Goal: Task Accomplishment & Management: Use online tool/utility

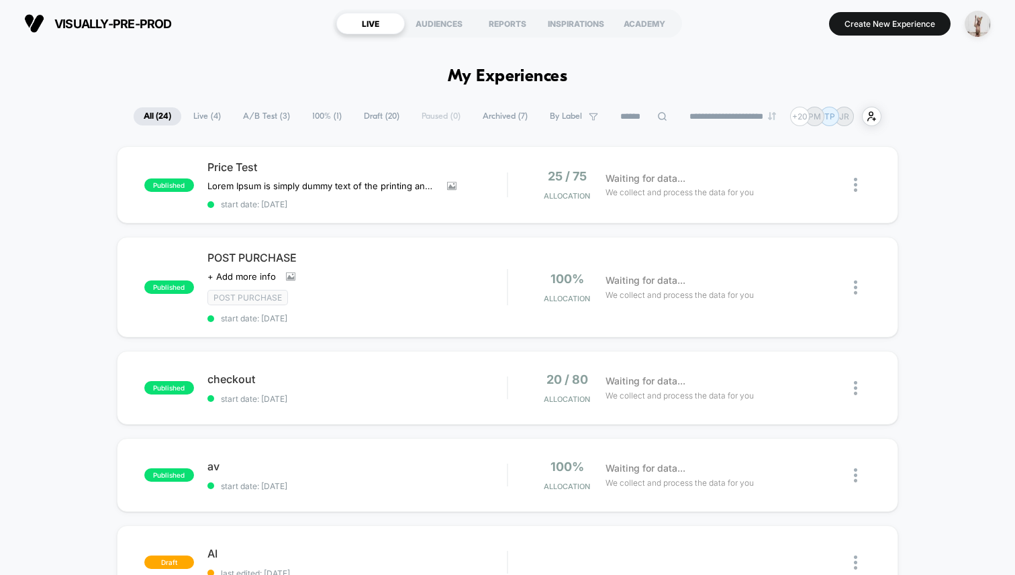
click at [247, 38] on section "visually-pre-prod https://visually-pre-prod.myshopify.com" at bounding box center [171, 24] width 303 height 34
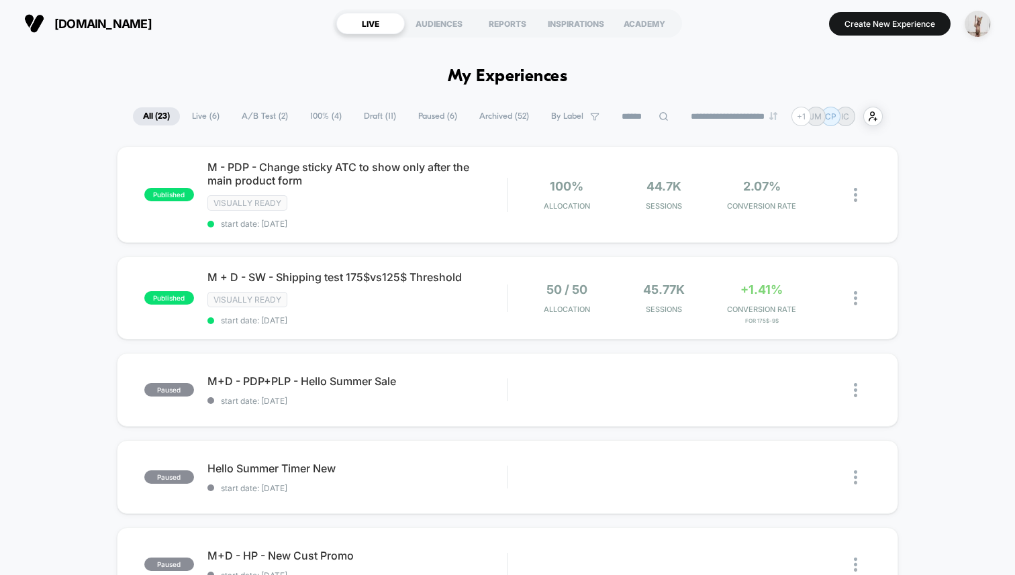
click at [877, 33] on button "Create New Experience" at bounding box center [889, 23] width 121 height 23
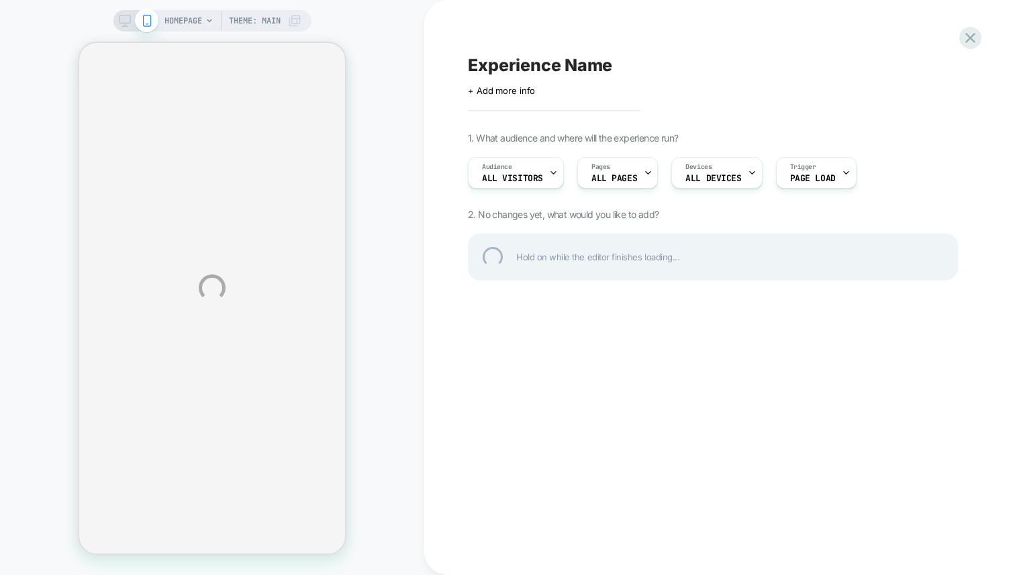
click at [391, 37] on div "HOMEPAGE Theme: MAIN Experience Name Click to edit experience details + Add mor…" at bounding box center [507, 287] width 1015 height 575
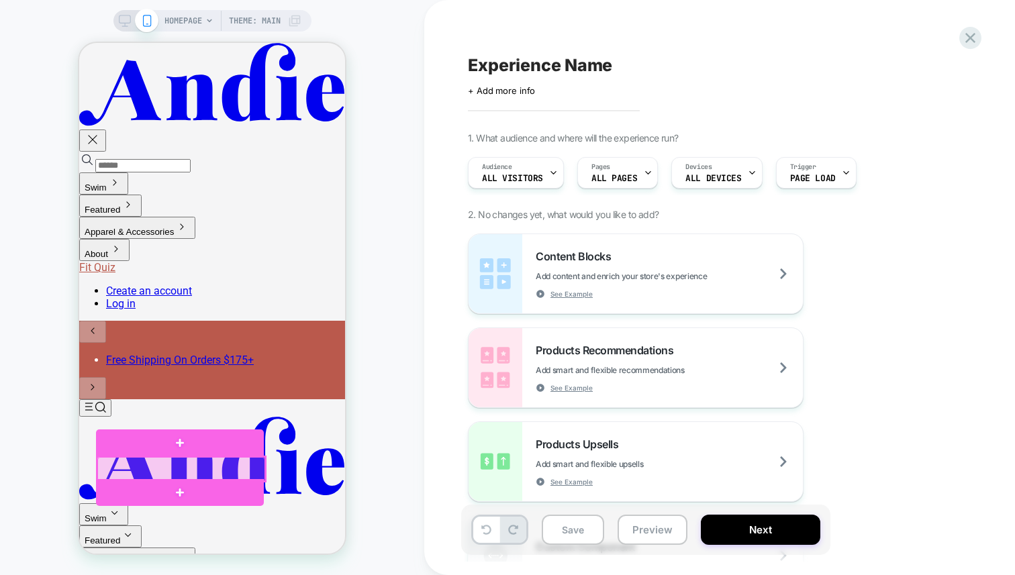
click at [130, 468] on div at bounding box center [181, 469] width 168 height 24
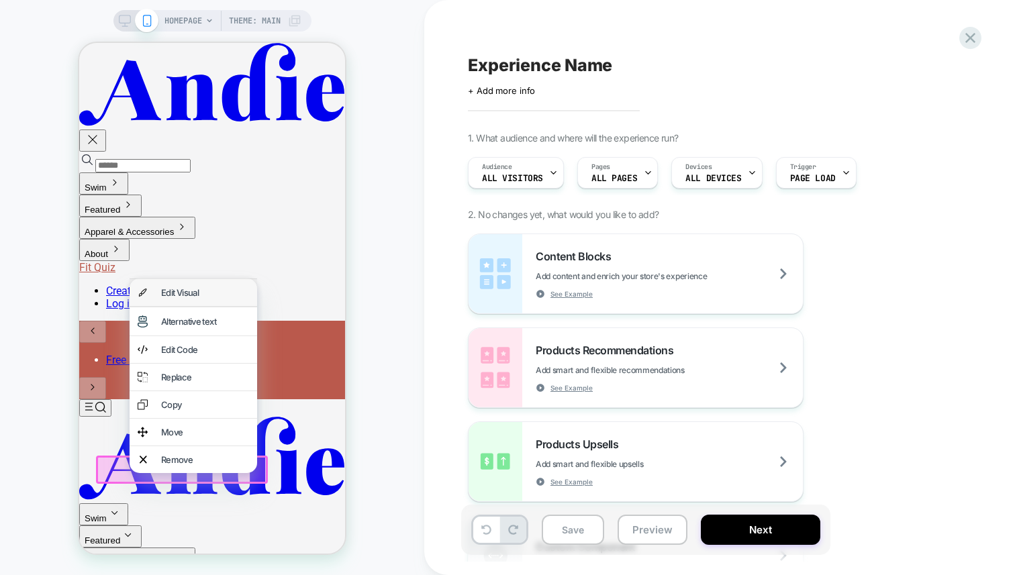
click at [196, 290] on div "Edit Visual" at bounding box center [205, 292] width 88 height 11
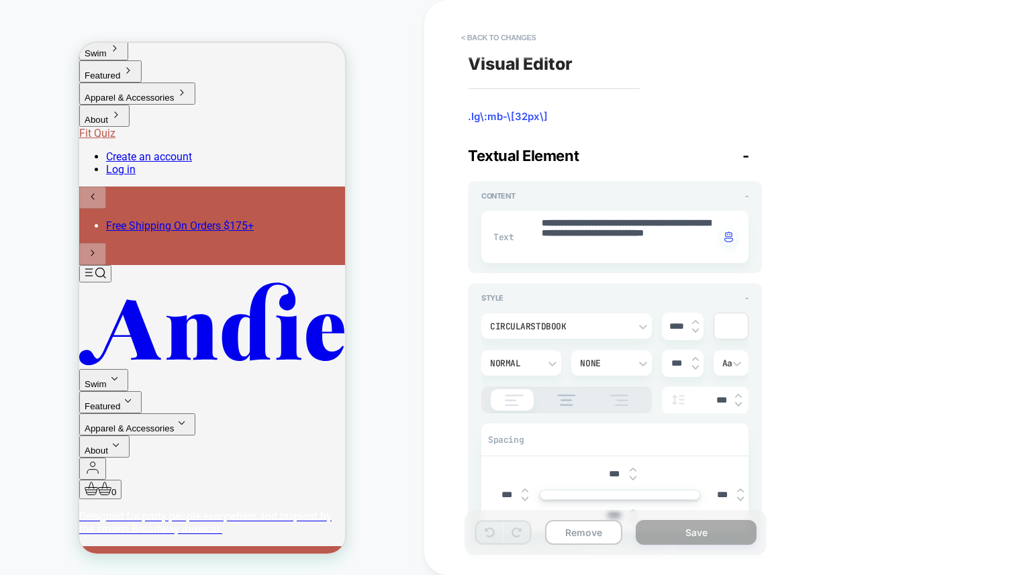
scroll to position [140, 0]
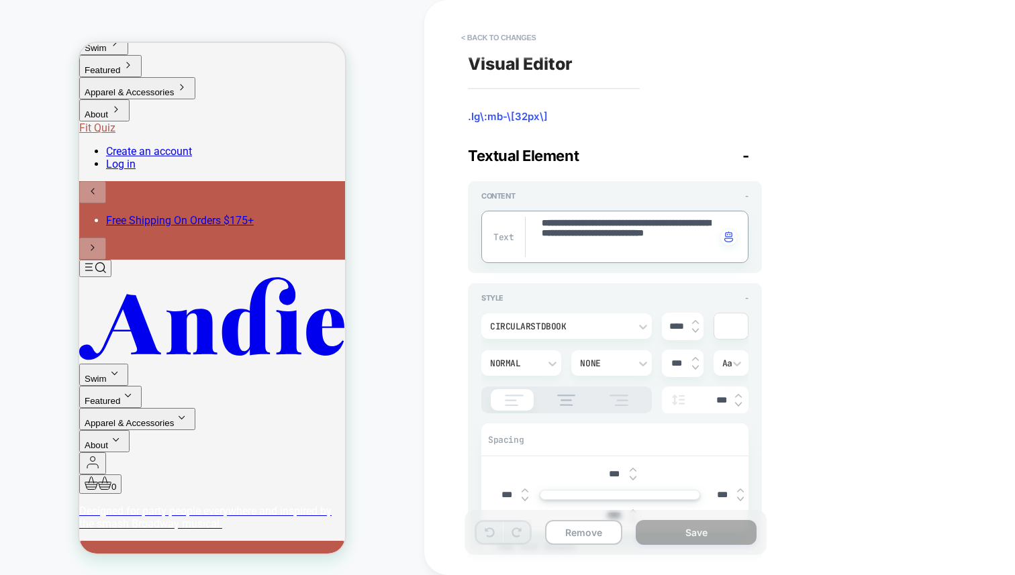
type textarea "*"
type textarea "**********"
type textarea "*"
type textarea "**********"
type textarea "*"
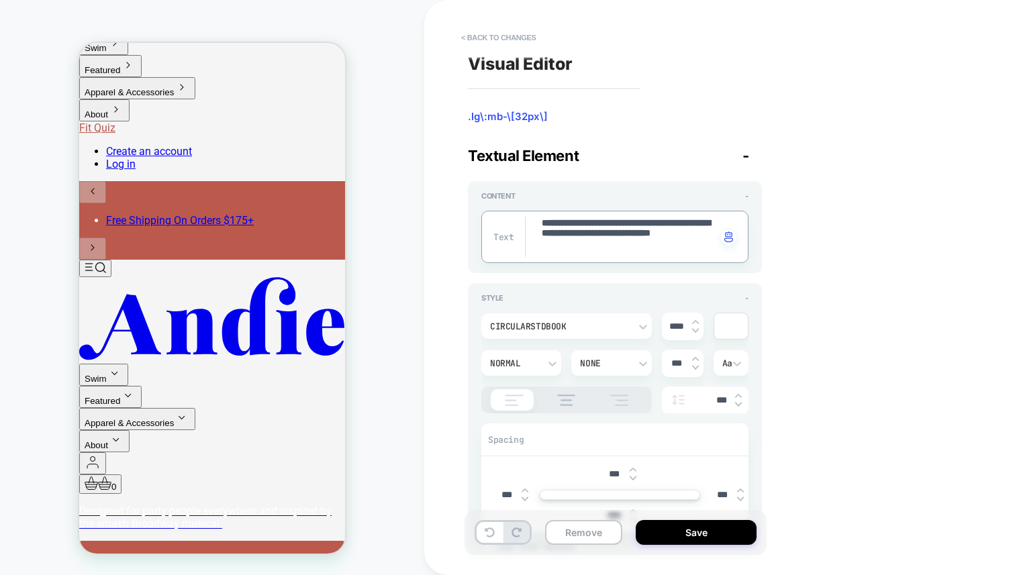
scroll to position [128, 0]
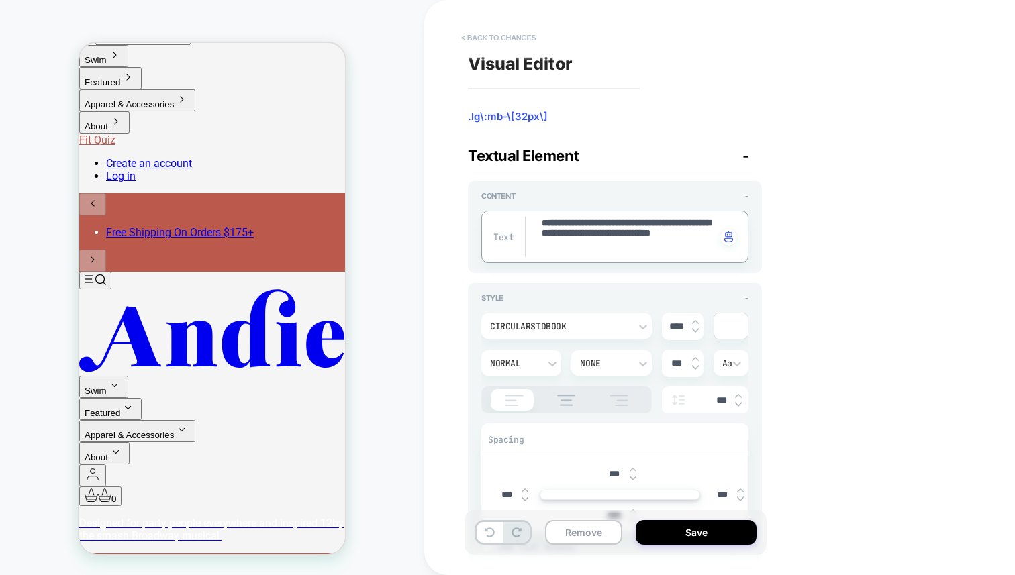
type textarea "**********"
click at [475, 34] on button "< Back to changes" at bounding box center [498, 37] width 89 height 21
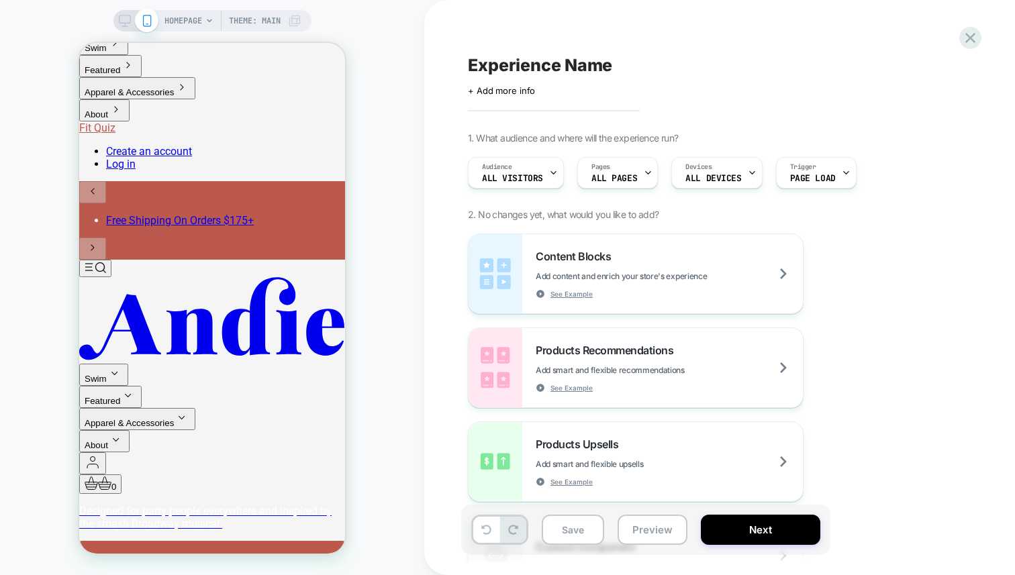
click at [407, 98] on div "HOMEPAGE Theme: MAIN" at bounding box center [212, 287] width 424 height 548
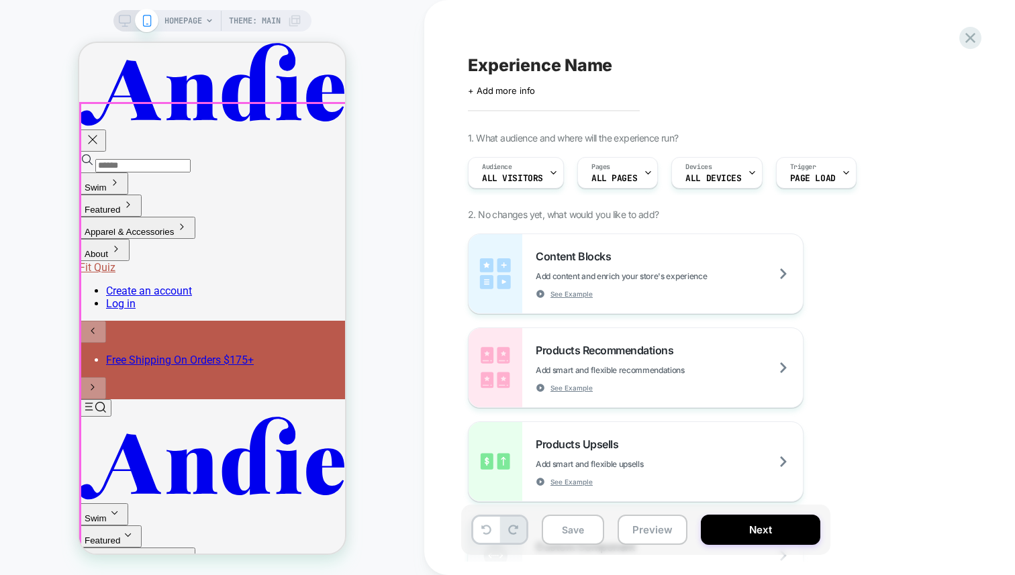
scroll to position [0, 0]
click at [370, 266] on div "HOMEPAGE Theme: MAIN" at bounding box center [212, 287] width 424 height 548
click at [395, 168] on div "HOMEPAGE Theme: MAIN" at bounding box center [212, 287] width 424 height 548
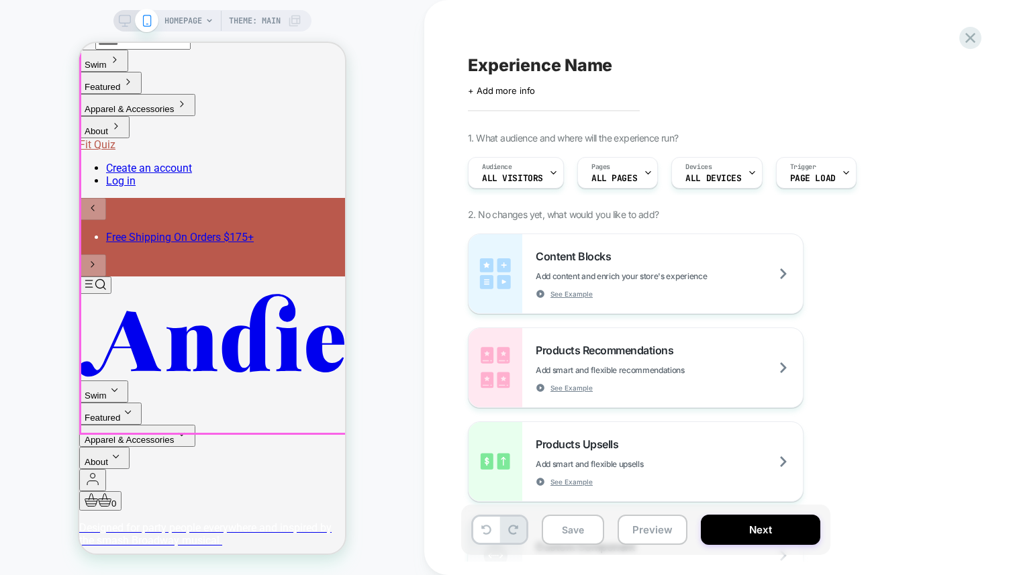
scroll to position [124, 0]
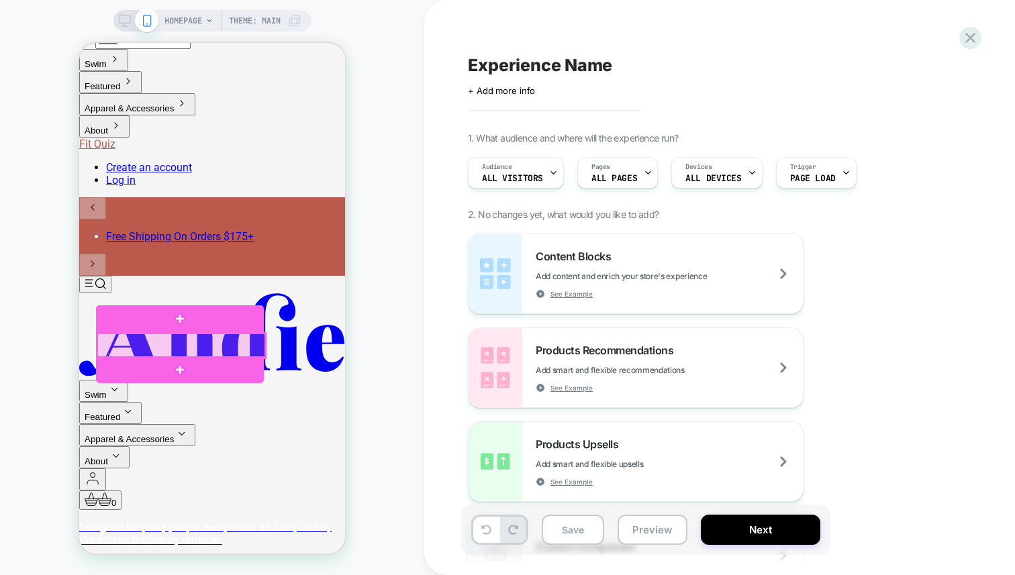
click at [203, 343] on div at bounding box center [181, 346] width 168 height 24
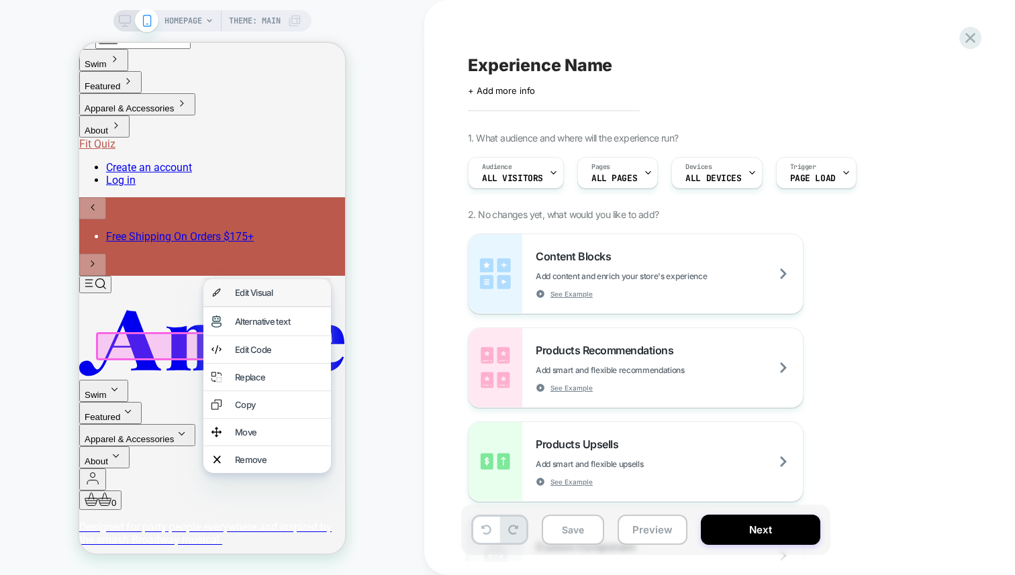
click at [270, 297] on div "Edit Visual" at bounding box center [279, 292] width 88 height 11
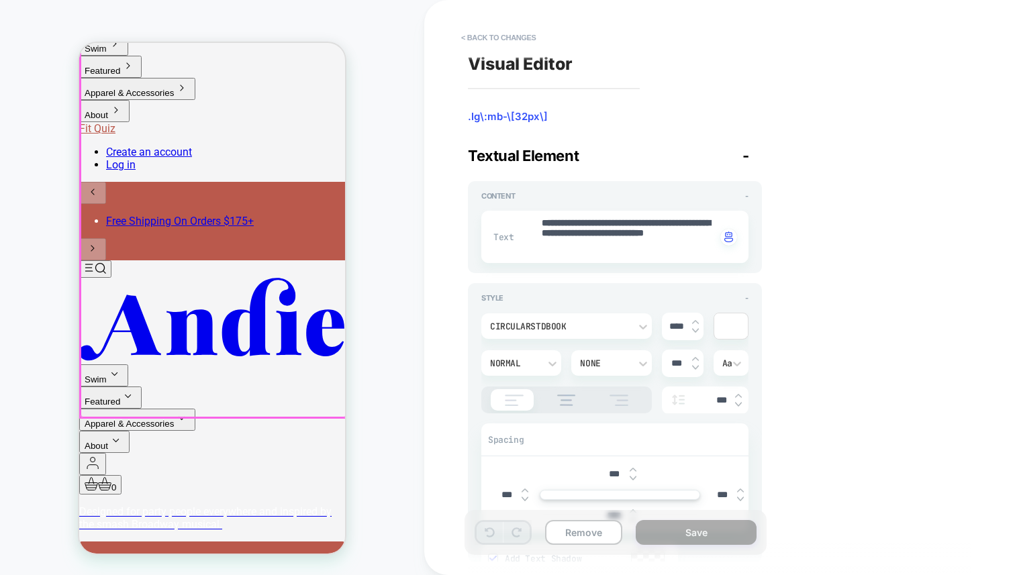
scroll to position [140, 0]
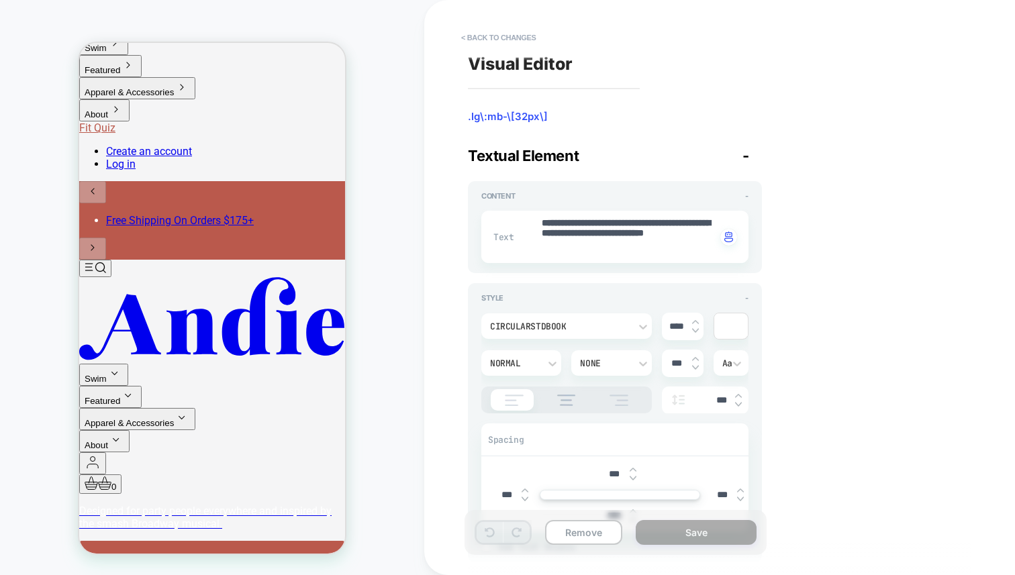
type textarea "*"
drag, startPoint x: 686, startPoint y: 252, endPoint x: 524, endPoint y: 210, distance: 167.7
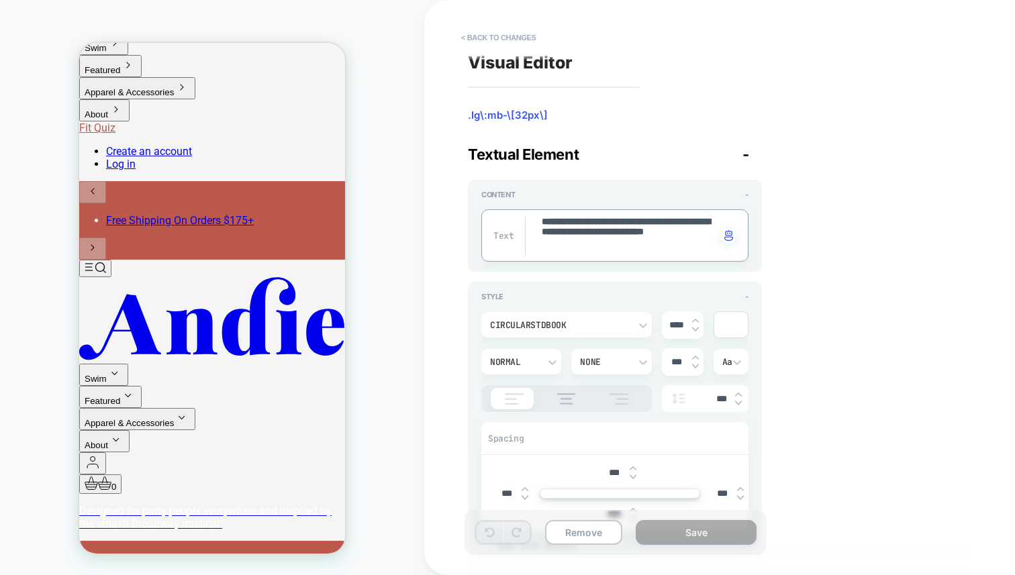
scroll to position [3, 0]
click at [596, 228] on textarea "**********" at bounding box center [628, 234] width 176 height 40
type textarea "**********"
type textarea "*"
type textarea "**********"
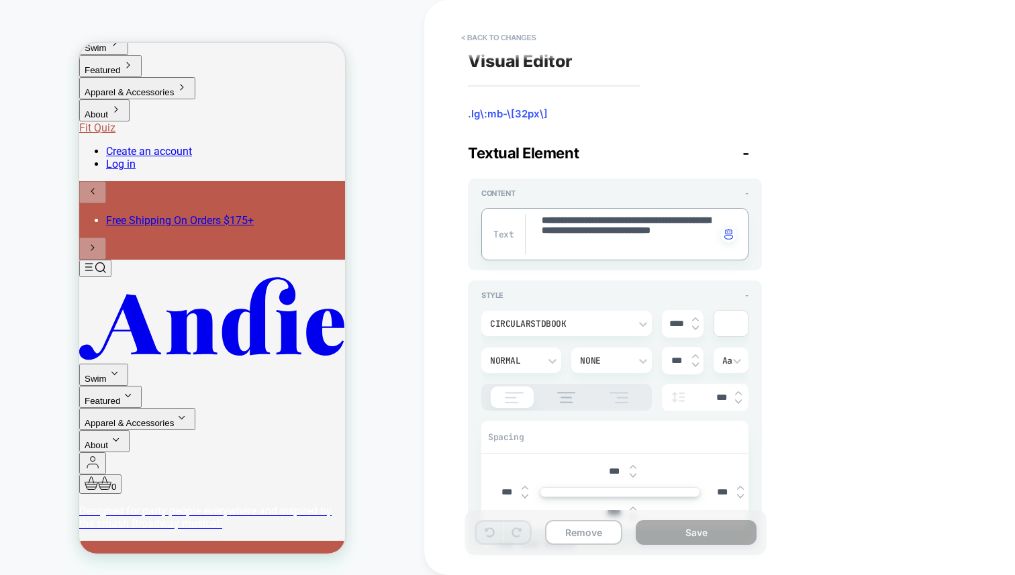
type textarea "*"
type textarea "**********"
type textarea "*"
type textarea "**********"
type textarea "*"
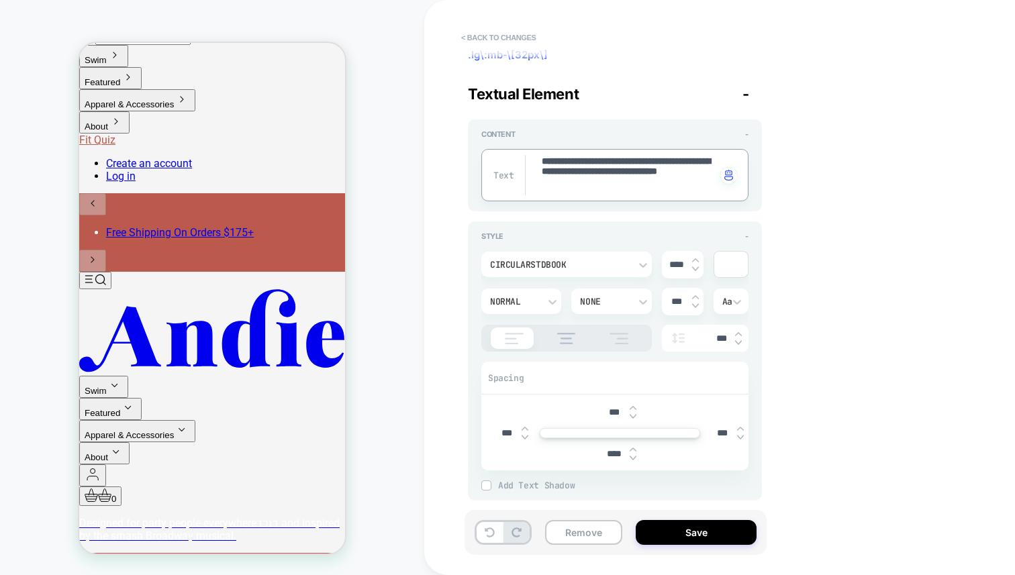
scroll to position [74, 0]
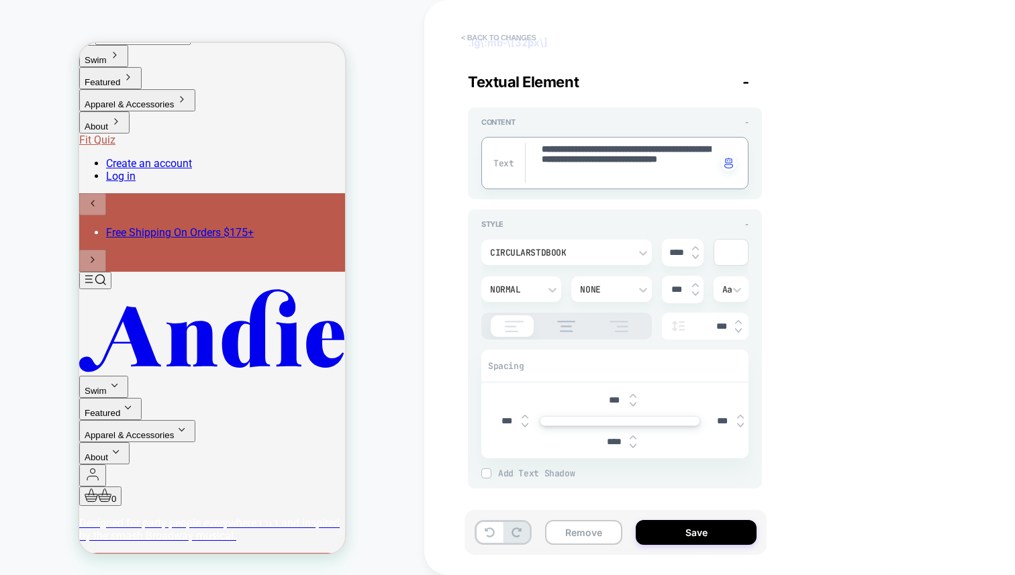
type textarea "**********"
type textarea "*"
click at [518, 31] on button "< Back to changes" at bounding box center [498, 37] width 89 height 21
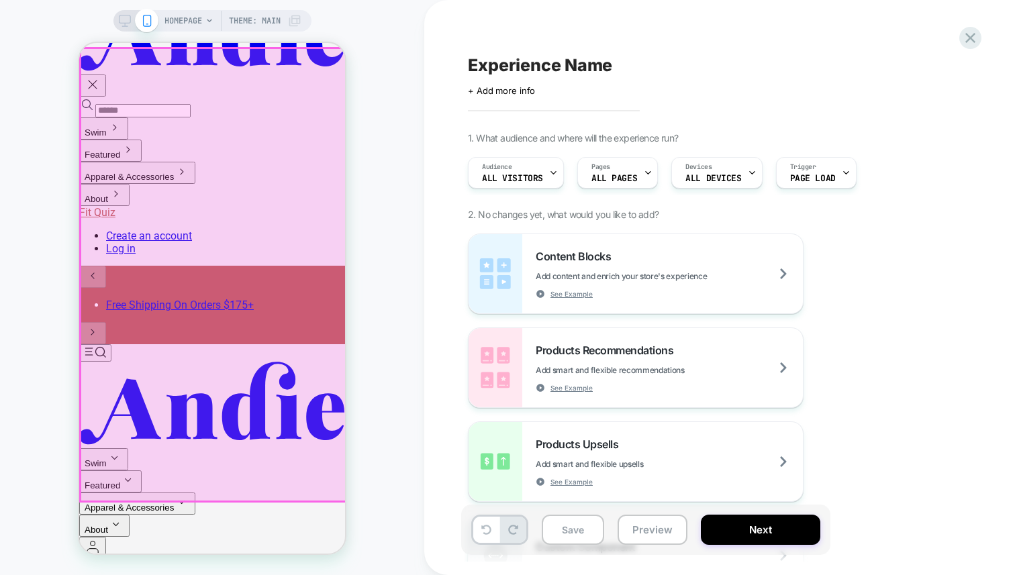
scroll to position [42, 0]
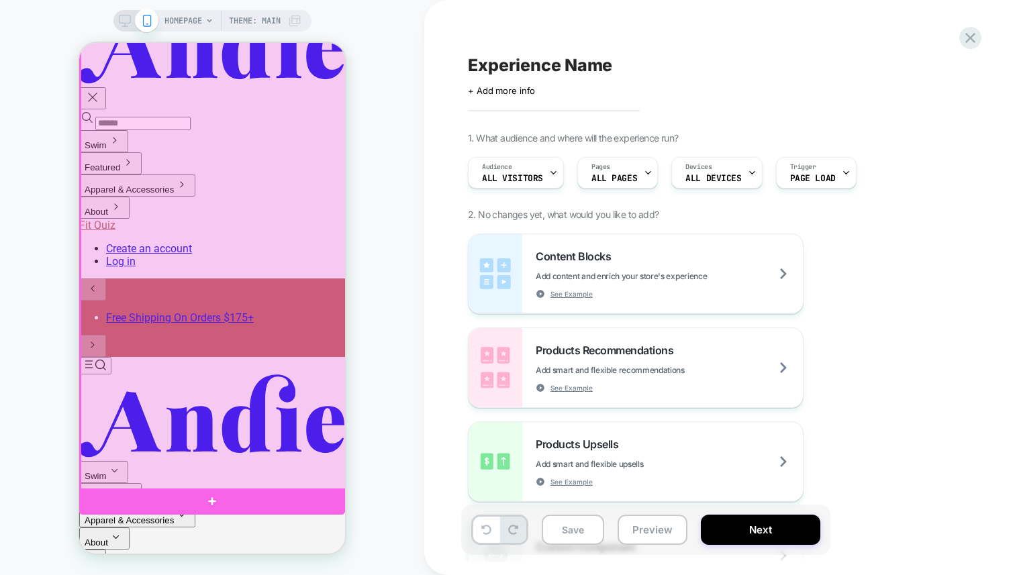
click at [181, 193] on div at bounding box center [214, 264] width 266 height 453
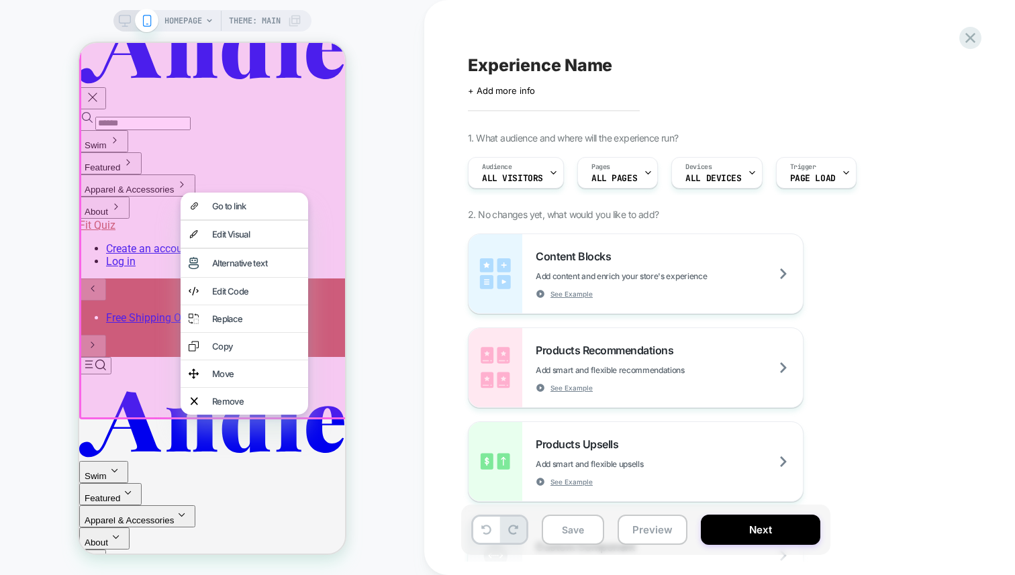
drag, startPoint x: 236, startPoint y: 417, endPoint x: 398, endPoint y: 261, distance: 225.0
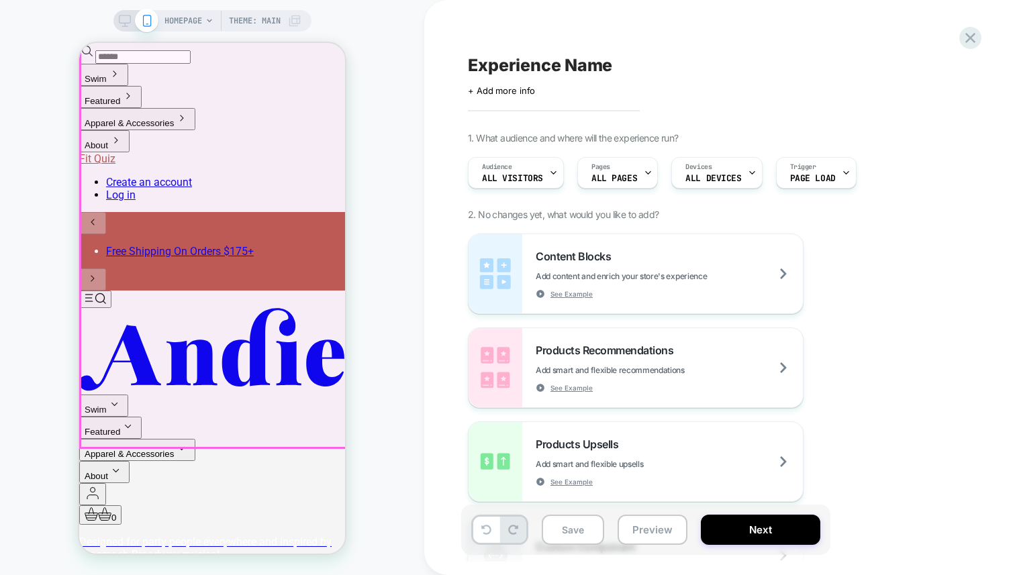
scroll to position [115, 0]
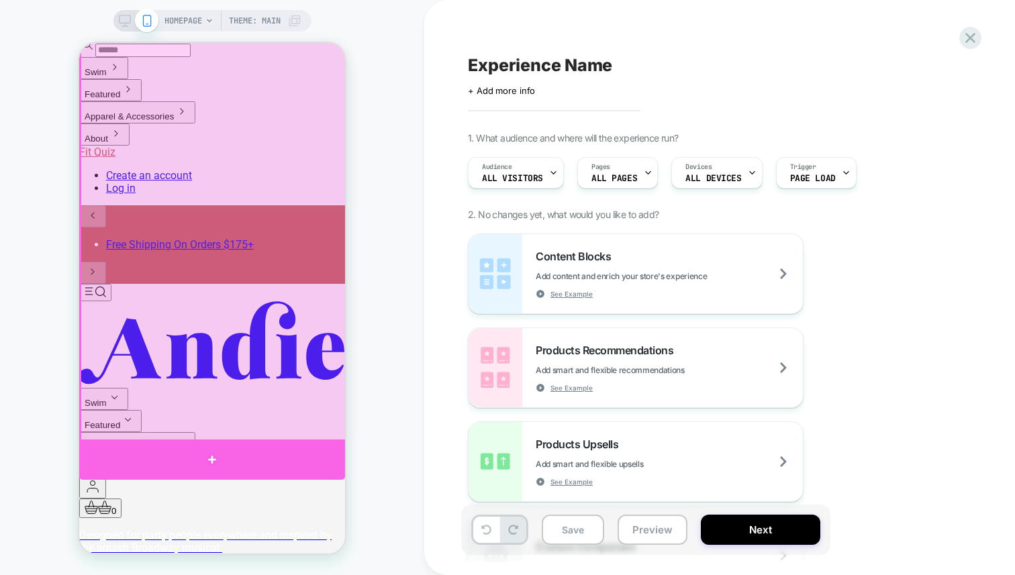
click at [216, 464] on div at bounding box center [212, 460] width 266 height 40
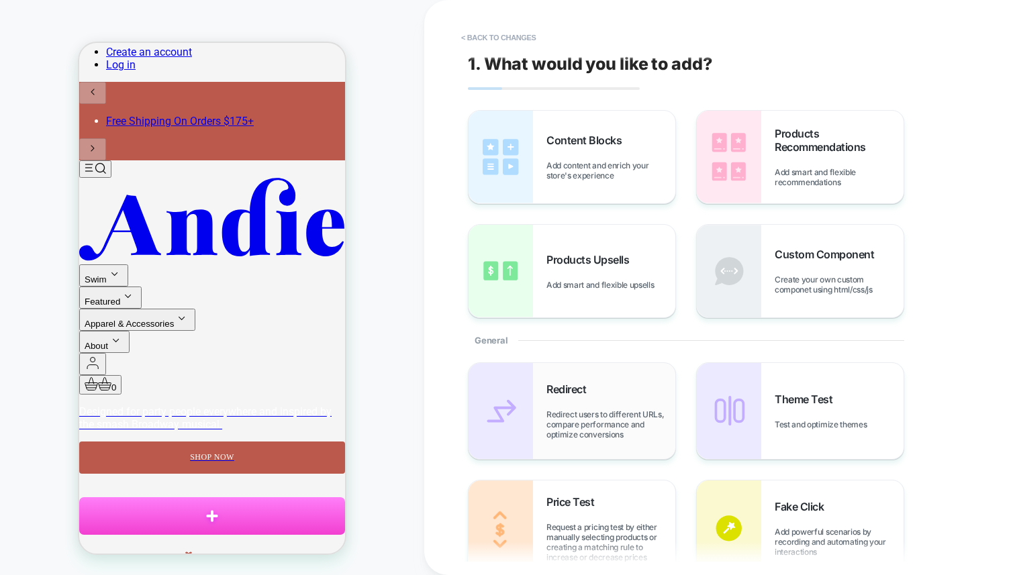
scroll to position [256, 0]
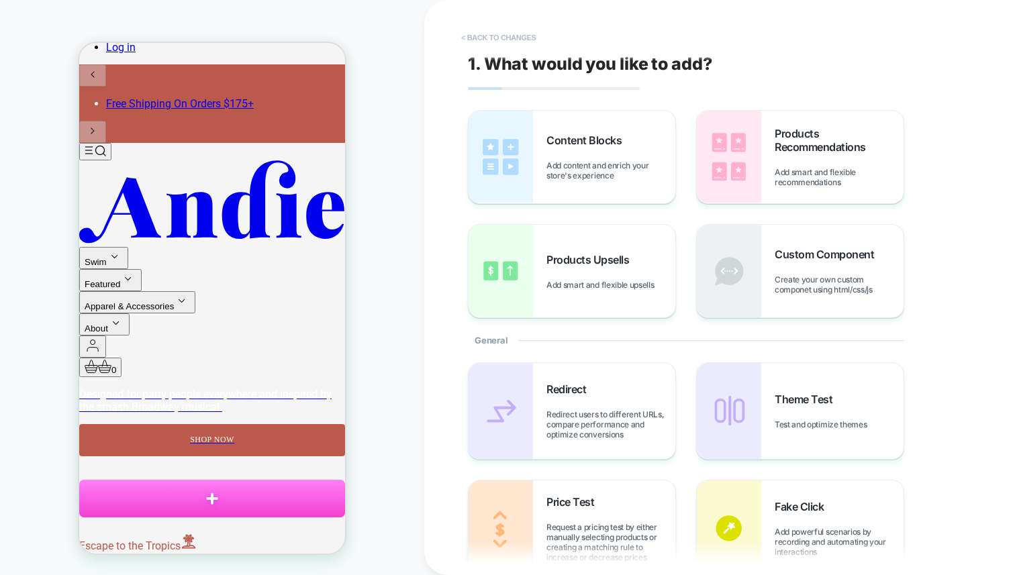
click at [494, 46] on button "< Back to changes" at bounding box center [498, 37] width 89 height 21
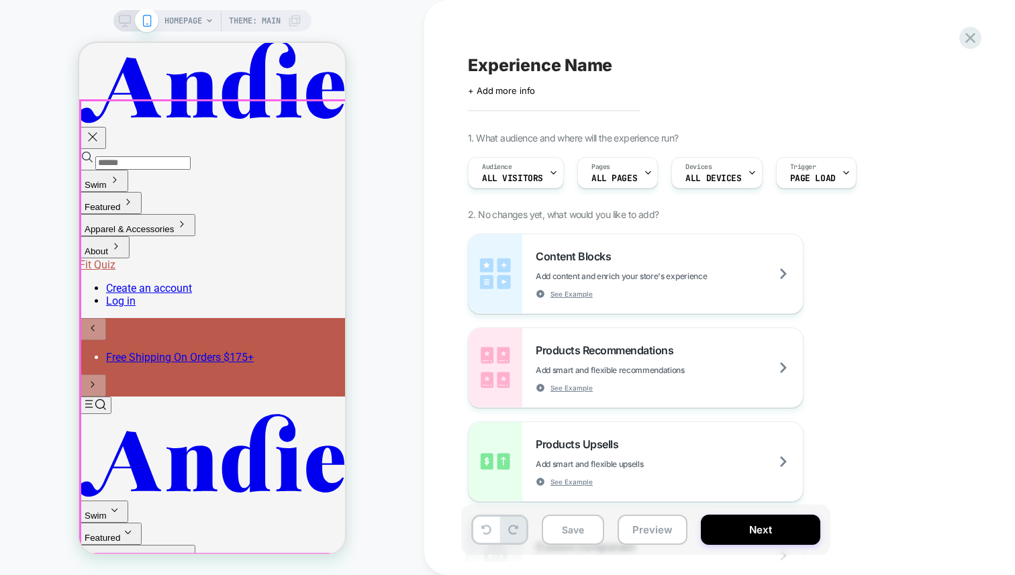
scroll to position [0, 0]
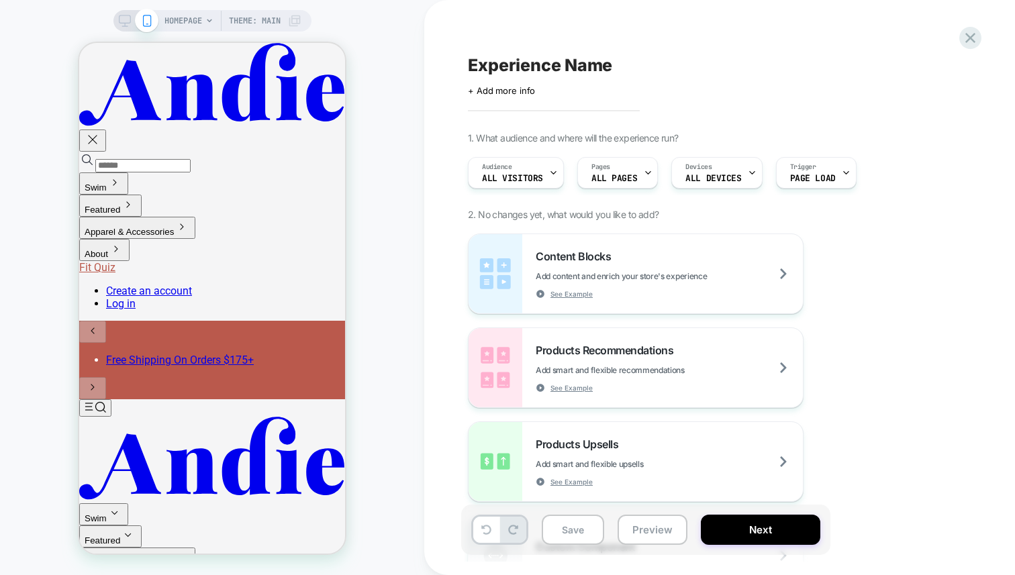
click at [392, 187] on div "HOMEPAGE Theme: MAIN" at bounding box center [212, 287] width 424 height 548
click at [532, 169] on div "Audience All Visitors" at bounding box center [513, 173] width 88 height 30
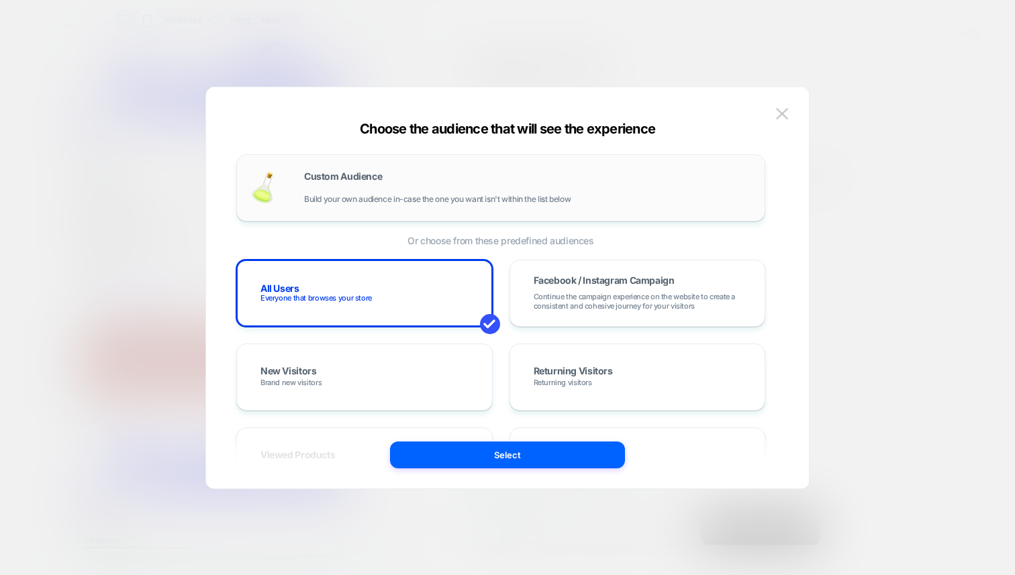
click at [318, 175] on span "Custom Audience" at bounding box center [343, 176] width 78 height 9
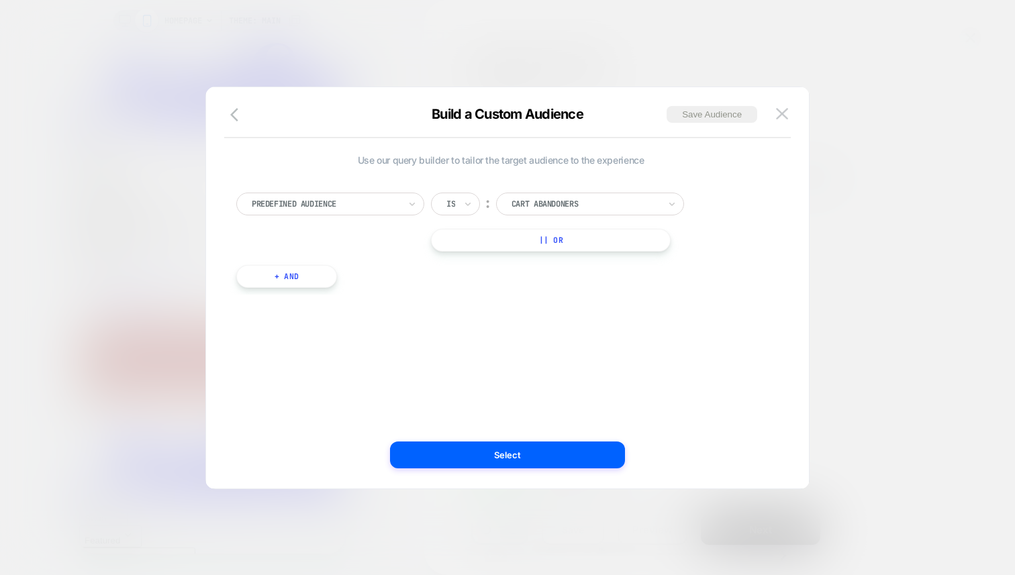
click at [340, 198] on div at bounding box center [326, 204] width 148 height 12
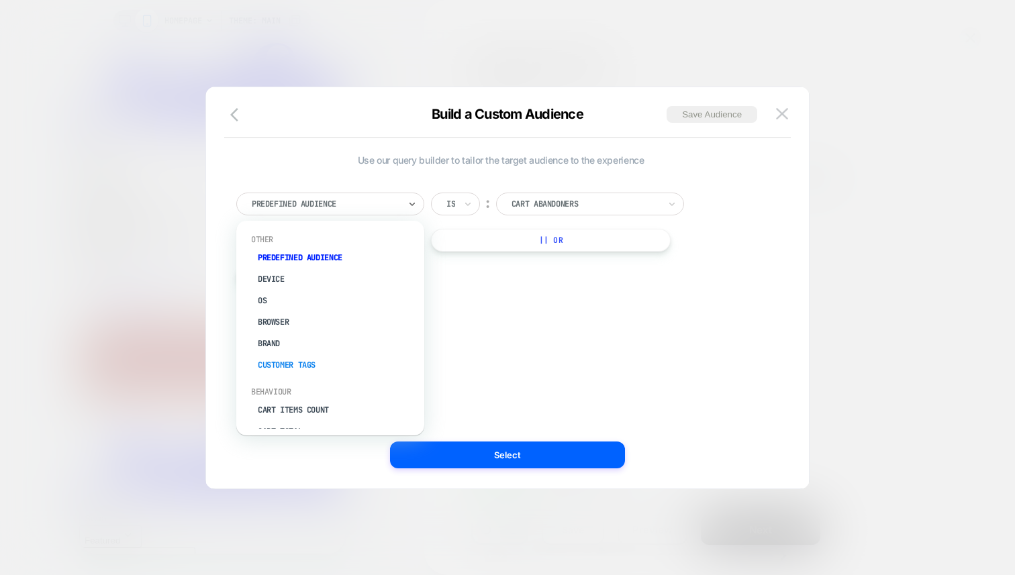
scroll to position [3, 0]
click at [274, 110] on div "Build a Custom Audience Save Audience" at bounding box center [507, 122] width 603 height 32
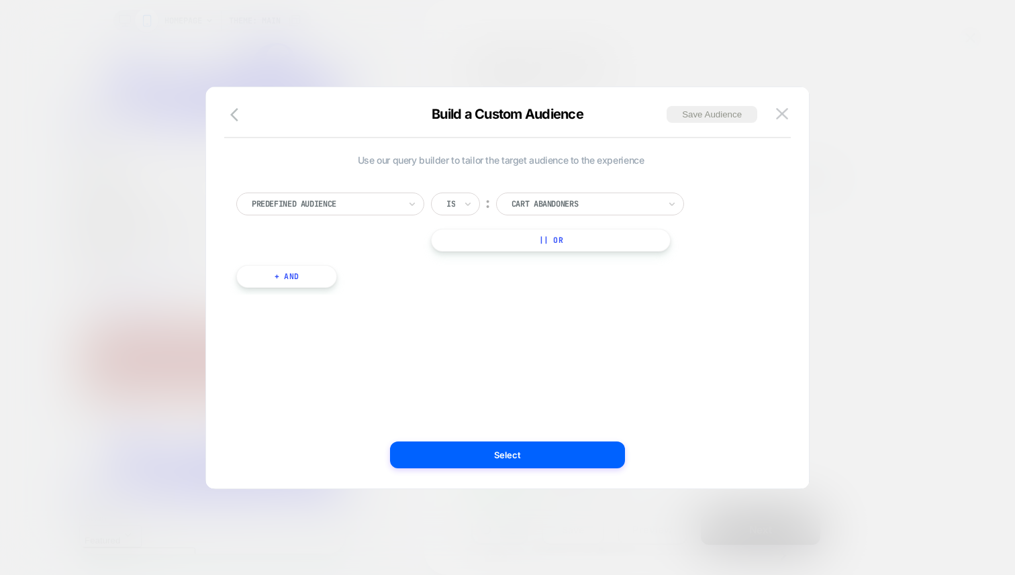
click at [331, 210] on div "Predefined Audience" at bounding box center [325, 204] width 150 height 15
type input "***"
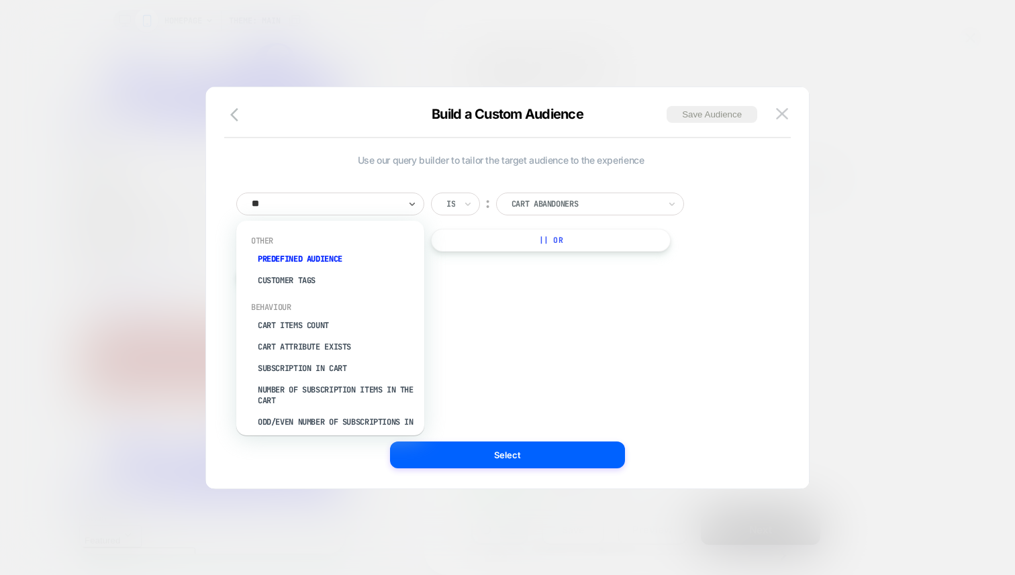
type input "***"
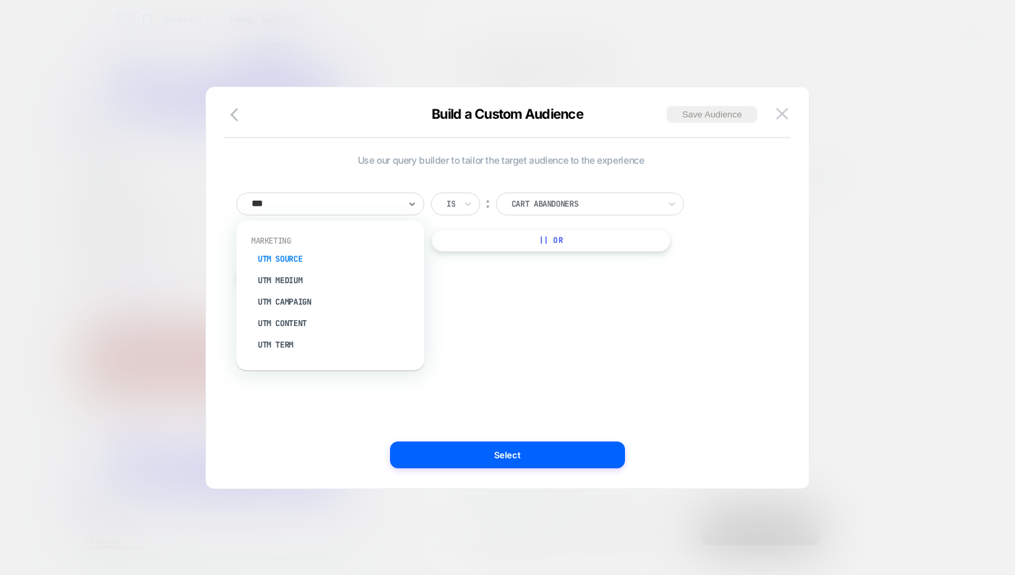
click at [300, 257] on div "UTM Source" at bounding box center [337, 258] width 175 height 21
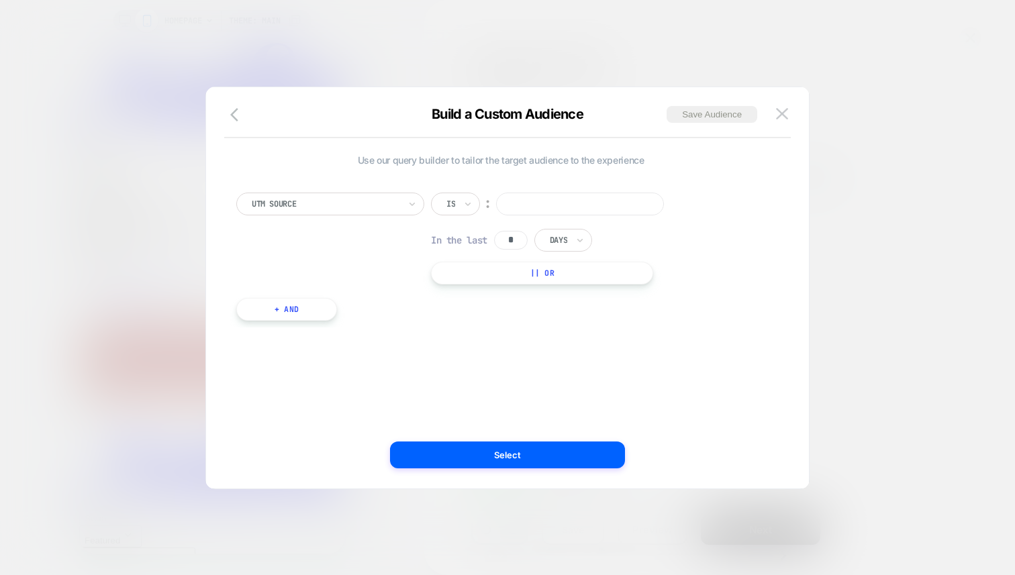
click at [342, 205] on div at bounding box center [326, 204] width 148 height 12
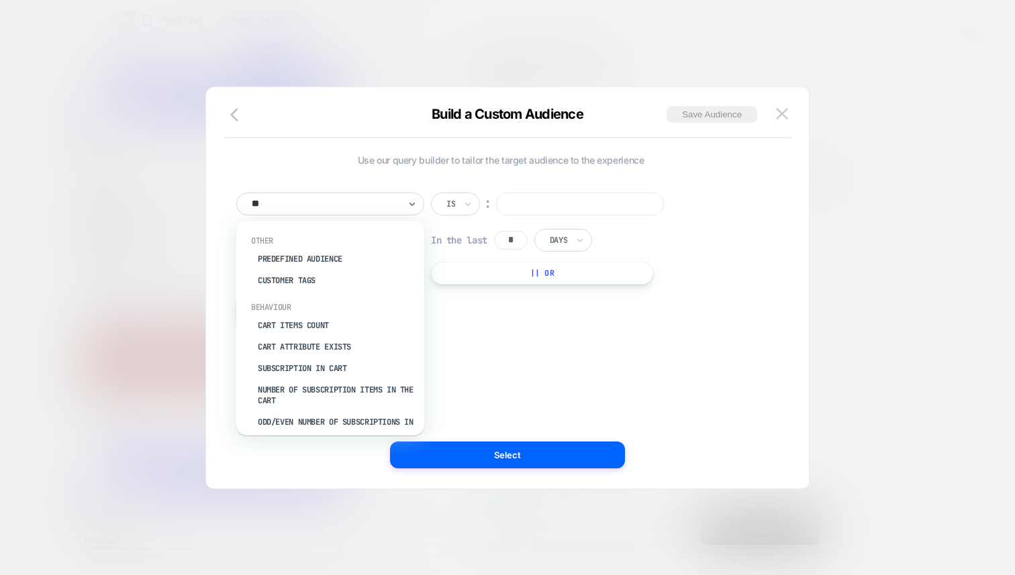
type input "***"
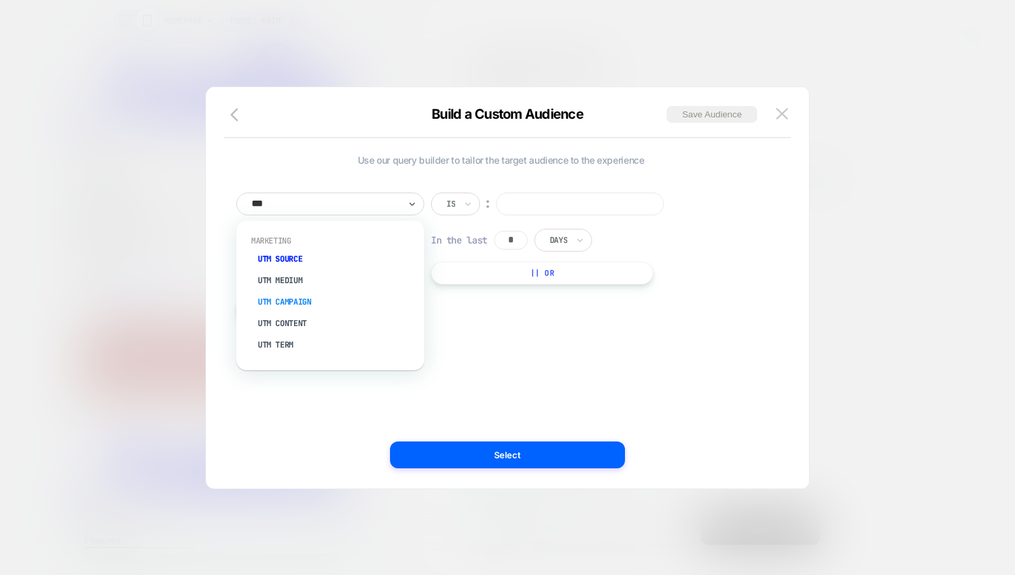
click at [293, 305] on div "UTM Campaign" at bounding box center [337, 301] width 175 height 21
click at [589, 205] on input at bounding box center [580, 204] width 168 height 23
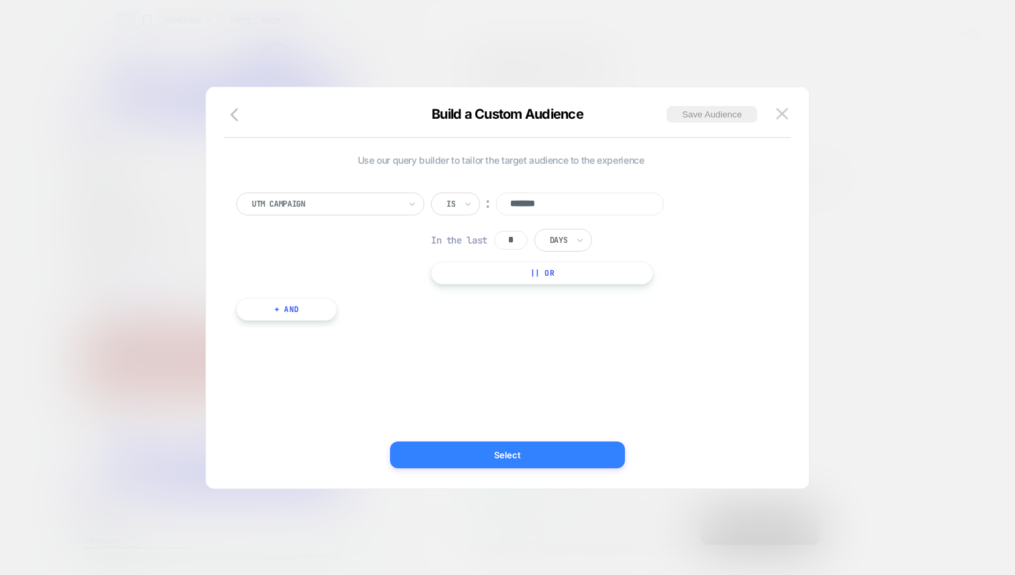
type input "*******"
click at [553, 452] on button "Select" at bounding box center [507, 455] width 235 height 27
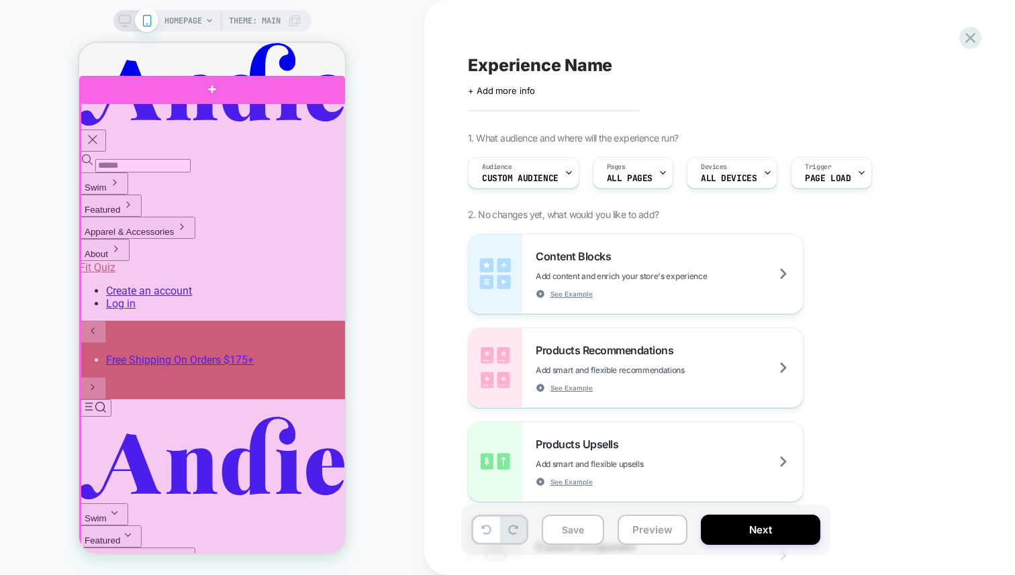
click at [185, 168] on div at bounding box center [214, 329] width 266 height 453
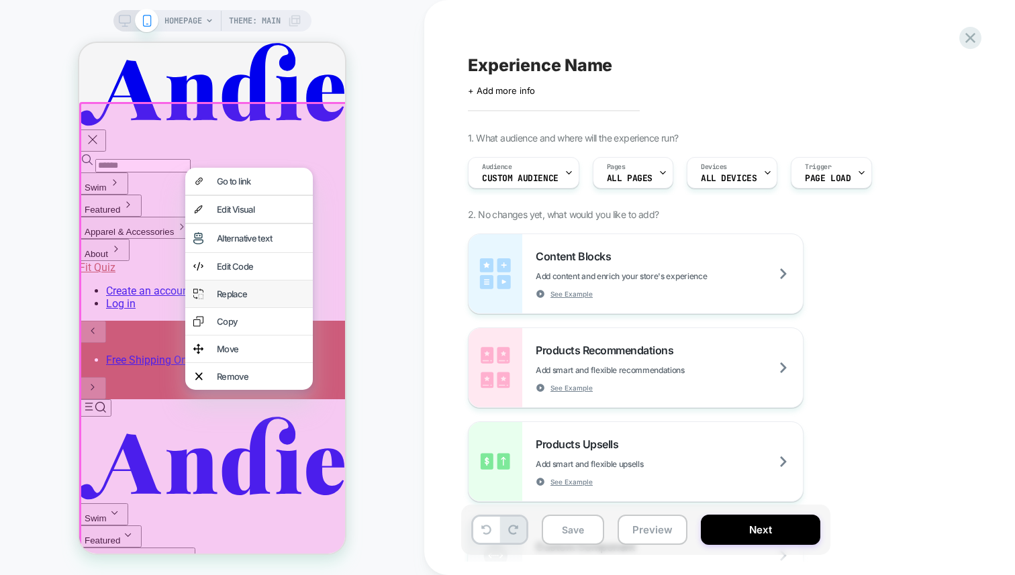
click at [246, 299] on div "Replace" at bounding box center [261, 294] width 88 height 11
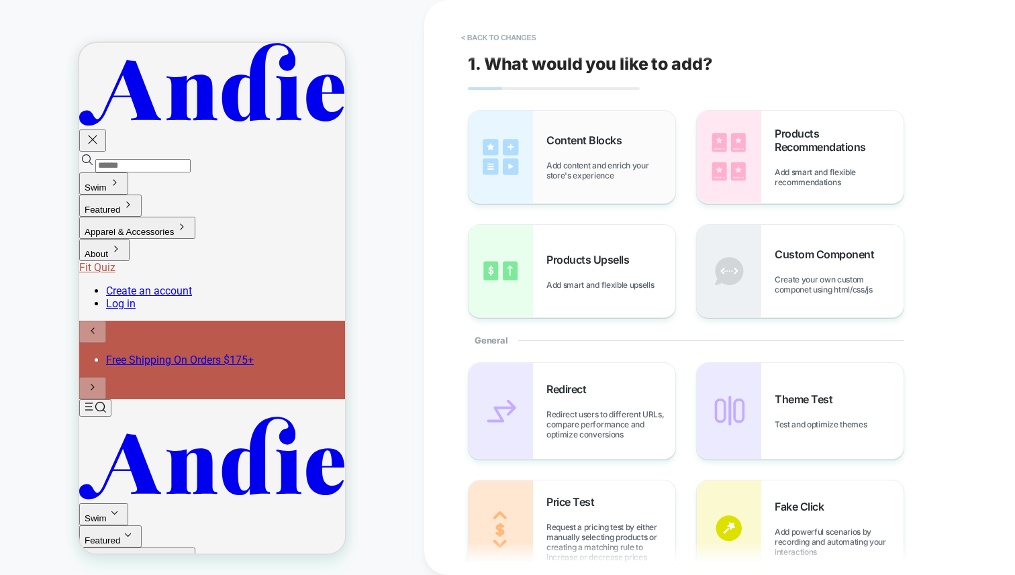
click at [516, 143] on img at bounding box center [501, 157] width 64 height 93
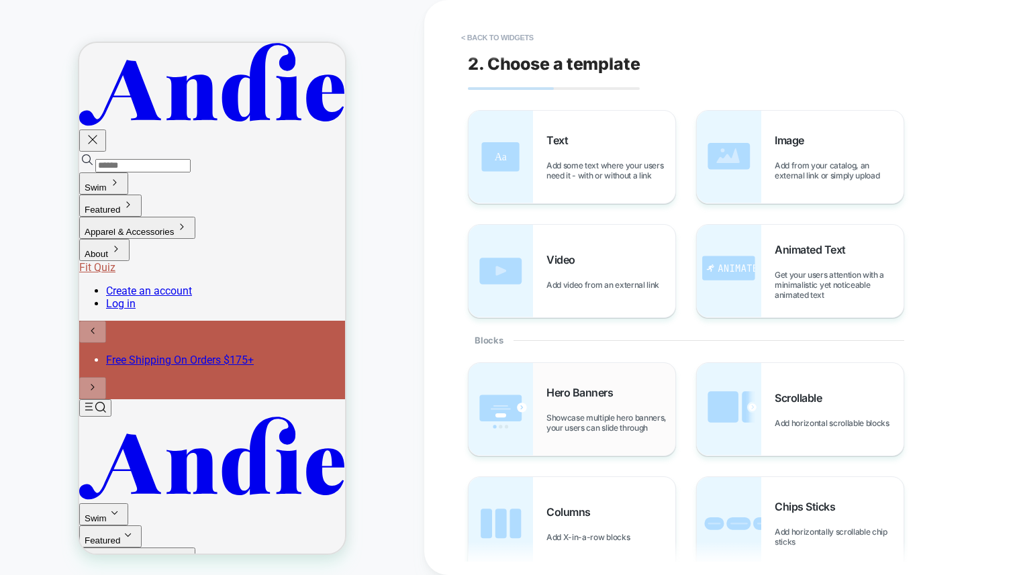
click at [494, 395] on img at bounding box center [501, 409] width 64 height 93
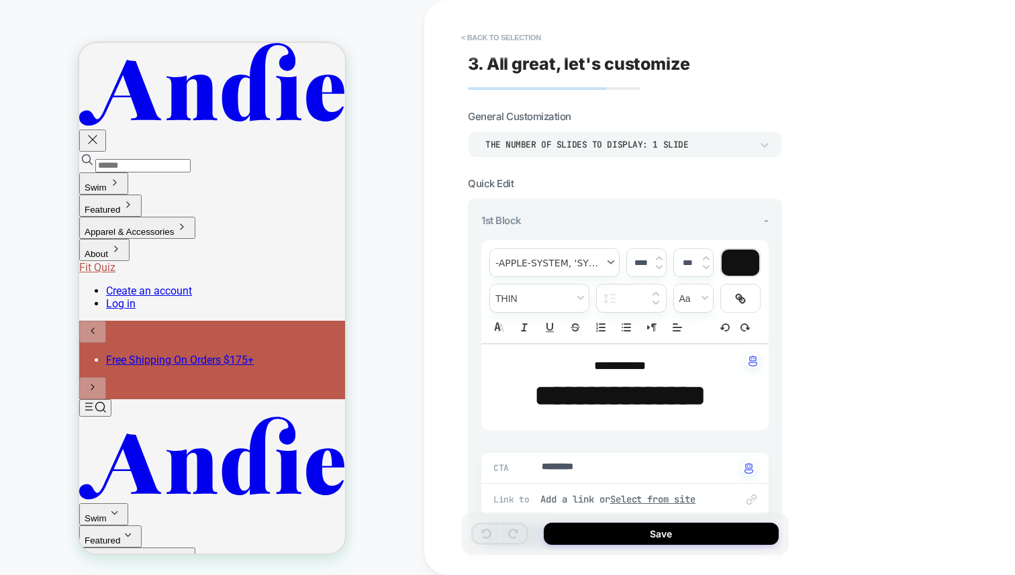
type textarea "*"
click at [643, 363] on span "**********" at bounding box center [620, 366] width 52 height 12
type input "****"
click at [656, 367] on p "**********" at bounding box center [620, 366] width 250 height 17
drag, startPoint x: 626, startPoint y: 393, endPoint x: 605, endPoint y: 393, distance: 20.1
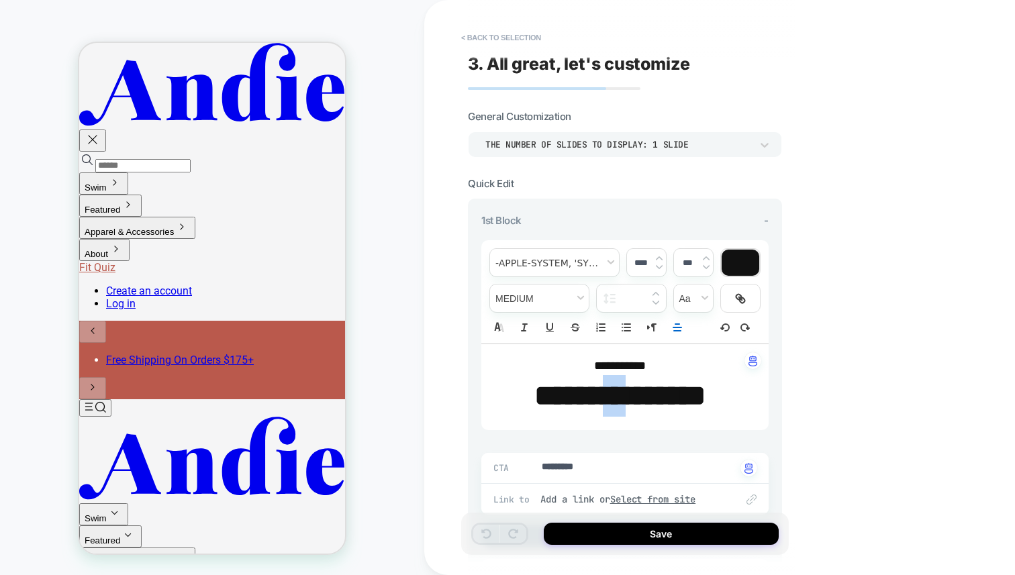
click at [605, 393] on strong "**********" at bounding box center [619, 395] width 171 height 29
type textarea "*"
type input "****"
type textarea "*"
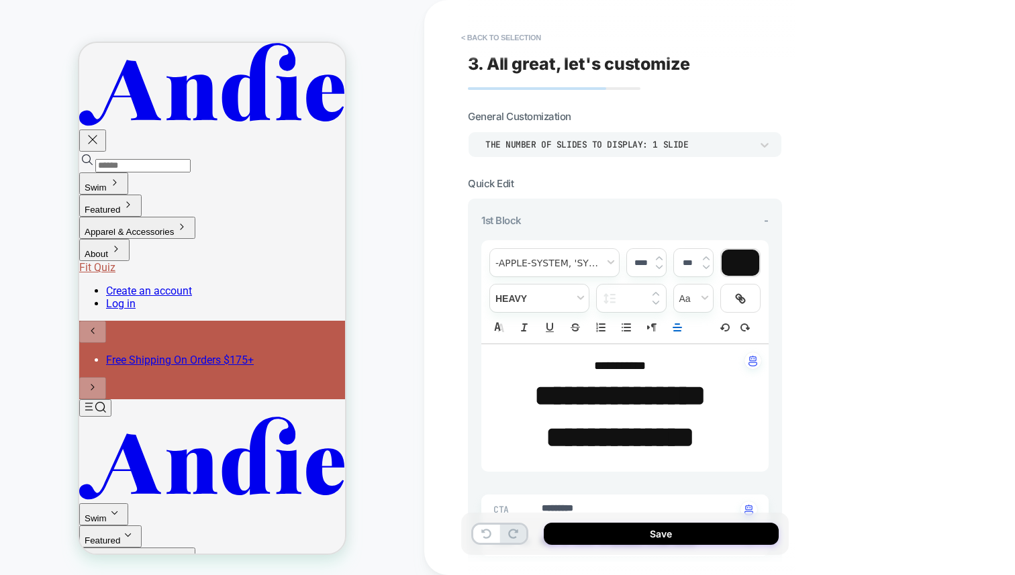
click at [685, 431] on strong "**********" at bounding box center [620, 437] width 148 height 29
click at [723, 435] on p "**********" at bounding box center [620, 438] width 250 height 42
click at [546, 434] on strong "**********" at bounding box center [620, 437] width 148 height 29
drag, startPoint x: 513, startPoint y: 443, endPoint x: 750, endPoint y: 443, distance: 236.3
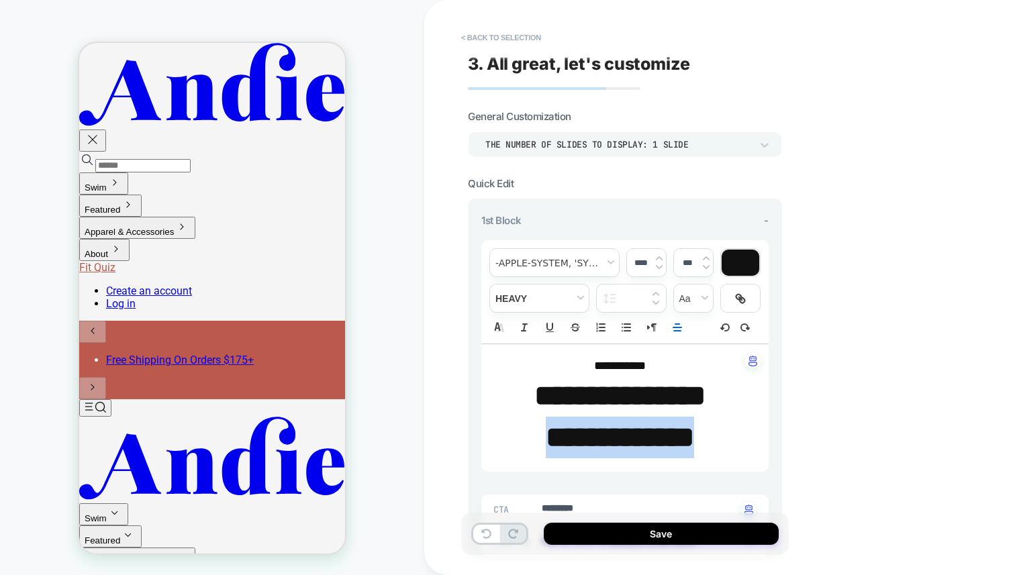
click at [752, 453] on div "**********" at bounding box center [624, 408] width 287 height 128
type textarea "*"
click at [658, 266] on img at bounding box center [659, 266] width 7 height 5
click at [659, 266] on img at bounding box center [659, 266] width 7 height 5
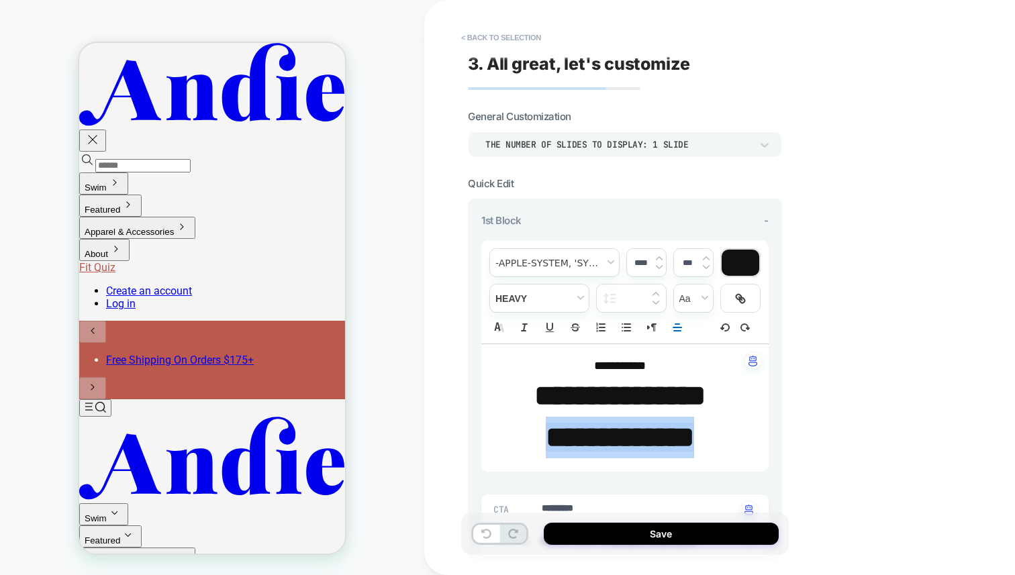
click at [659, 266] on img at bounding box center [659, 266] width 7 height 5
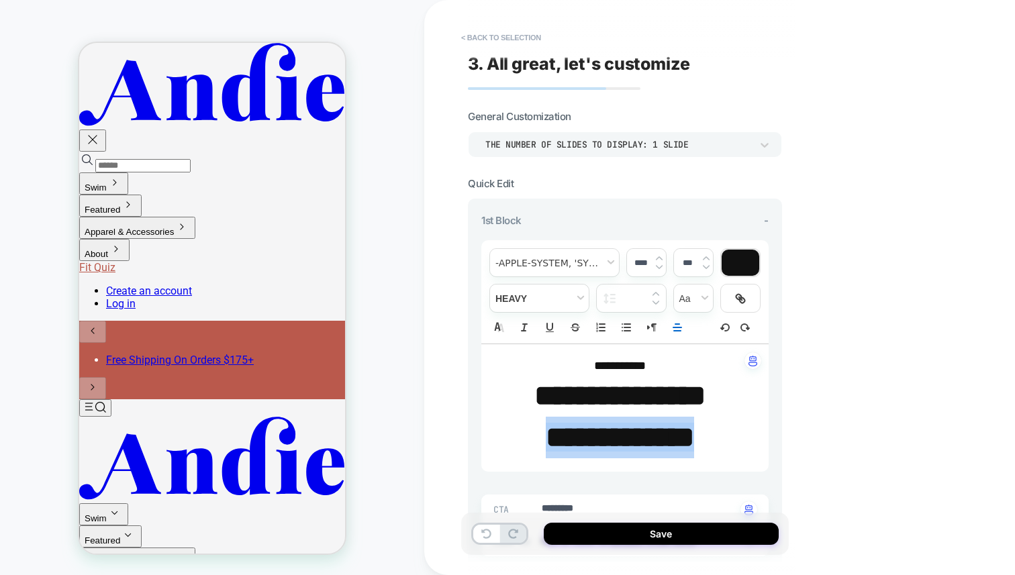
click at [659, 266] on img at bounding box center [659, 266] width 7 height 5
click at [660, 267] on img at bounding box center [659, 266] width 7 height 5
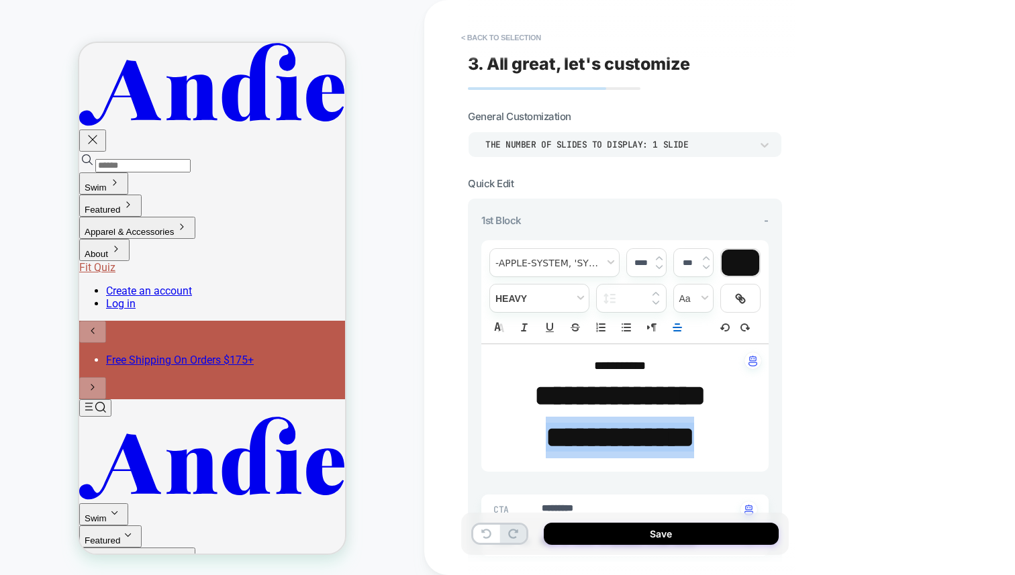
type input "****"
type textarea "*"
click at [659, 264] on img at bounding box center [659, 266] width 7 height 5
click at [659, 265] on img at bounding box center [659, 266] width 7 height 5
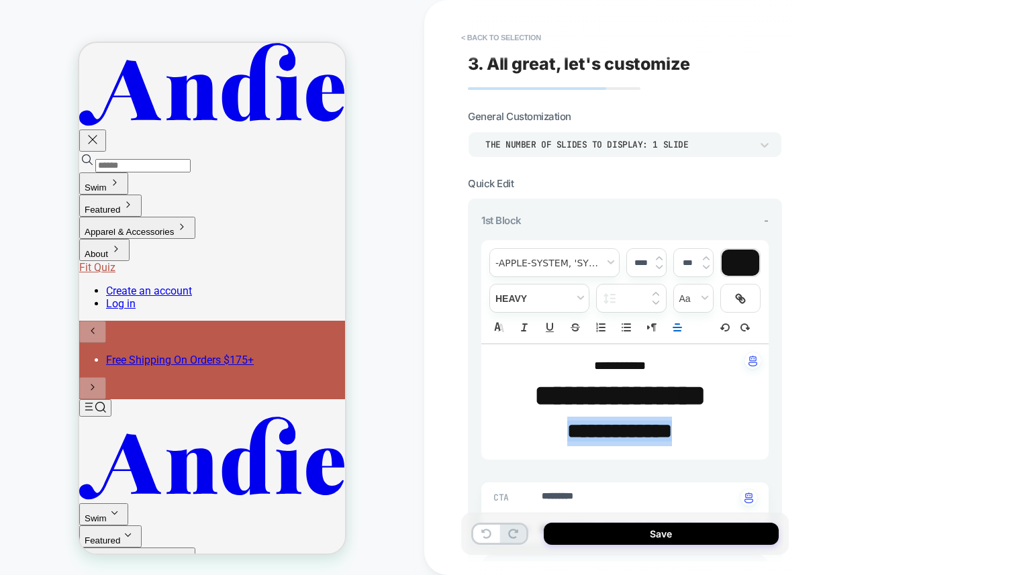
type input "****"
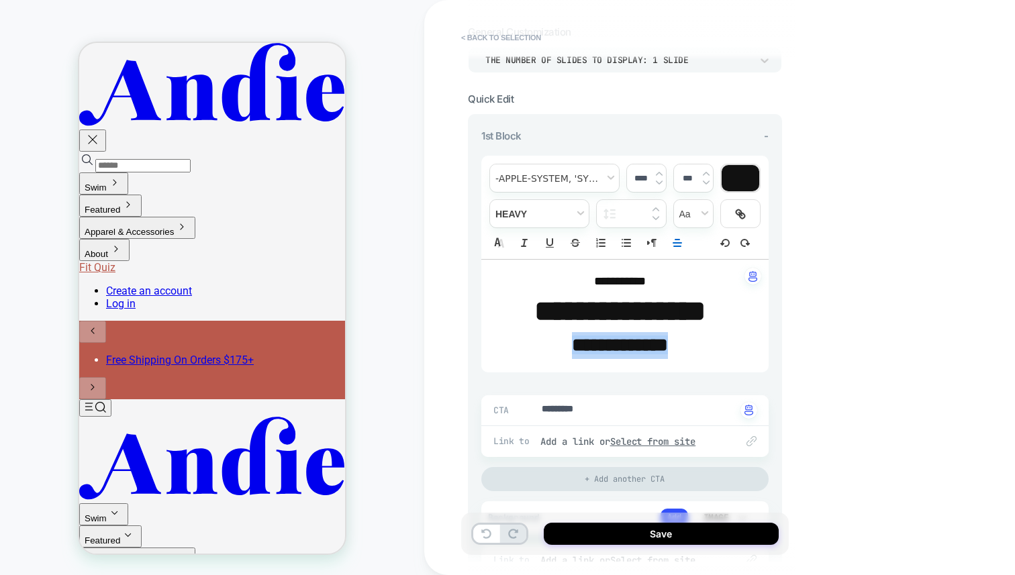
scroll to position [87, 0]
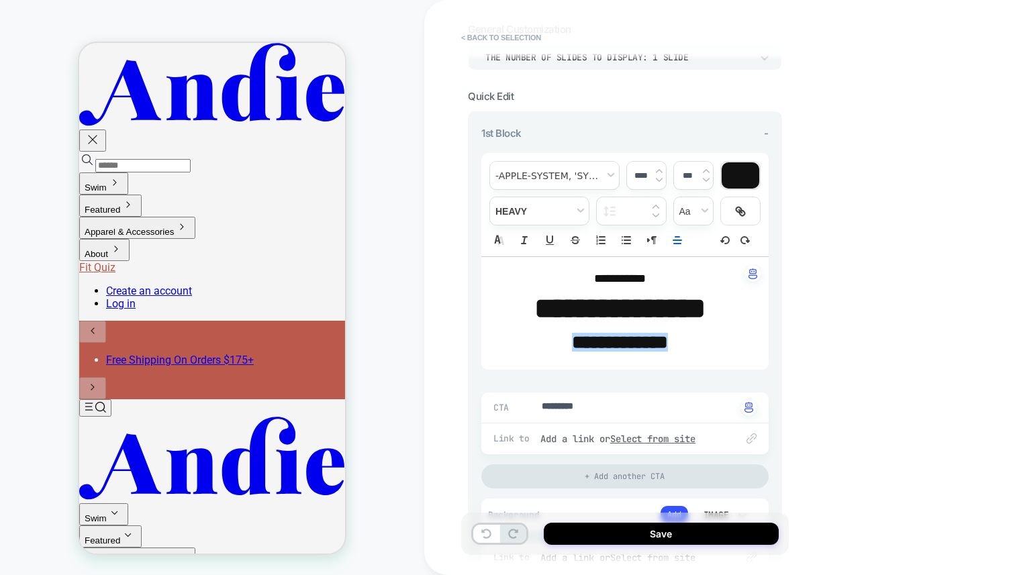
drag, startPoint x: 598, startPoint y: 401, endPoint x: 644, endPoint y: 407, distance: 46.0
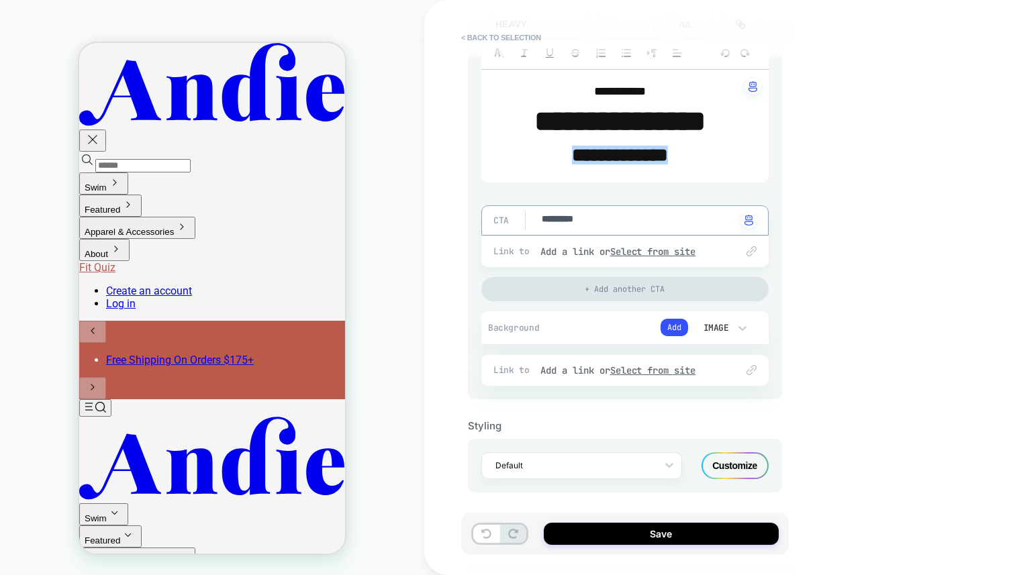
scroll to position [277, 0]
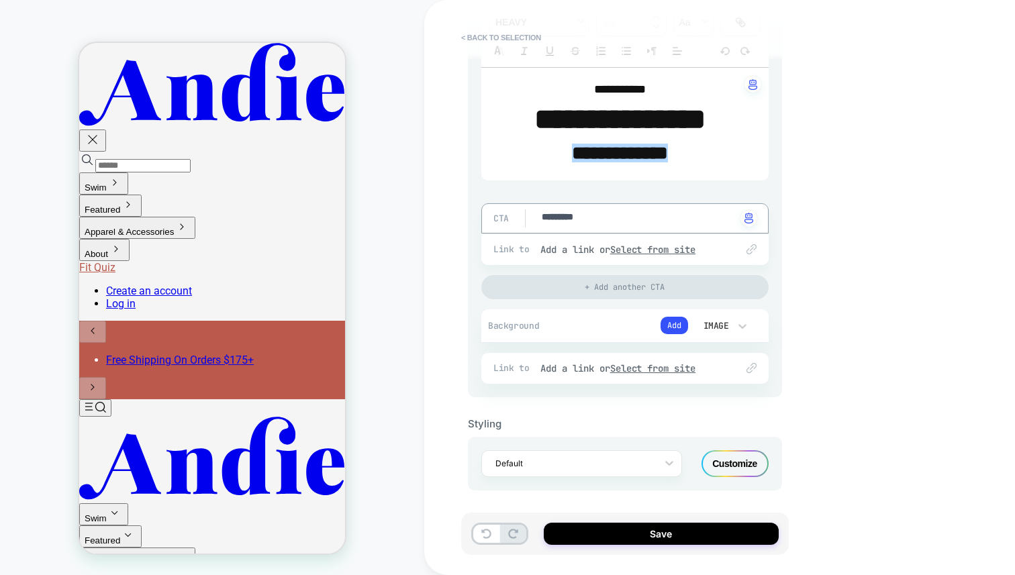
click at [732, 455] on div "Customize" at bounding box center [734, 463] width 67 height 27
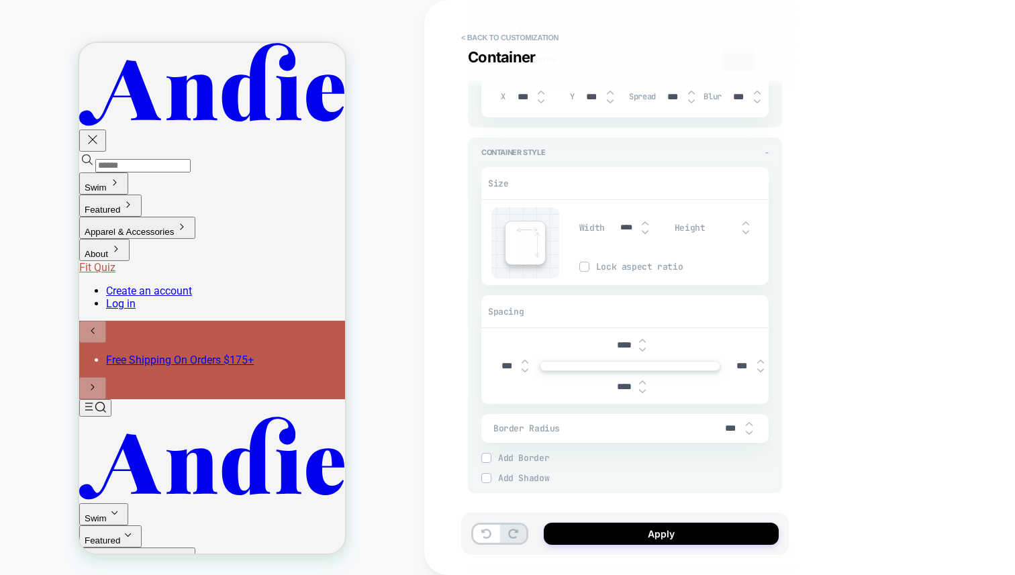
scroll to position [1830, 0]
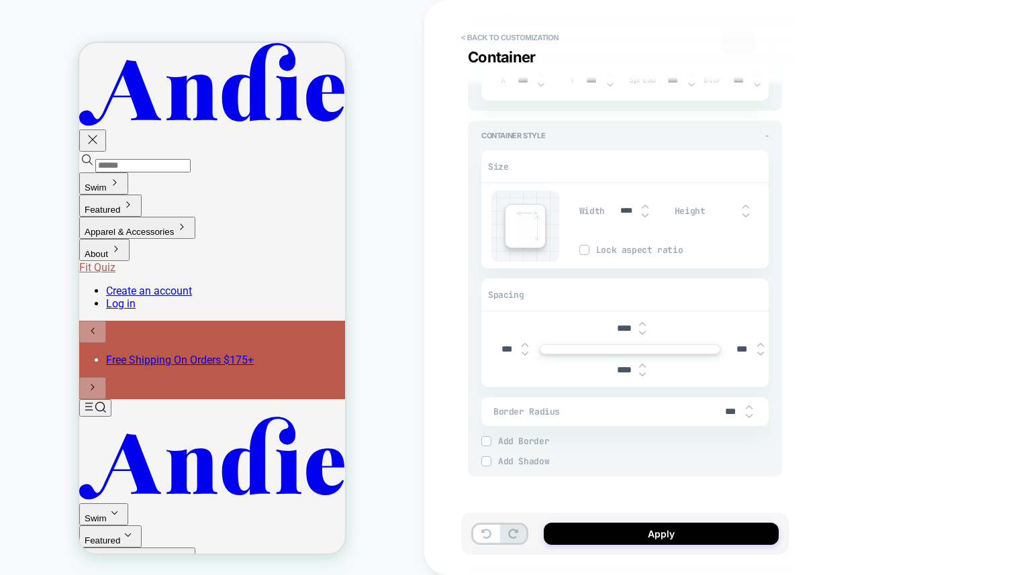
drag, startPoint x: 524, startPoint y: 36, endPoint x: 717, endPoint y: 468, distance: 473.5
click at [719, 438] on div "**********" at bounding box center [632, 287] width 328 height 575
click at [503, 39] on button "< Back to customization" at bounding box center [509, 37] width 111 height 21
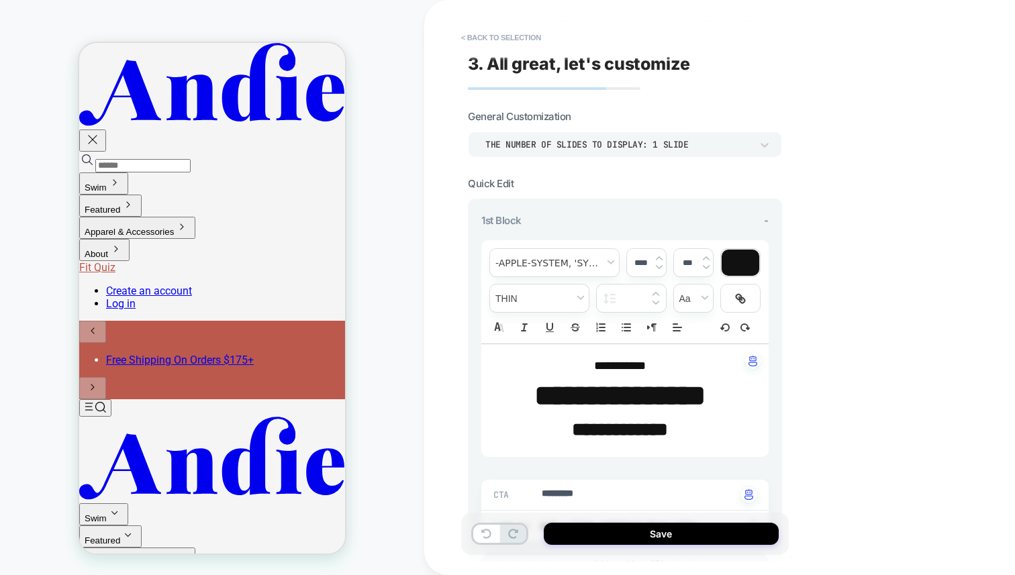
click at [603, 381] on strong "**********" at bounding box center [619, 395] width 171 height 29
click at [622, 387] on strong "**********" at bounding box center [619, 395] width 171 height 29
drag, startPoint x: 599, startPoint y: 430, endPoint x: 534, endPoint y: 417, distance: 65.7
click at [534, 417] on p "**********" at bounding box center [620, 430] width 250 height 27
type textarea "*"
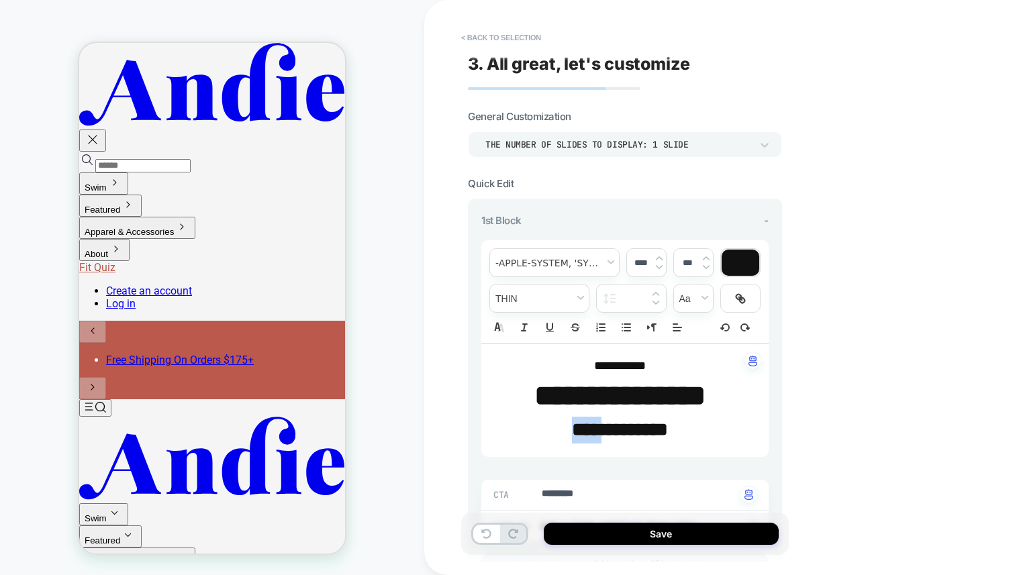
type input "****"
click at [594, 395] on strong "**********" at bounding box center [619, 395] width 171 height 29
type textarea "*"
type input "****"
click at [375, 140] on div "HOMEPAGE Theme: MAIN" at bounding box center [212, 287] width 424 height 548
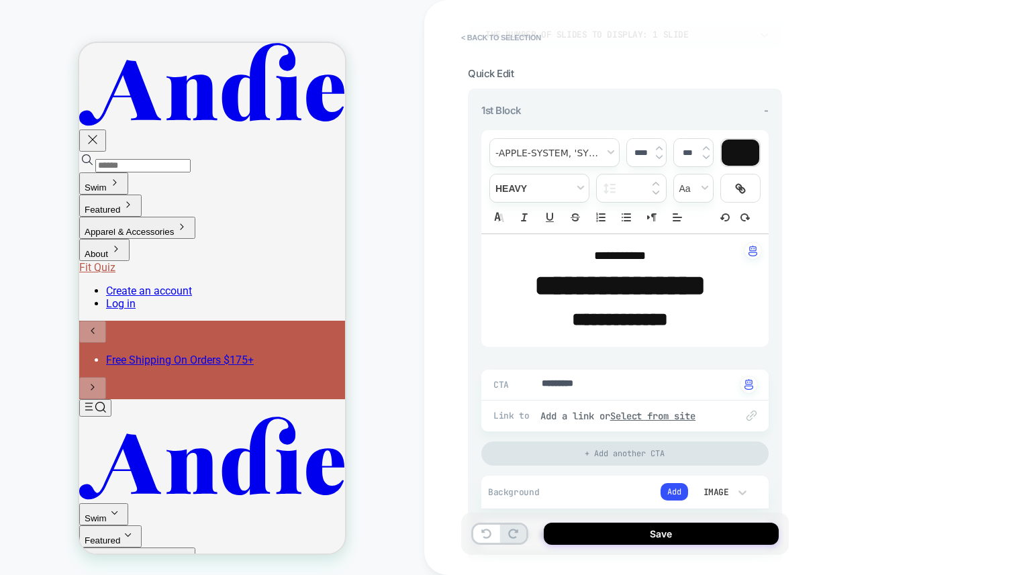
scroll to position [277, 0]
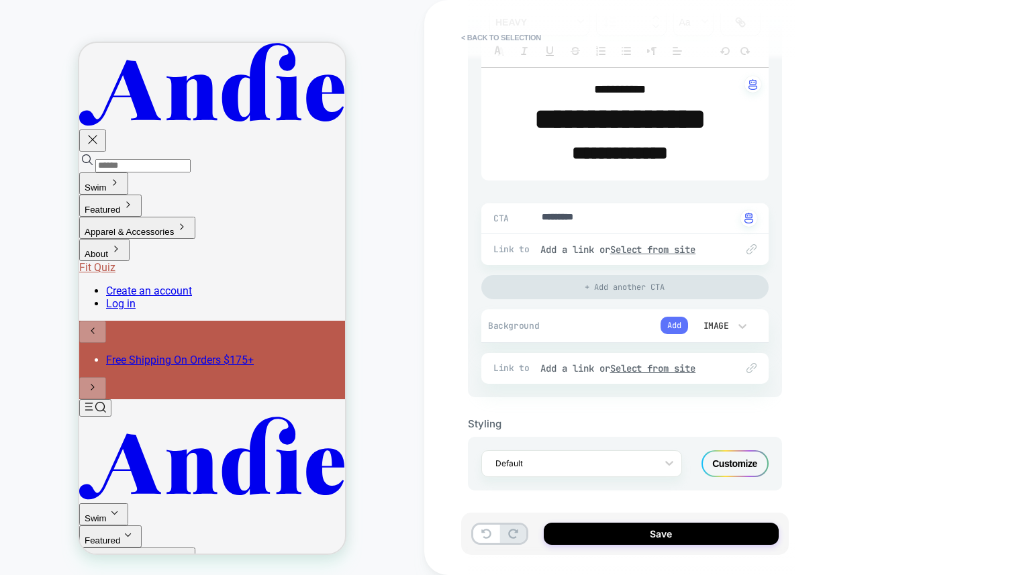
click at [675, 328] on button "Add" at bounding box center [674, 325] width 28 height 17
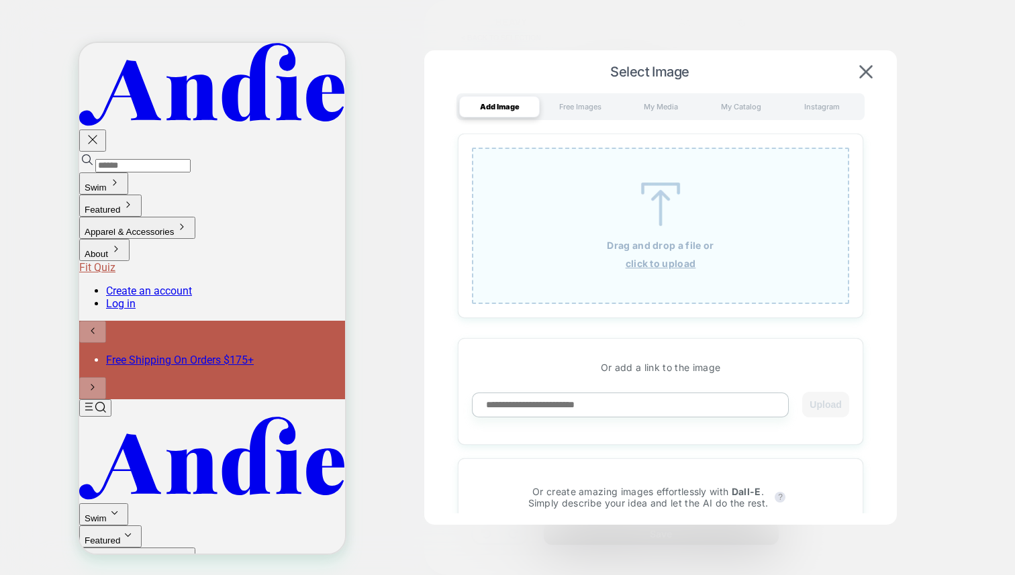
click at [548, 407] on input at bounding box center [630, 405] width 317 height 25
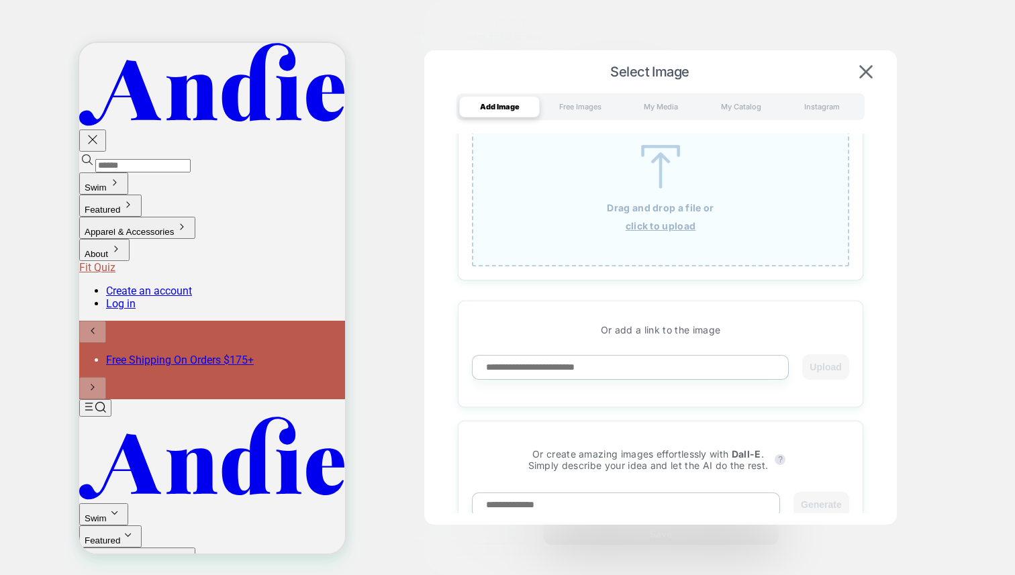
scroll to position [57, 0]
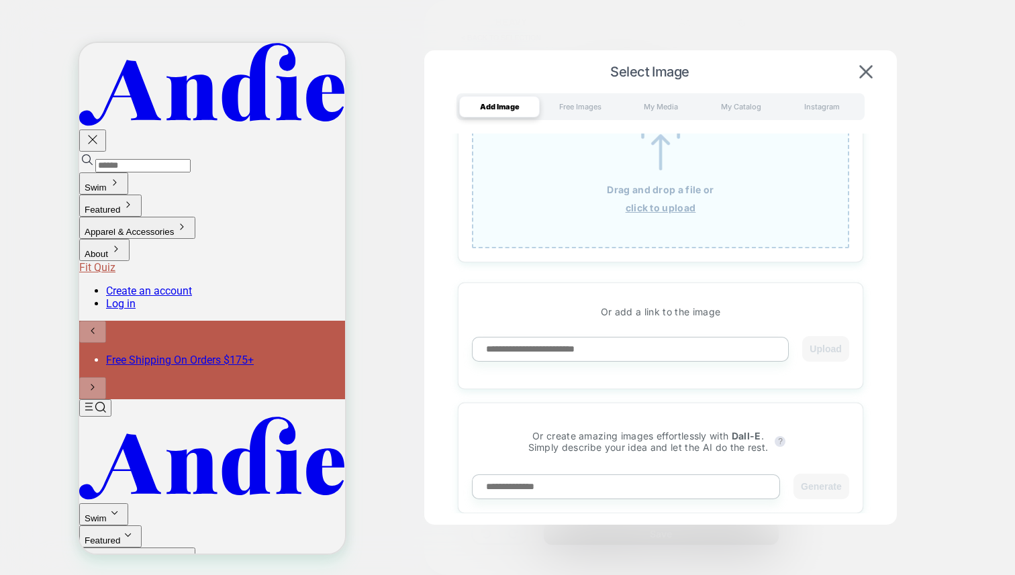
click at [557, 487] on input at bounding box center [626, 487] width 308 height 25
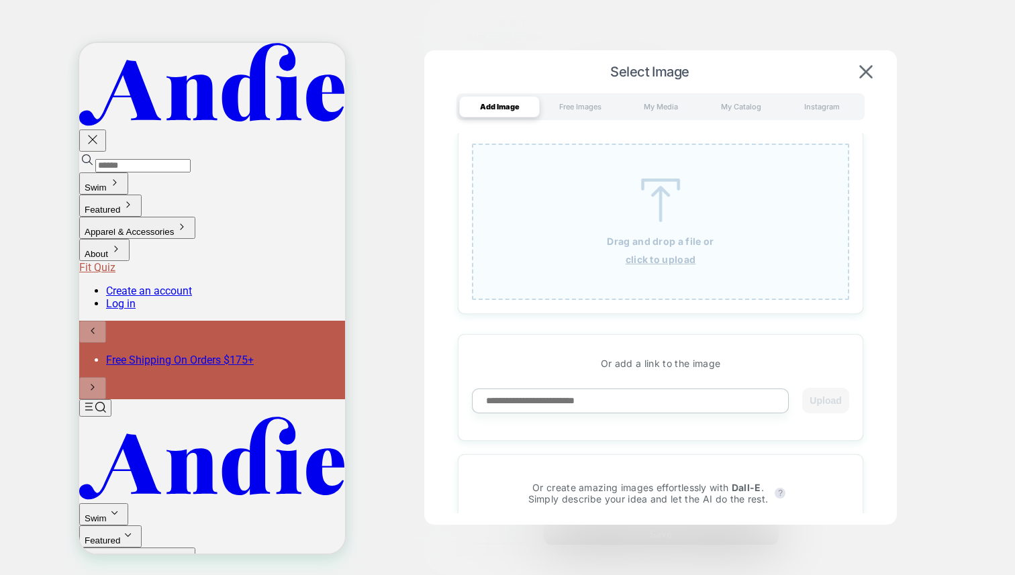
scroll to position [0, 0]
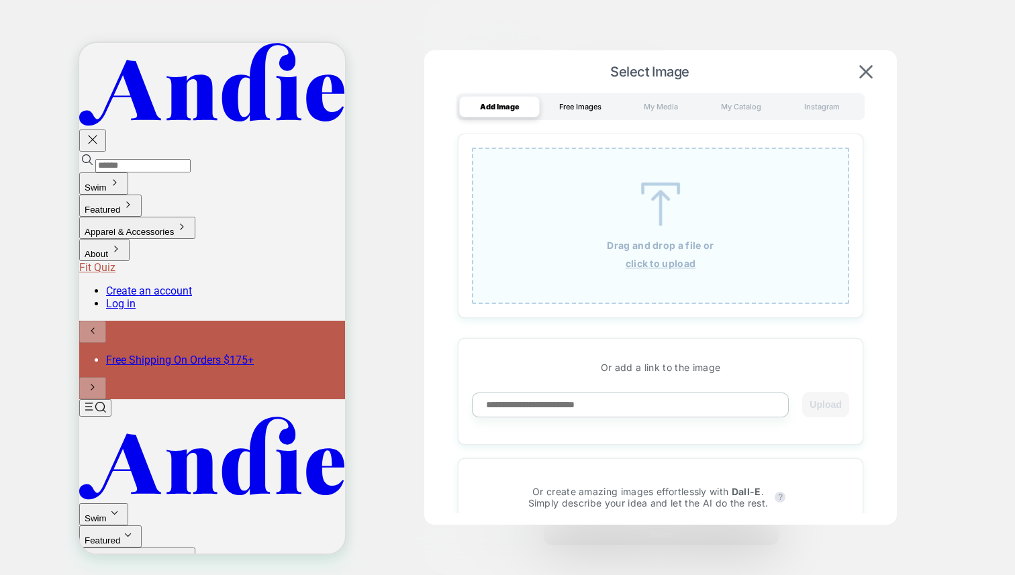
click at [560, 110] on div "Free Images" at bounding box center [580, 106] width 81 height 21
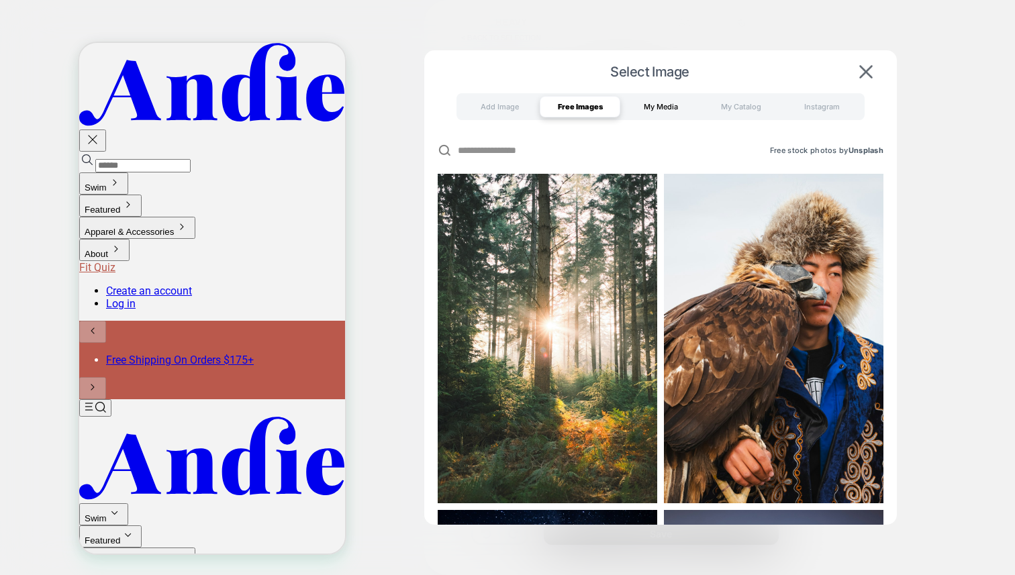
click at [667, 103] on div "My Media" at bounding box center [660, 106] width 81 height 21
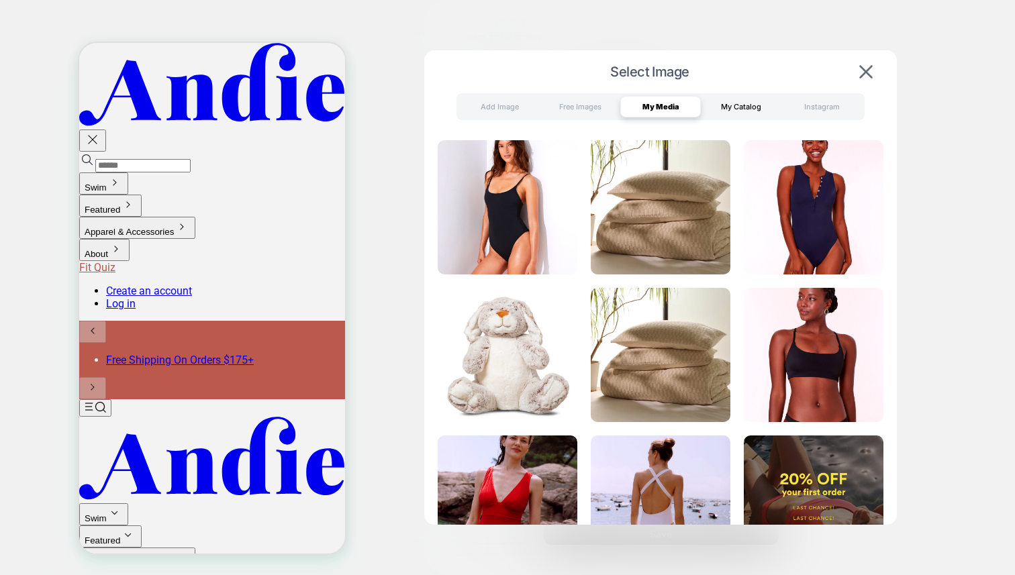
click at [737, 101] on div "My Catalog" at bounding box center [741, 106] width 81 height 21
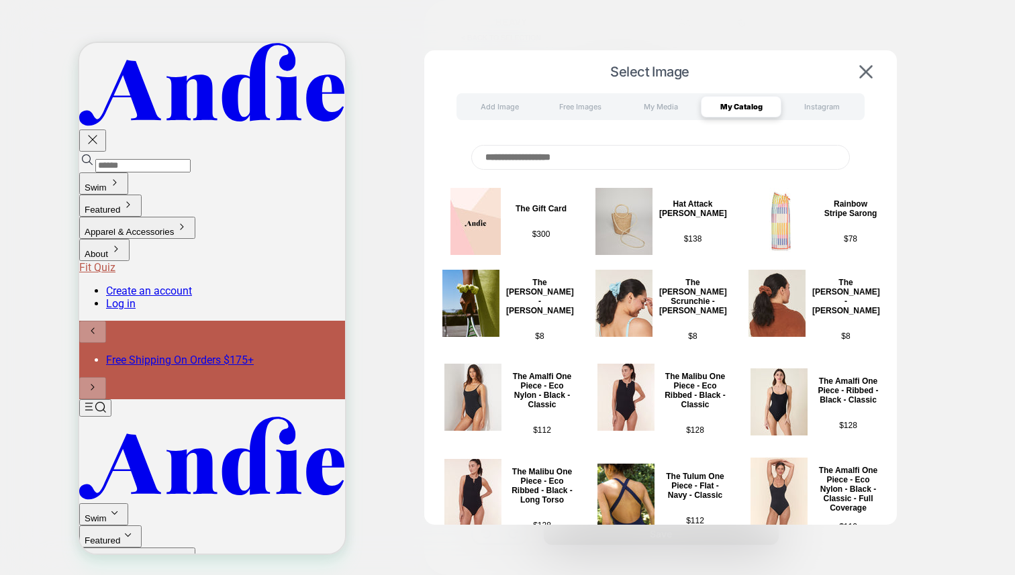
drag, startPoint x: 832, startPoint y: 107, endPoint x: 731, endPoint y: 96, distance: 101.3
click at [731, 96] on div "Add Image Free Images My Media My Catalog Instagram" at bounding box center [660, 106] width 408 height 27
click at [673, 110] on div "My Media" at bounding box center [660, 106] width 81 height 21
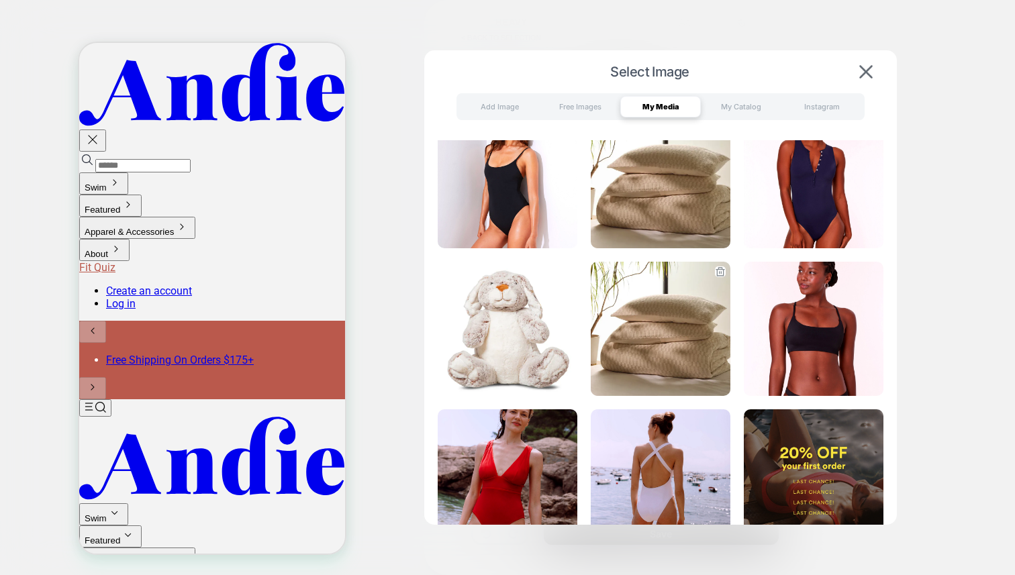
scroll to position [28, 0]
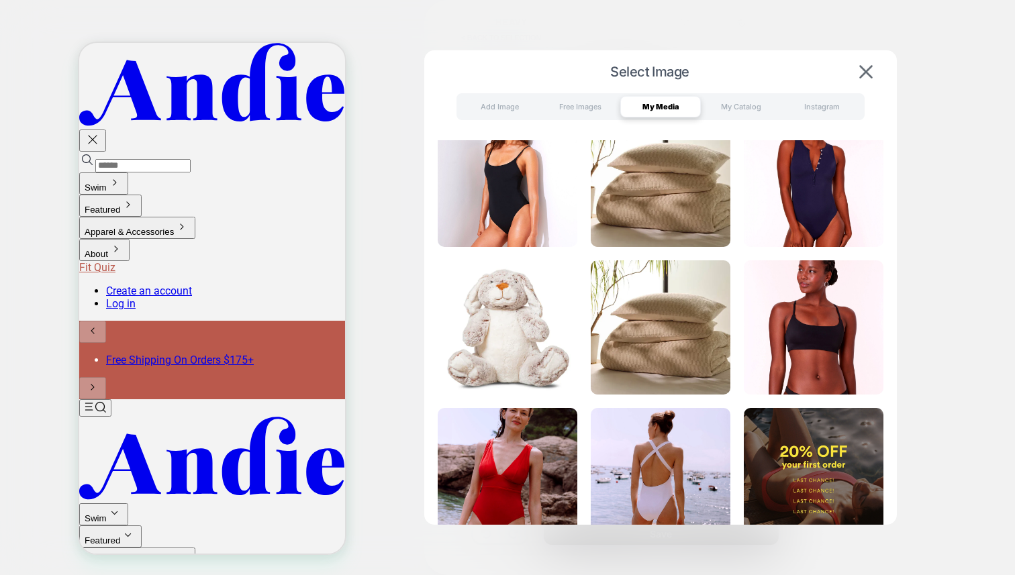
click at [637, 178] on img at bounding box center [661, 180] width 140 height 134
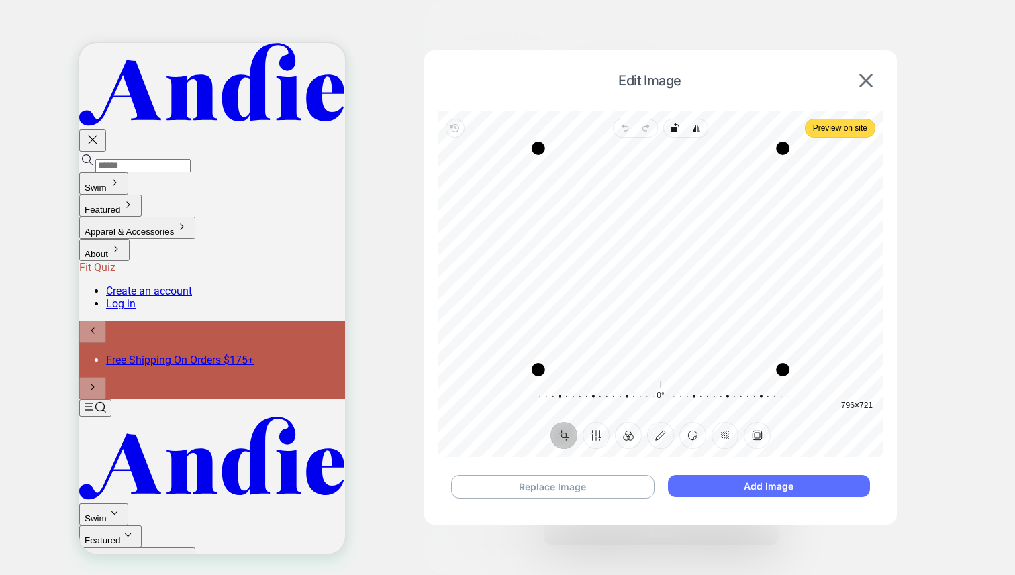
click at [805, 489] on button "Add Image" at bounding box center [769, 486] width 202 height 22
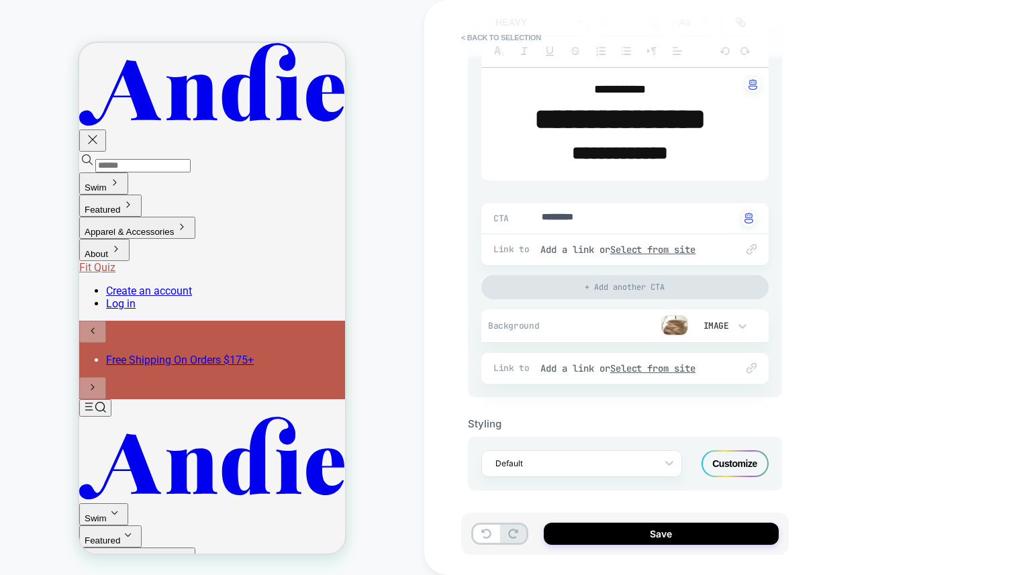
click at [685, 319] on img at bounding box center [674, 325] width 27 height 20
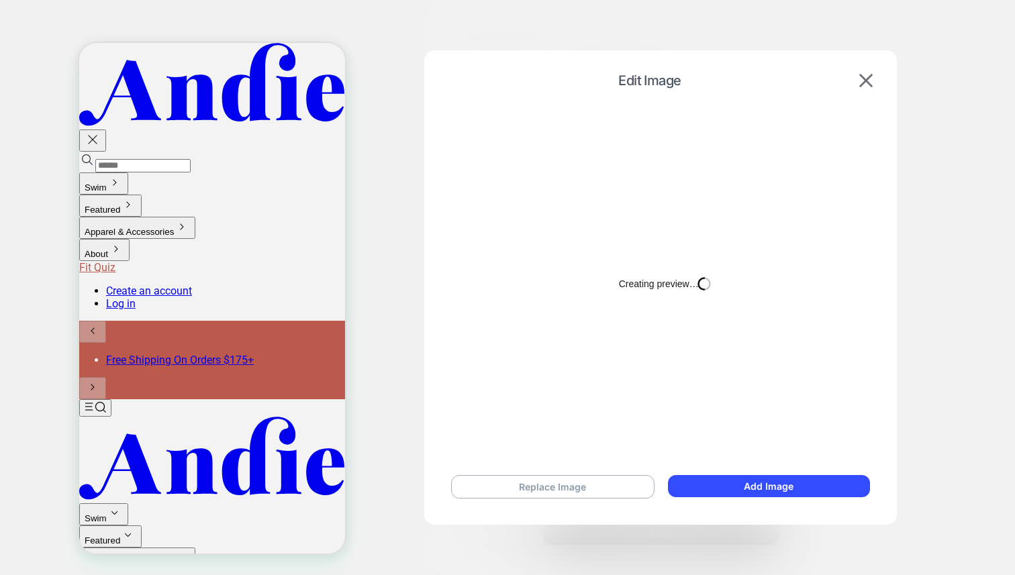
type textarea "*"
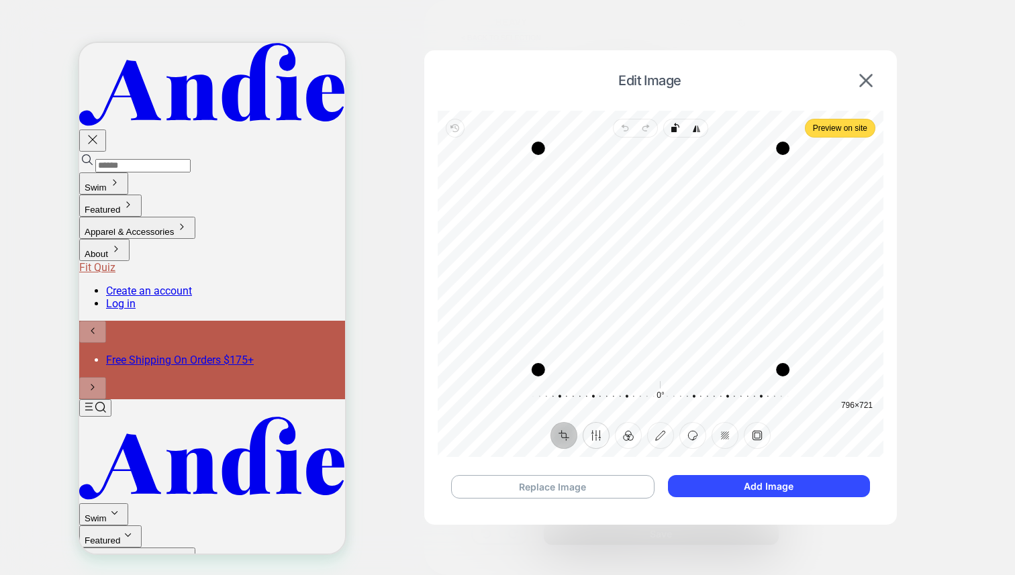
click at [601, 434] on button "Finetune" at bounding box center [596, 435] width 27 height 27
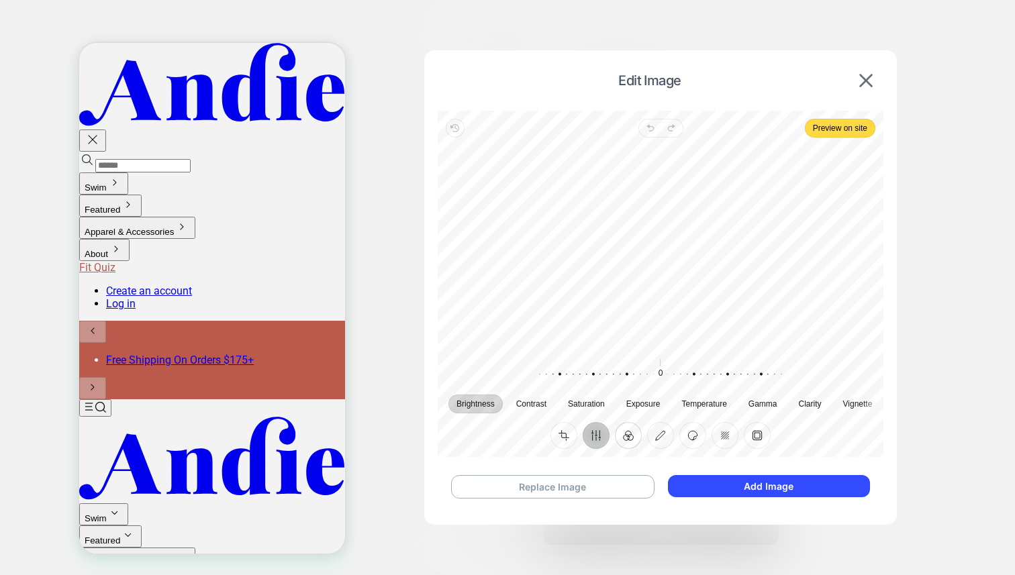
click at [631, 430] on button "Filter" at bounding box center [628, 435] width 27 height 27
drag, startPoint x: 650, startPoint y: 433, endPoint x: 673, endPoint y: 442, distance: 24.4
click at [650, 433] on button "Annotate" at bounding box center [660, 435] width 27 height 27
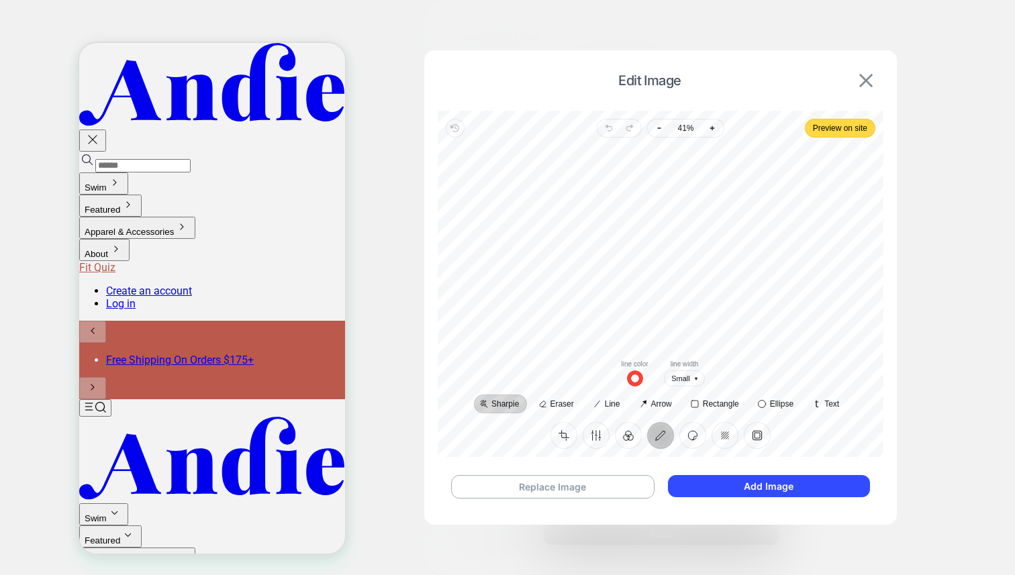
click at [859, 78] on img at bounding box center [865, 80] width 13 height 13
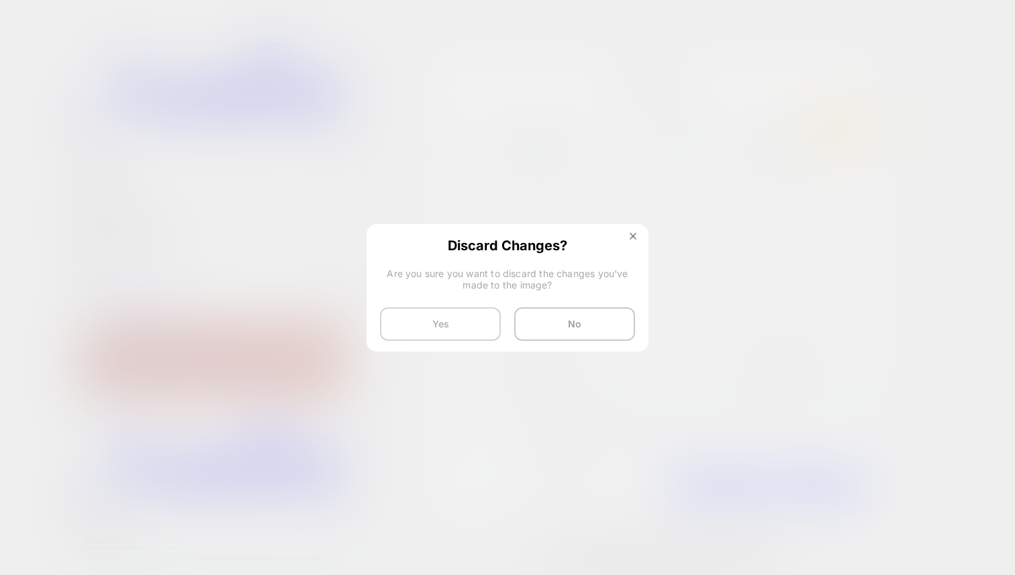
click at [428, 324] on button "Yes" at bounding box center [440, 324] width 121 height 34
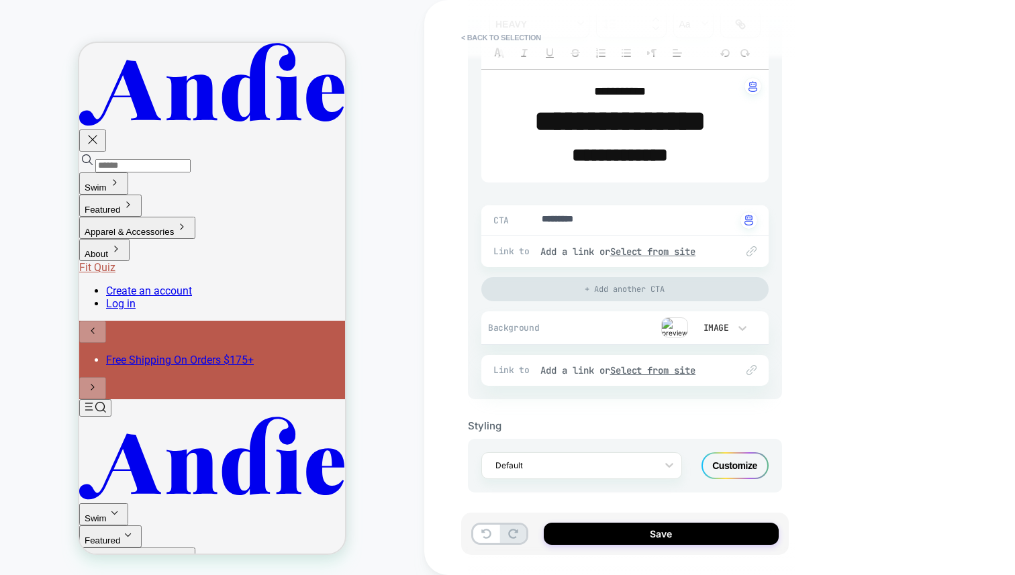
scroll to position [276, 0]
click at [852, 309] on div "**********" at bounding box center [719, 287] width 591 height 575
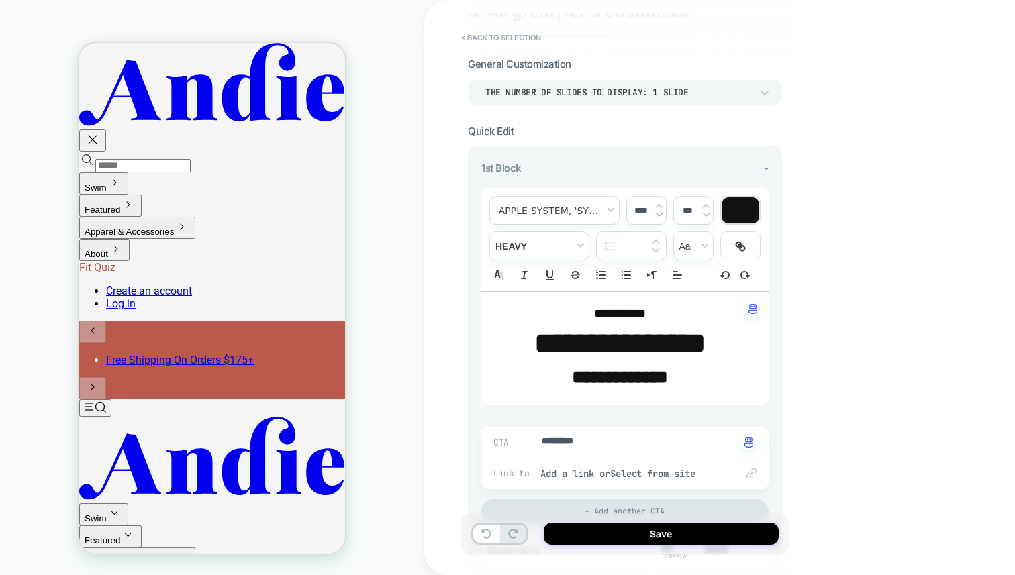
scroll to position [0, 0]
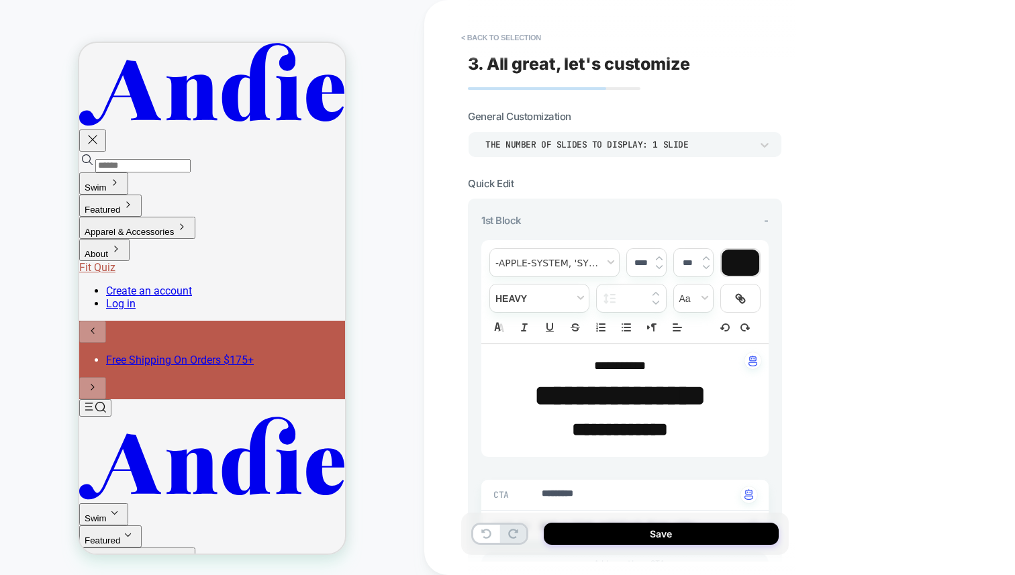
click at [673, 402] on strong "**********" at bounding box center [619, 395] width 171 height 29
click at [721, 420] on p "**********" at bounding box center [620, 430] width 250 height 27
type input "****"
click at [657, 534] on button "Save" at bounding box center [661, 534] width 235 height 22
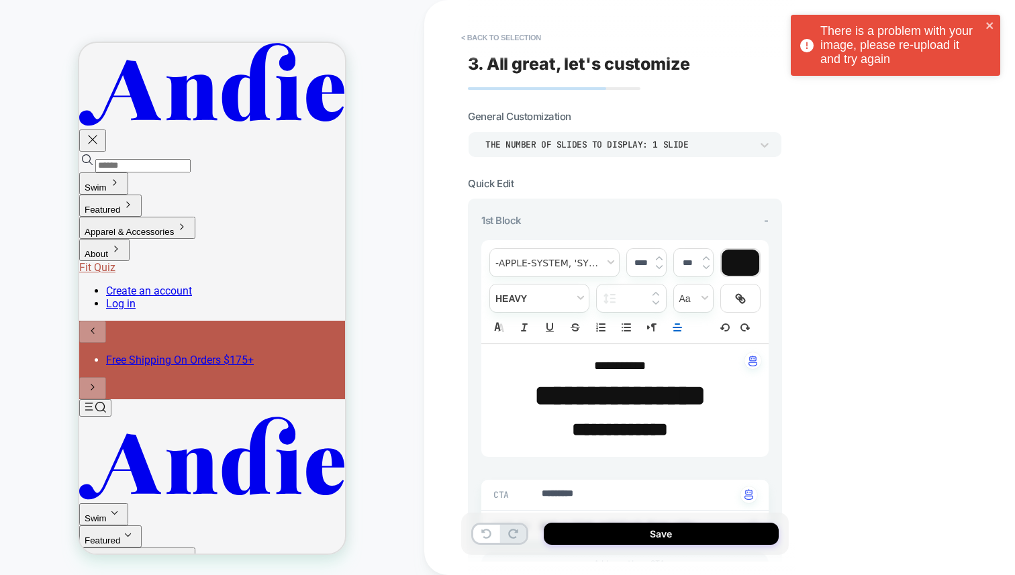
click at [1000, 28] on div "There is a problem with your image, please re-upload it and try again" at bounding box center [895, 48] width 215 height 73
click at [994, 26] on div "There is a problem with your image, please re-upload it and try again" at bounding box center [895, 45] width 209 height 61
click at [507, 34] on button "< Back to selection" at bounding box center [500, 37] width 93 height 21
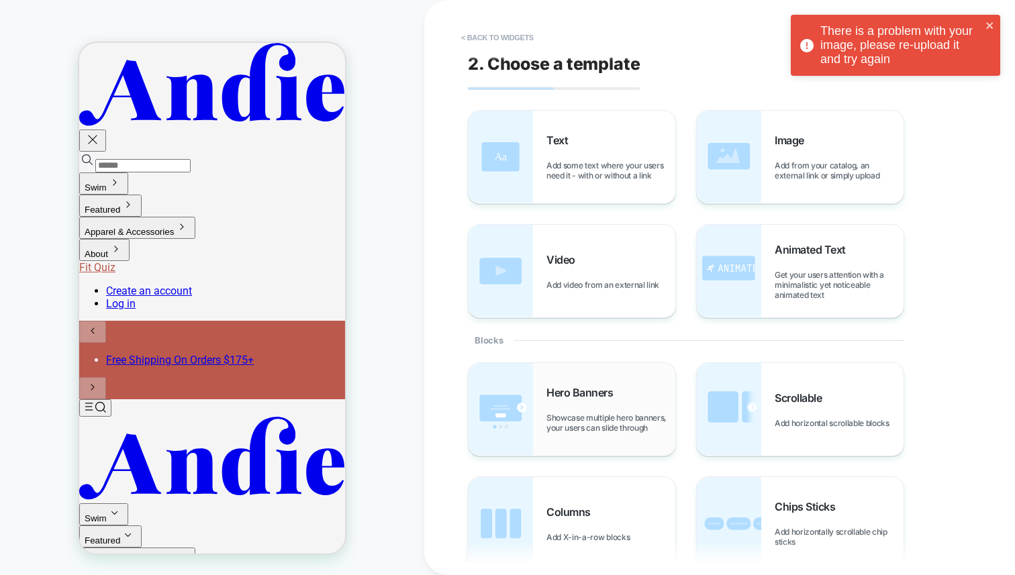
click at [571, 404] on div "Hero Banners Showcase multiple hero banners, your users can slide through" at bounding box center [610, 409] width 129 height 47
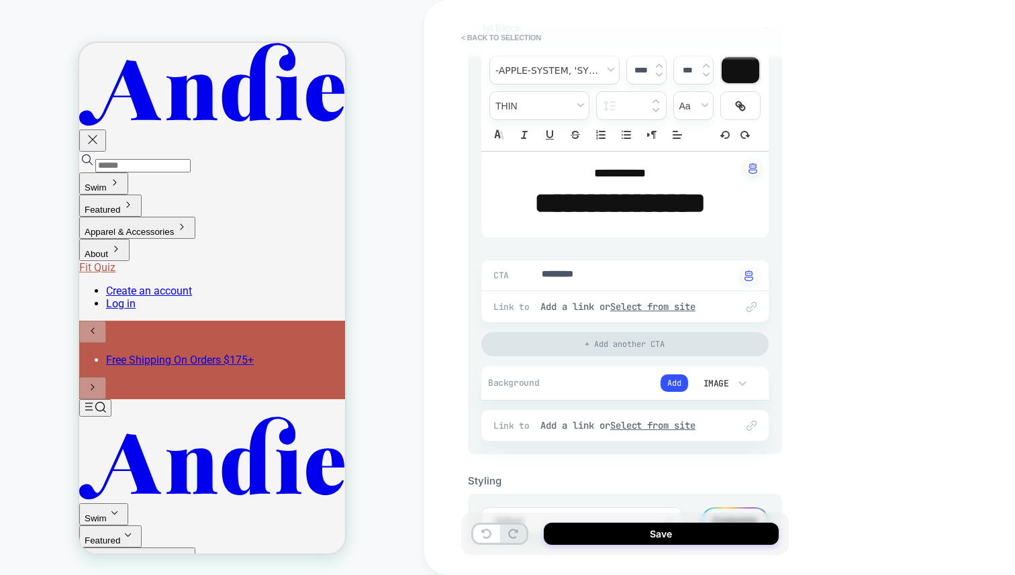
scroll to position [213, 0]
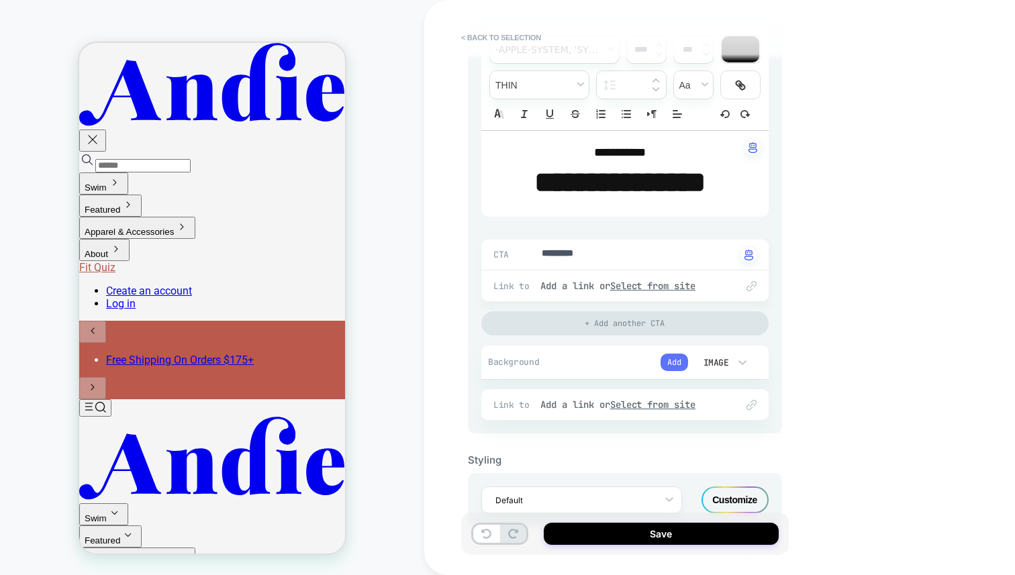
click at [678, 356] on button "Add" at bounding box center [674, 362] width 28 height 17
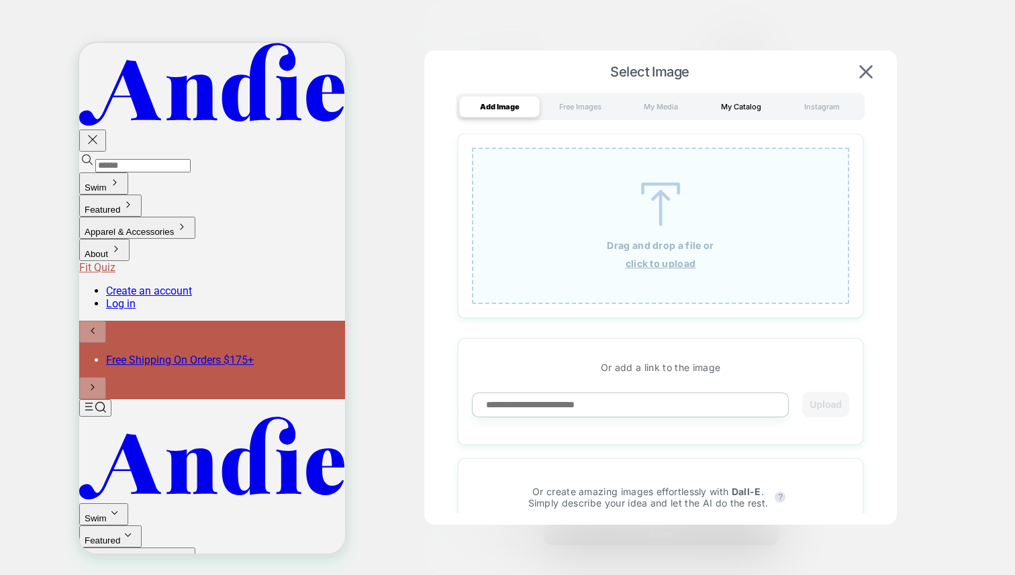
click at [720, 101] on div "My Catalog" at bounding box center [741, 106] width 81 height 21
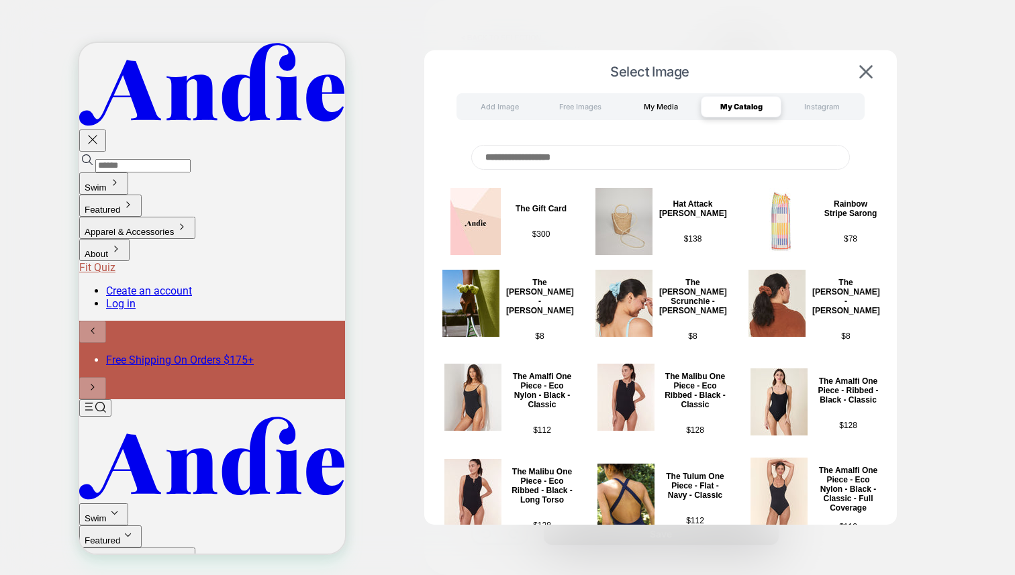
click at [660, 105] on div "My Media" at bounding box center [660, 106] width 81 height 21
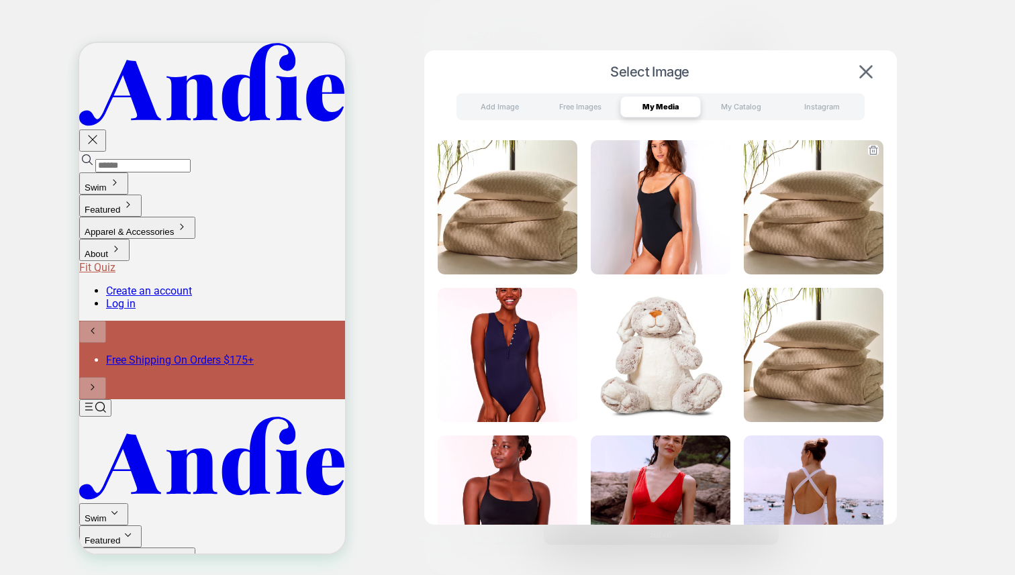
click at [820, 216] on img at bounding box center [814, 207] width 140 height 134
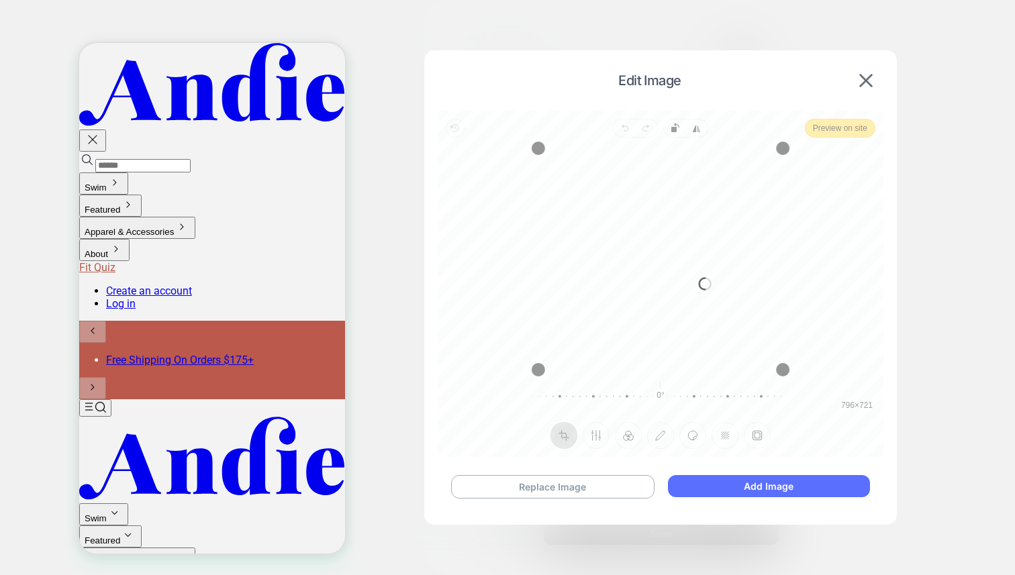
click at [773, 484] on button "Add Image" at bounding box center [769, 486] width 202 height 22
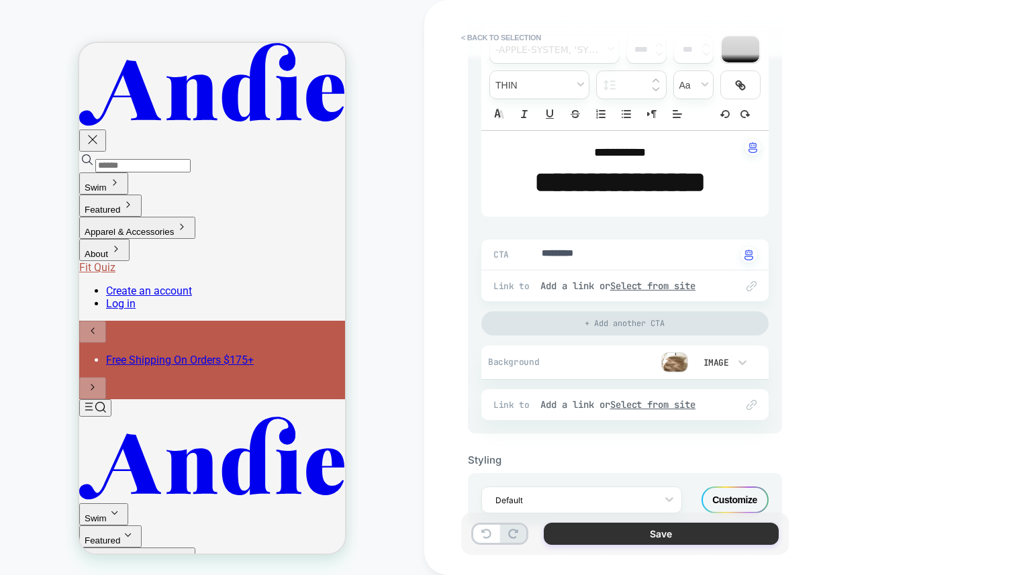
click at [707, 527] on button "Save" at bounding box center [661, 534] width 235 height 22
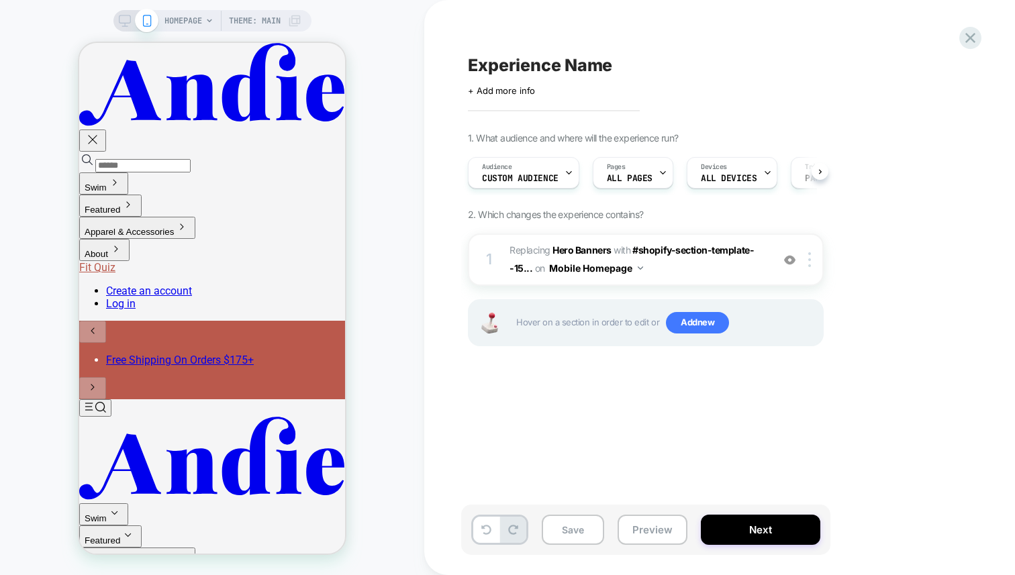
scroll to position [0, 1]
click at [705, 256] on span "#_loomi_addon_1755178660174 Replacing Hero Banners WITH #shopify-section-templa…" at bounding box center [637, 260] width 256 height 36
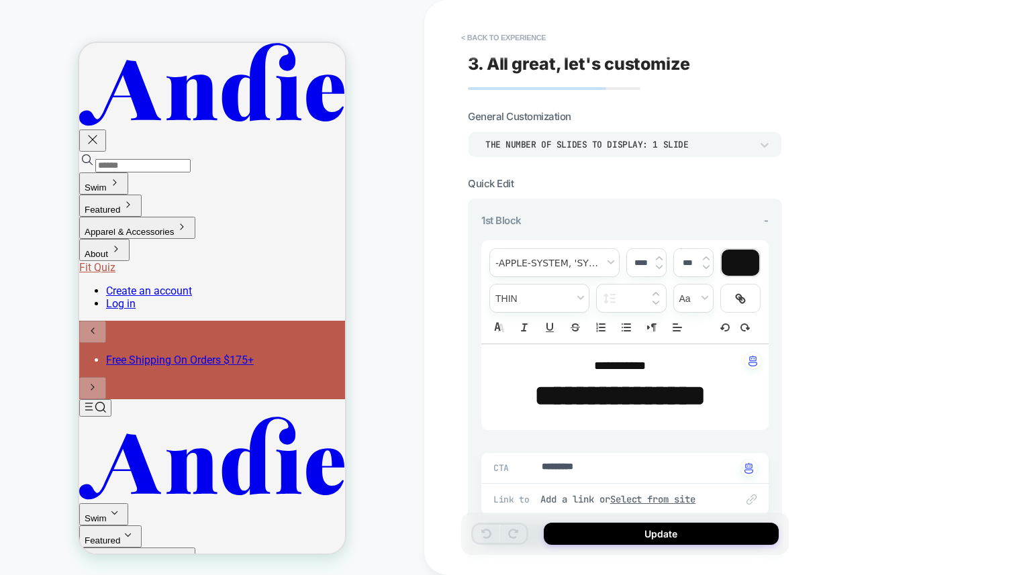
type textarea "*"
click at [497, 36] on button "< Back to experience" at bounding box center [503, 37] width 98 height 21
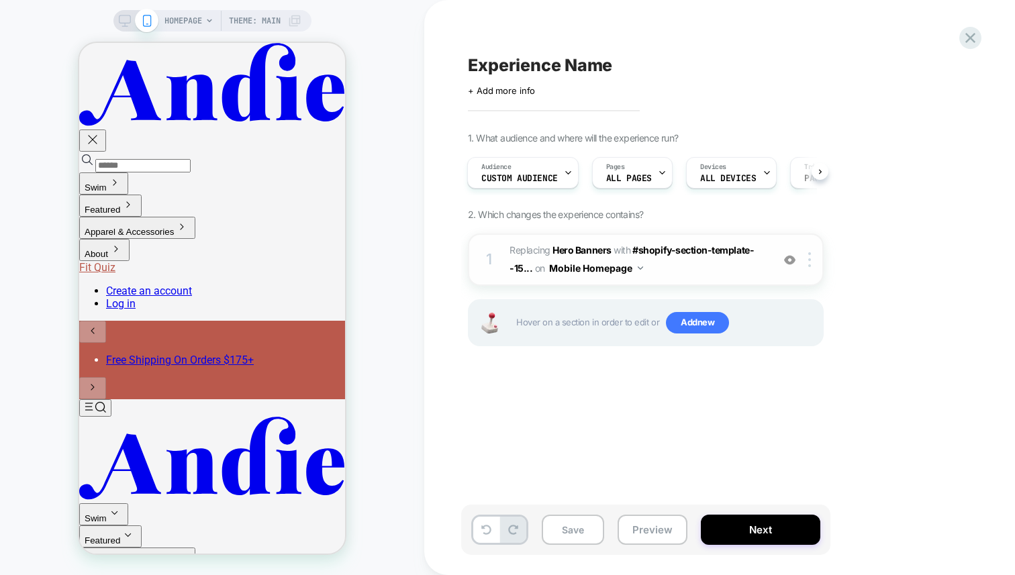
click at [788, 260] on img at bounding box center [789, 259] width 11 height 11
click at [789, 260] on img at bounding box center [789, 259] width 11 height 11
drag, startPoint x: 385, startPoint y: 359, endPoint x: 375, endPoint y: 362, distance: 11.1
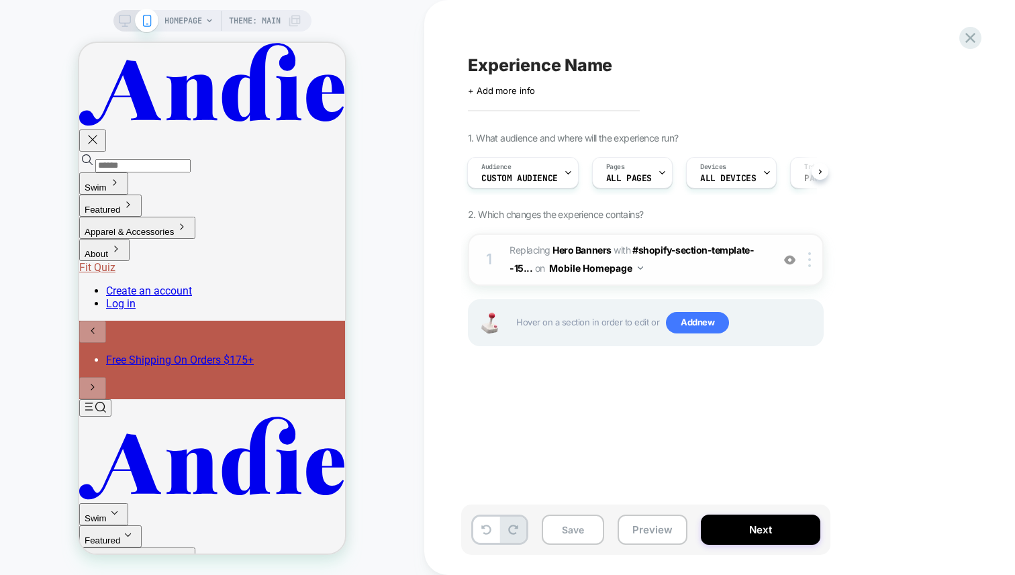
click at [385, 359] on div "HOMEPAGE Theme: MAIN" at bounding box center [212, 287] width 424 height 548
click at [501, 415] on div "Experience Name Click to edit experience details + Add more info 1. What audien…" at bounding box center [712, 287] width 503 height 548
drag, startPoint x: 569, startPoint y: 531, endPoint x: 478, endPoint y: 447, distance: 123.5
click at [482, 448] on div "Experience Name Click to edit experience details + Add more info 1. What audien…" at bounding box center [719, 287] width 503 height 575
click at [402, 330] on div "HOMEPAGE Theme: MAIN" at bounding box center [212, 287] width 424 height 548
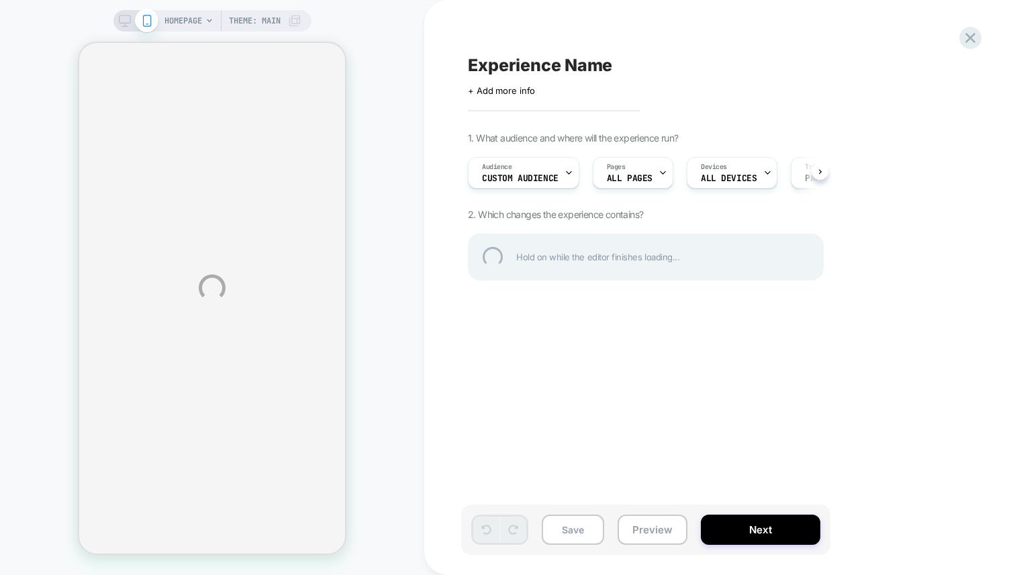
click at [452, 185] on div "HOMEPAGE Theme: MAIN Experience Name Click to edit experience details + Add mor…" at bounding box center [507, 287] width 1015 height 575
click at [424, 195] on div "HOMEPAGE Theme: MAIN Experience Name Click to edit experience details + Add mor…" at bounding box center [507, 287] width 1015 height 575
click at [395, 197] on div "HOMEPAGE Theme: MAIN Experience Name Click to edit experience details + Add mor…" at bounding box center [507, 287] width 1015 height 575
drag, startPoint x: 779, startPoint y: 413, endPoint x: 604, endPoint y: 462, distance: 181.7
click at [779, 413] on div "HOMEPAGE Theme: MAIN Experience Name Click to edit experience details + Add mor…" at bounding box center [507, 287] width 1015 height 575
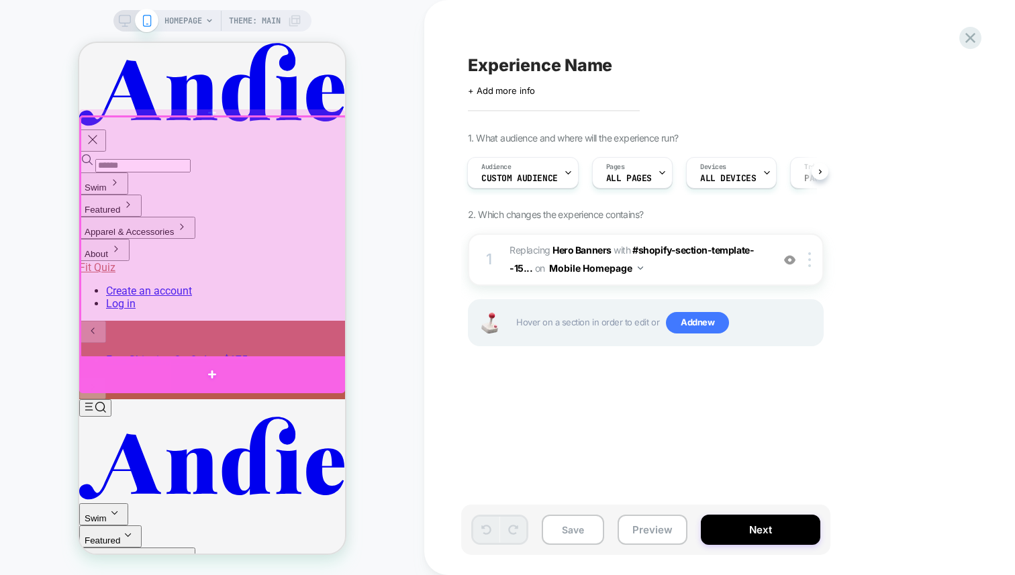
click at [206, 365] on div at bounding box center [212, 374] width 266 height 37
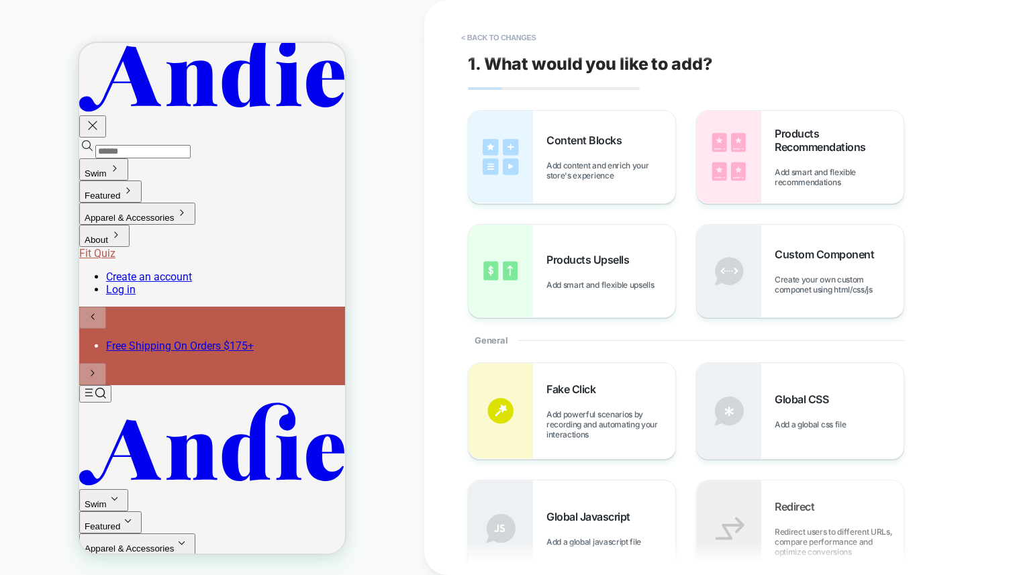
scroll to position [58, 0]
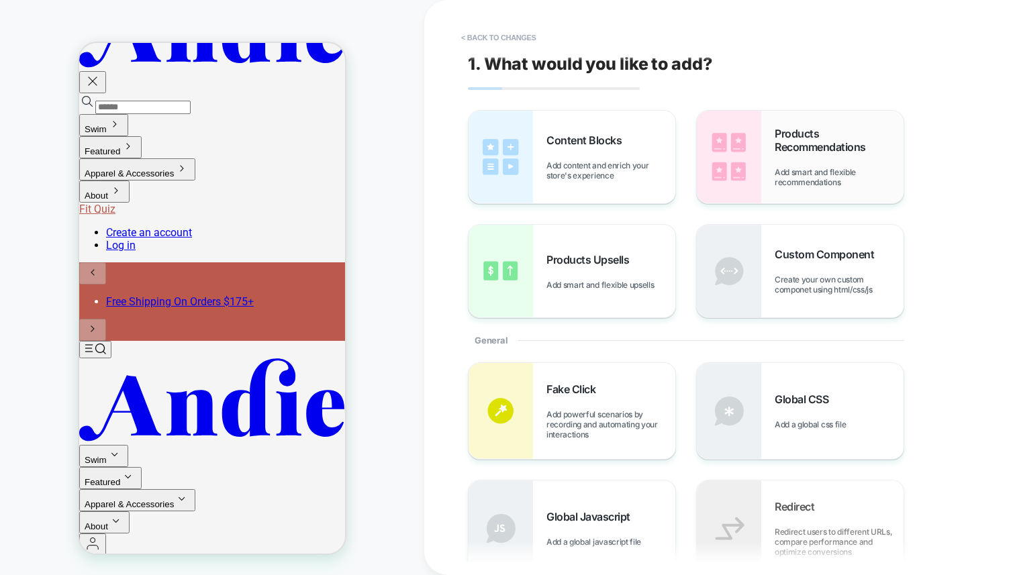
click at [801, 158] on div "Products Recommendations Add smart and flexible recommendations" at bounding box center [839, 157] width 129 height 60
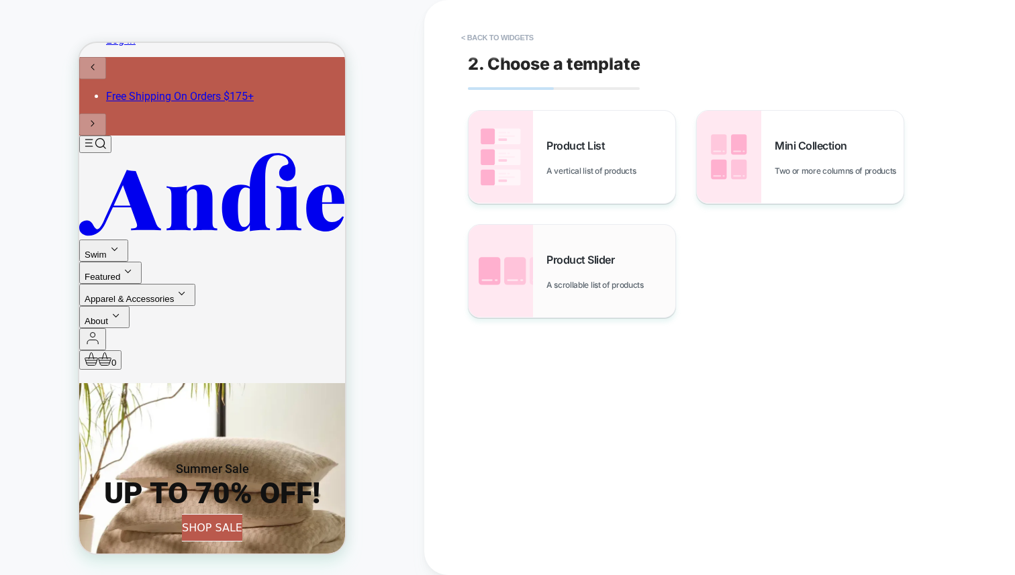
scroll to position [278, 0]
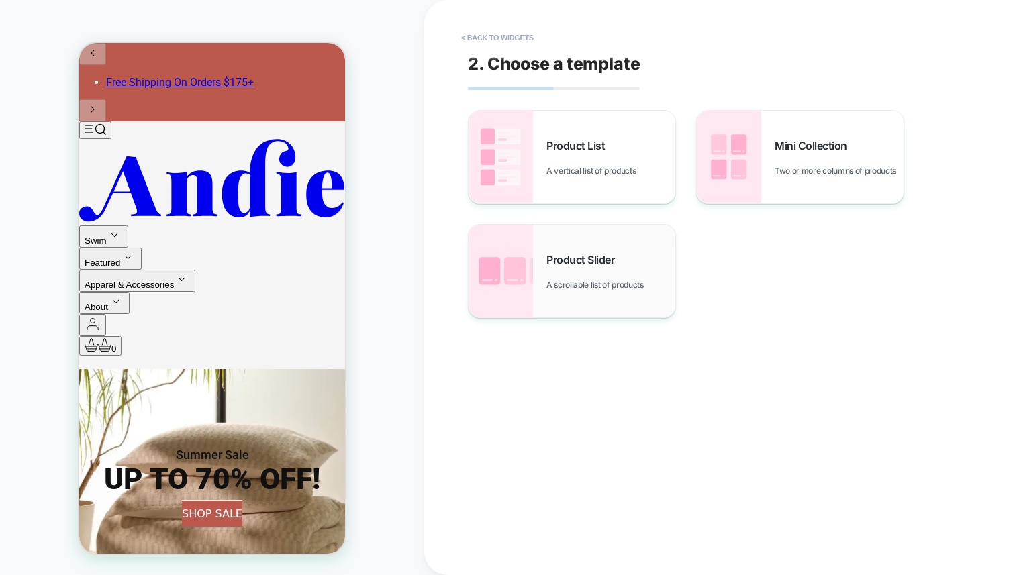
click at [562, 277] on div "Product Slider A scrollable list of products" at bounding box center [610, 271] width 129 height 37
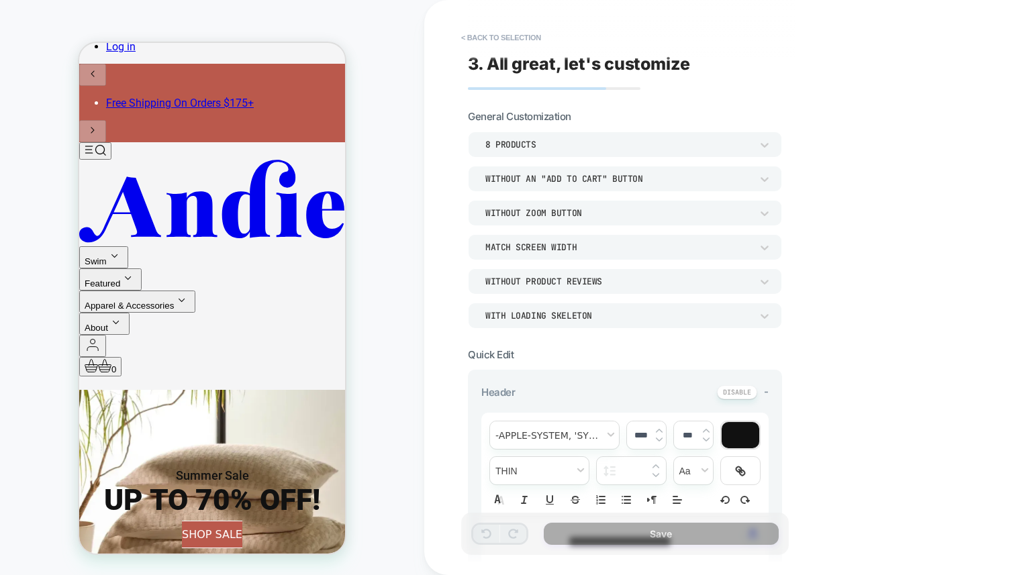
scroll to position [256, 0]
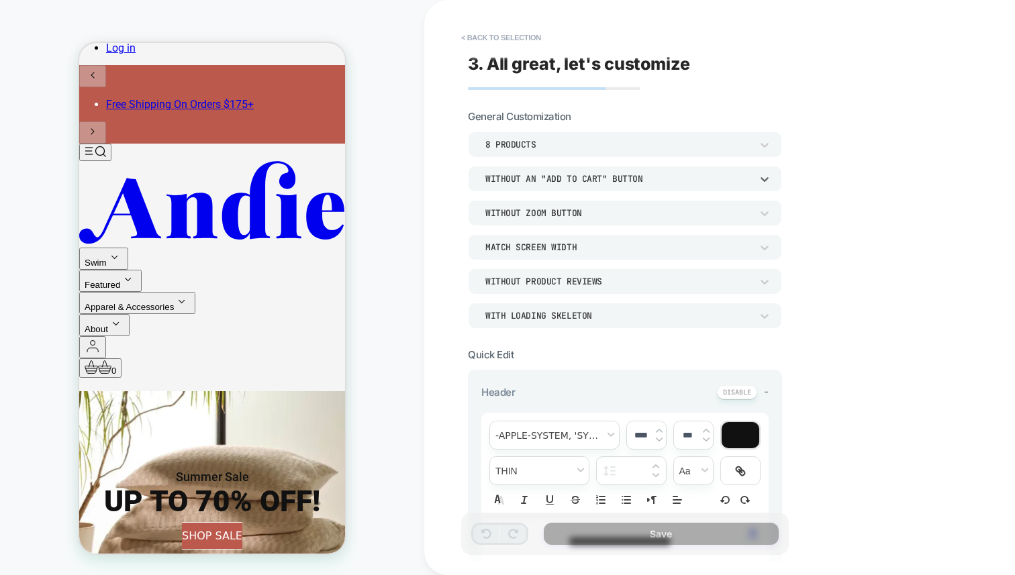
click at [579, 187] on div "Without an "add to cart" button" at bounding box center [625, 179] width 314 height 26
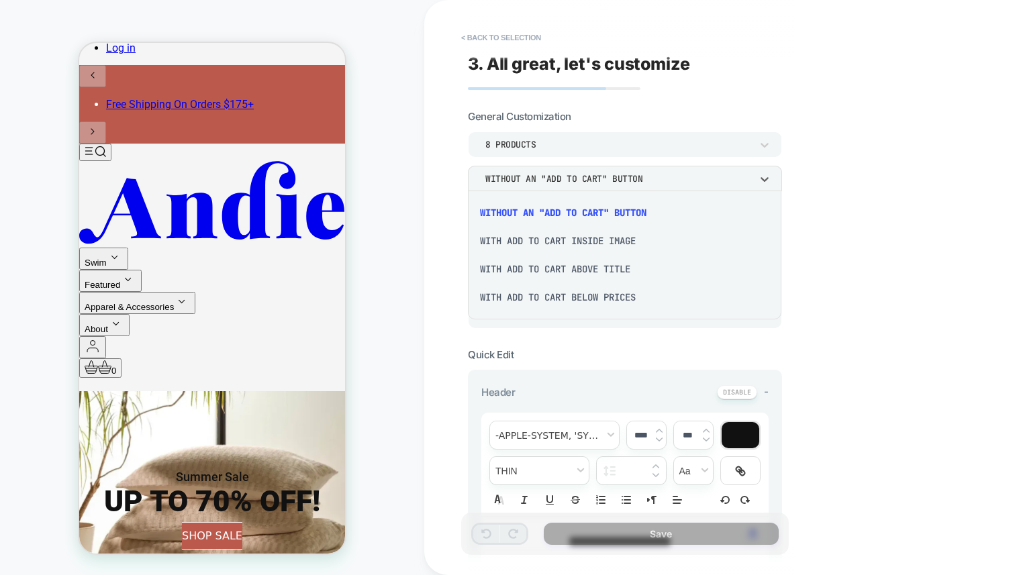
click at [562, 297] on div "With add to cart below prices" at bounding box center [624, 297] width 303 height 28
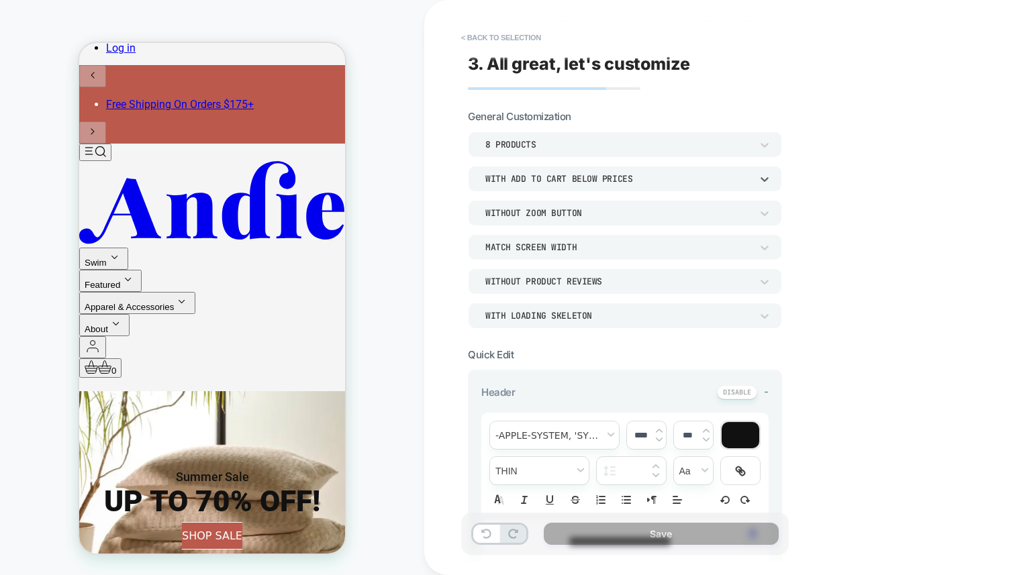
click at [543, 222] on div "Without Zoom Button" at bounding box center [625, 213] width 314 height 26
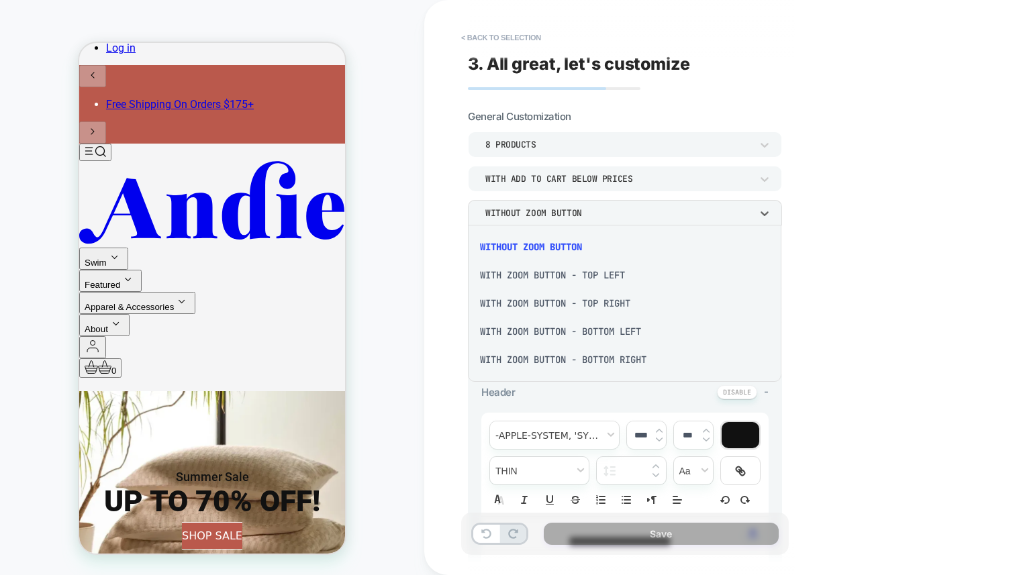
click at [588, 274] on div "With Zoom Button - Top Left" at bounding box center [624, 275] width 303 height 28
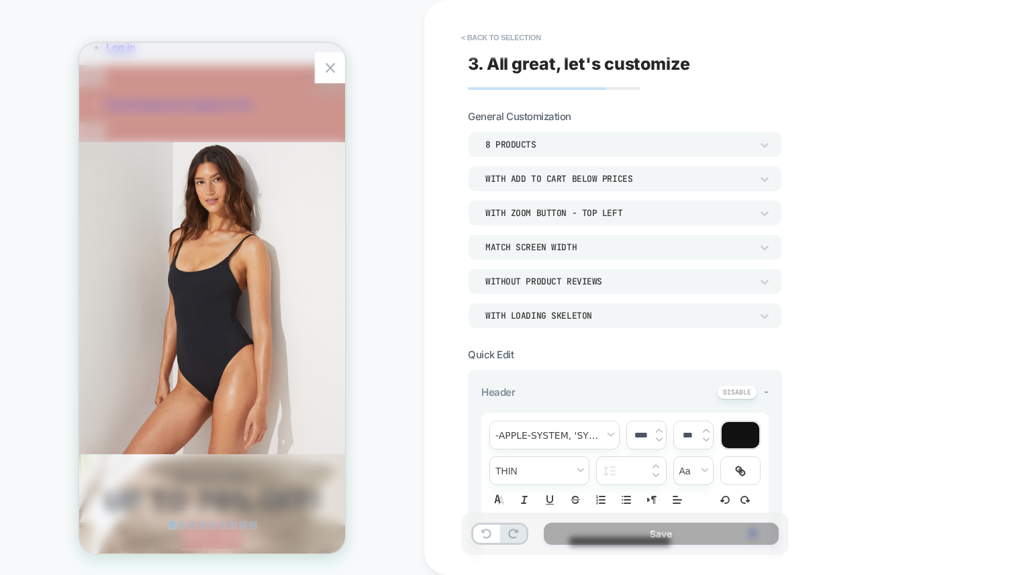
click at [324, 72] on div "Zoom Button" at bounding box center [330, 67] width 31 height 31
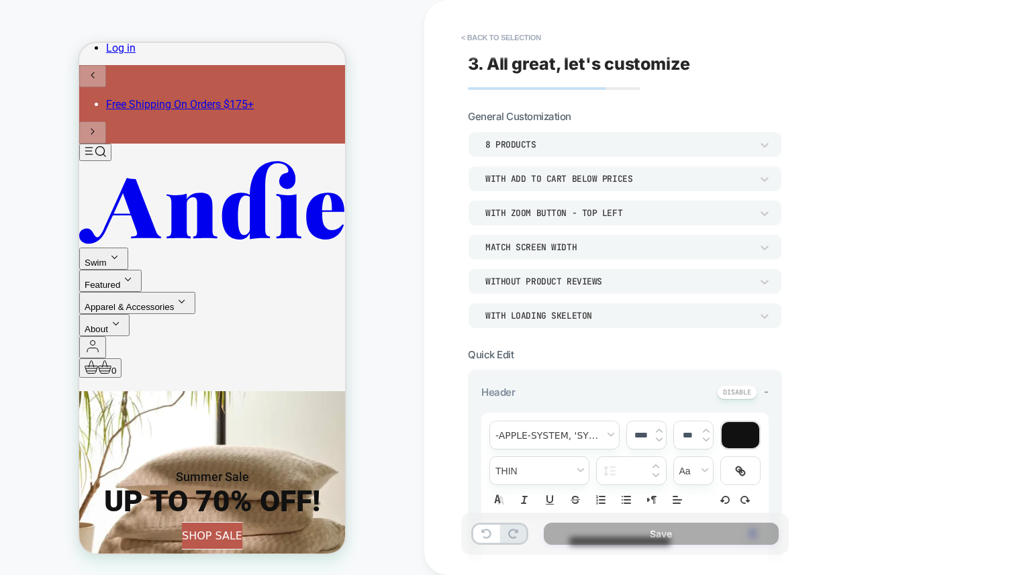
click at [542, 283] on div "Without Product Reviews" at bounding box center [618, 281] width 266 height 11
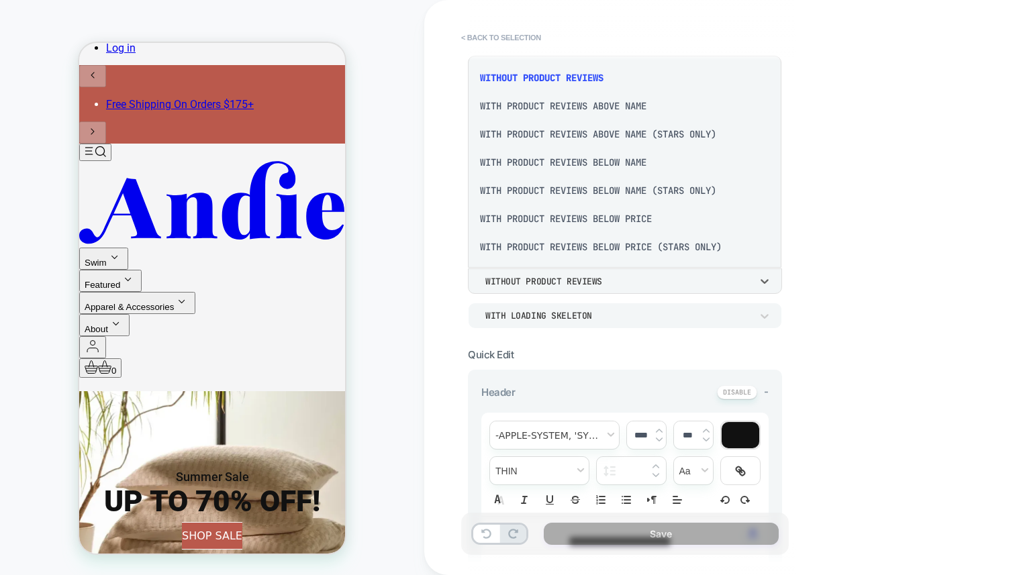
scroll to position [3, 0]
click at [604, 102] on div "With Product Reviews Above Name" at bounding box center [624, 105] width 303 height 28
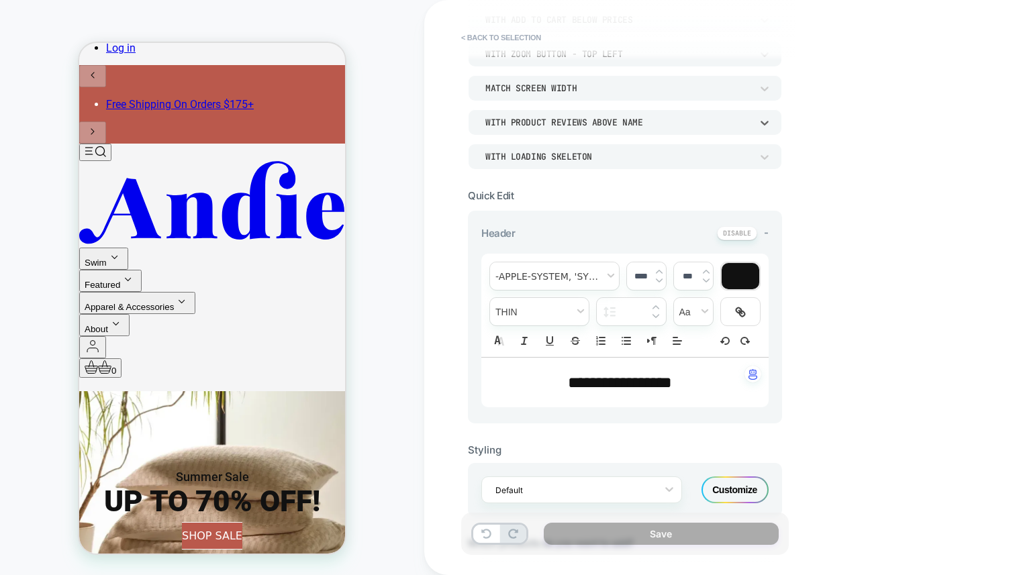
scroll to position [162, 0]
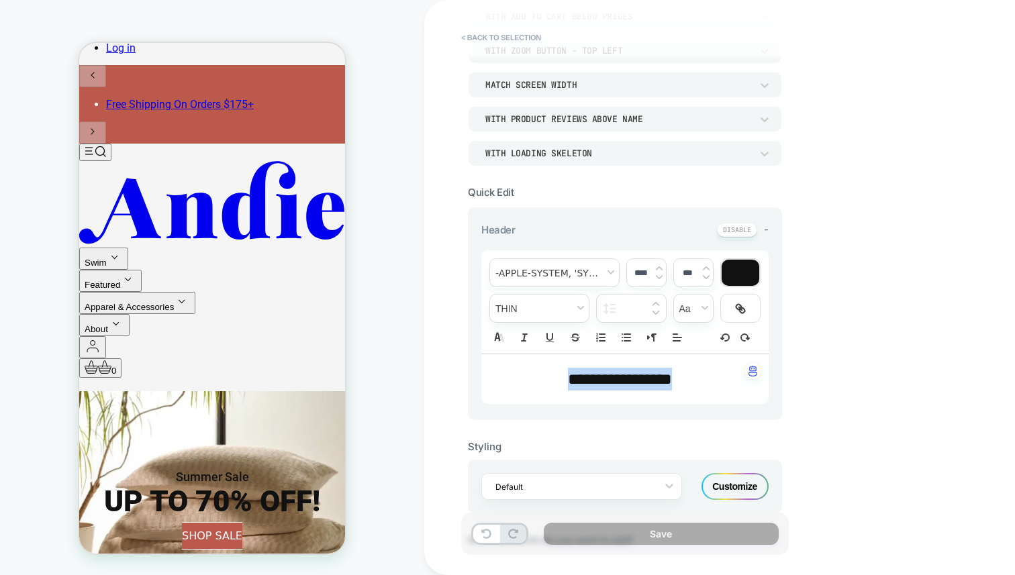
drag, startPoint x: 697, startPoint y: 377, endPoint x: 458, endPoint y: 387, distance: 239.2
click at [462, 387] on div "**********" at bounding box center [625, 287] width 328 height 548
type input "****"
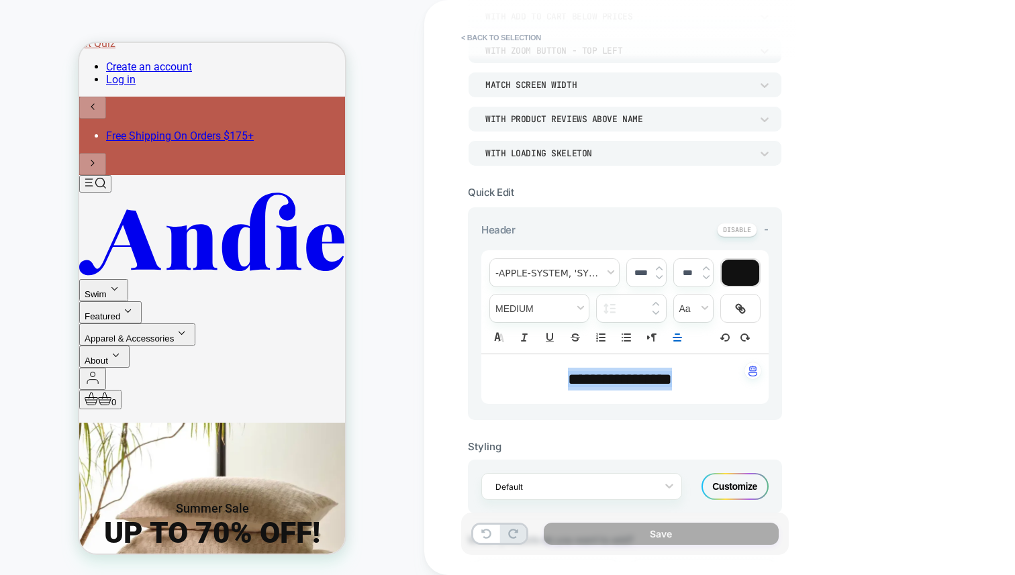
scroll to position [146, 0]
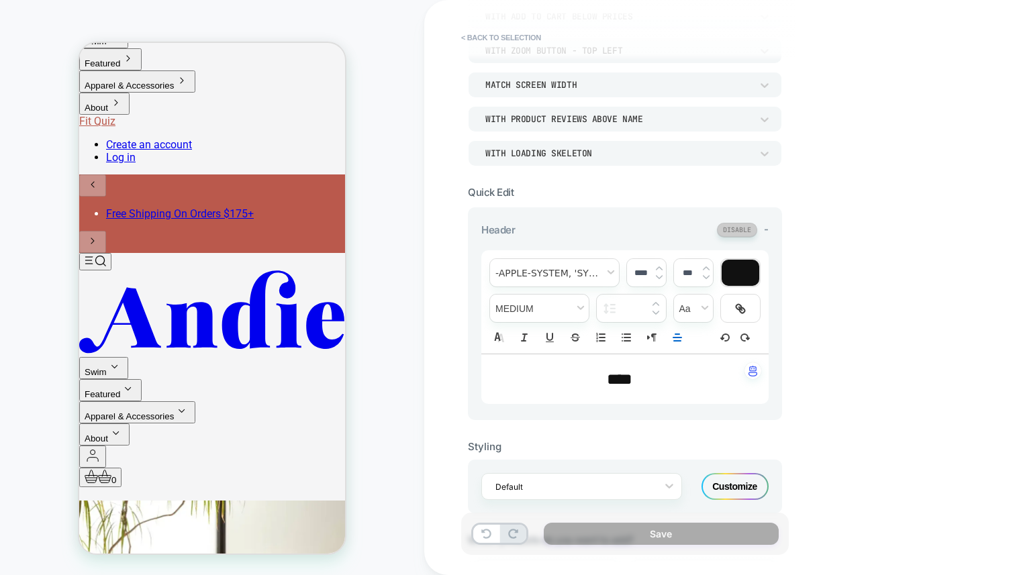
click at [734, 226] on button at bounding box center [737, 230] width 40 height 14
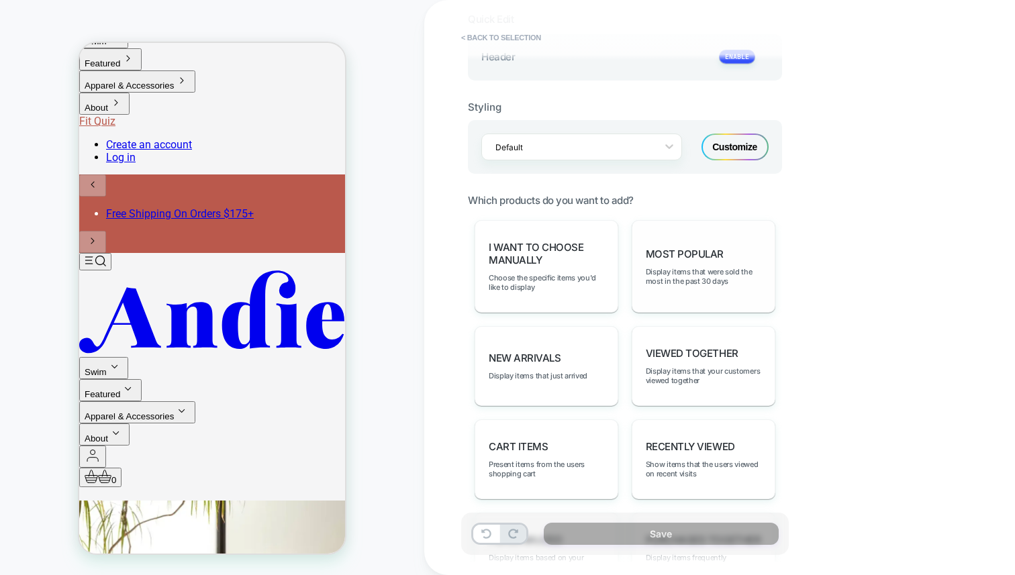
scroll to position [358, 0]
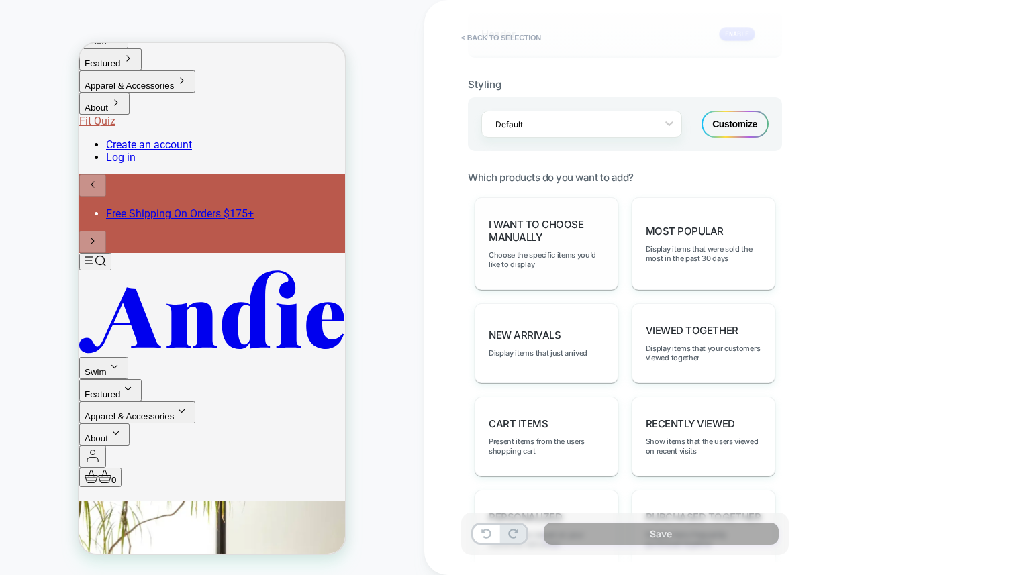
click at [558, 226] on span "I want to choose manually" at bounding box center [546, 231] width 115 height 26
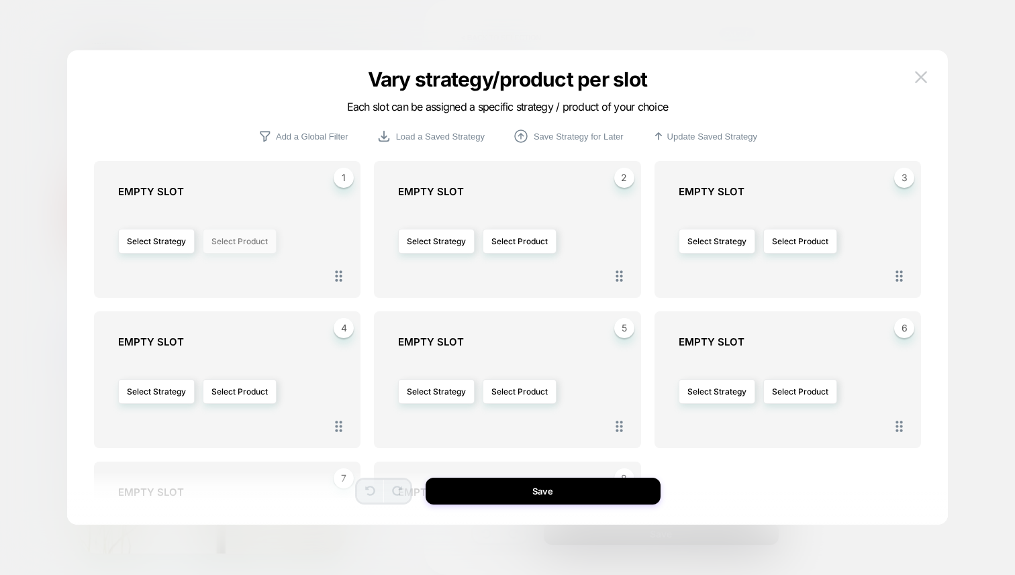
click at [242, 235] on button "Select Product" at bounding box center [240, 241] width 74 height 25
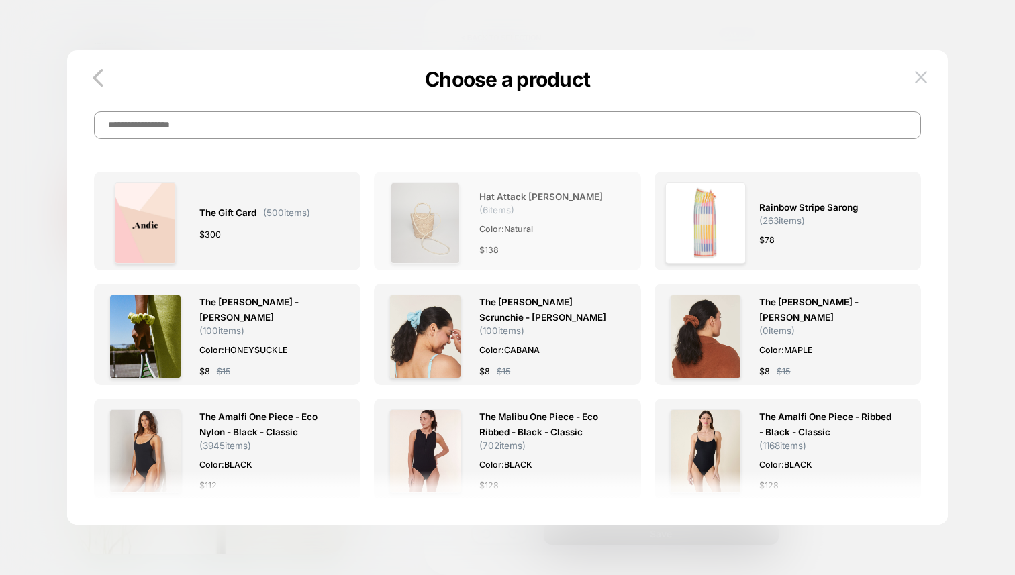
click at [434, 223] on img at bounding box center [425, 223] width 69 height 81
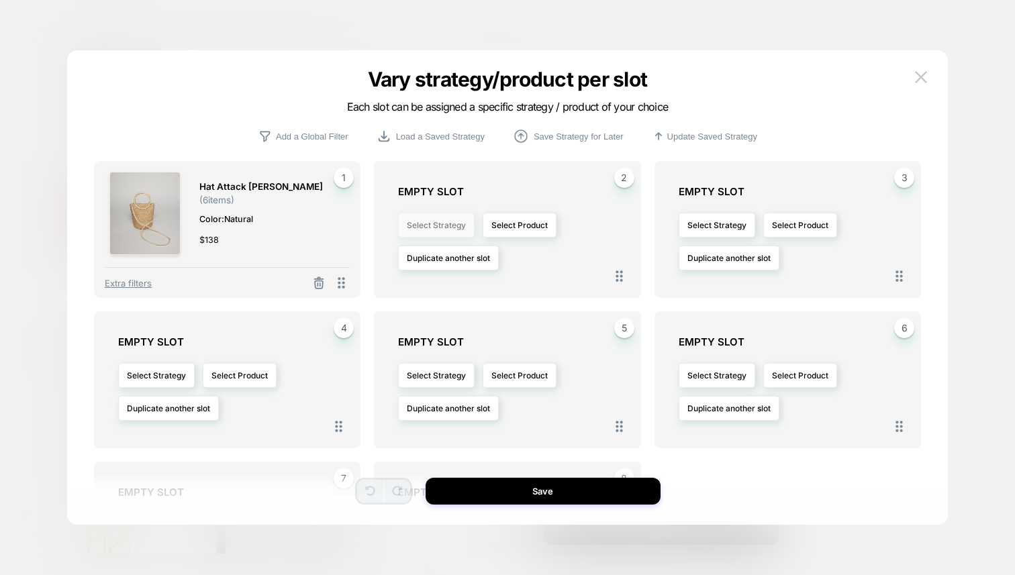
click at [443, 229] on button "Select Strategy" at bounding box center [436, 225] width 77 height 25
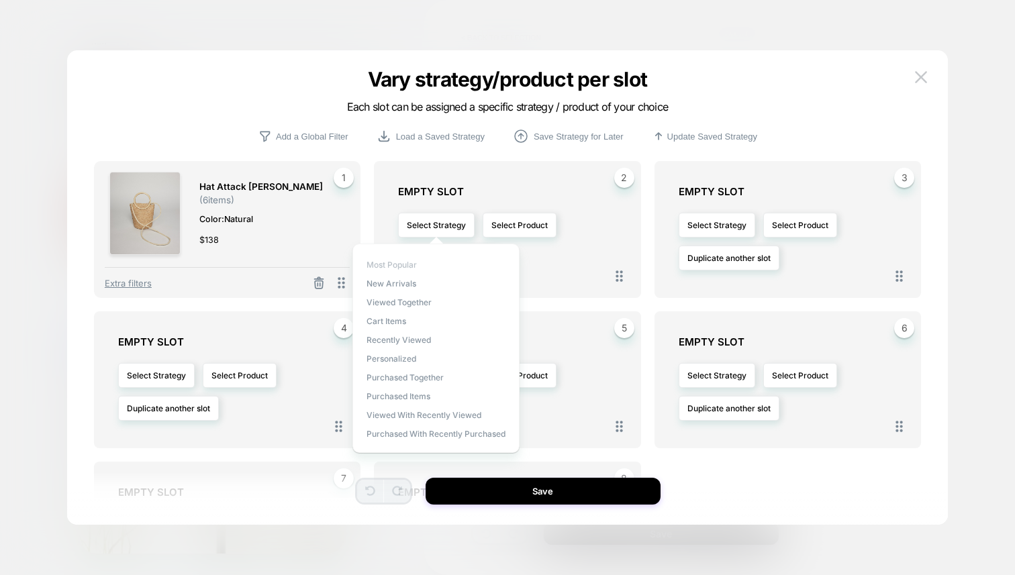
click at [393, 261] on span "Most Popular" at bounding box center [391, 265] width 50 height 10
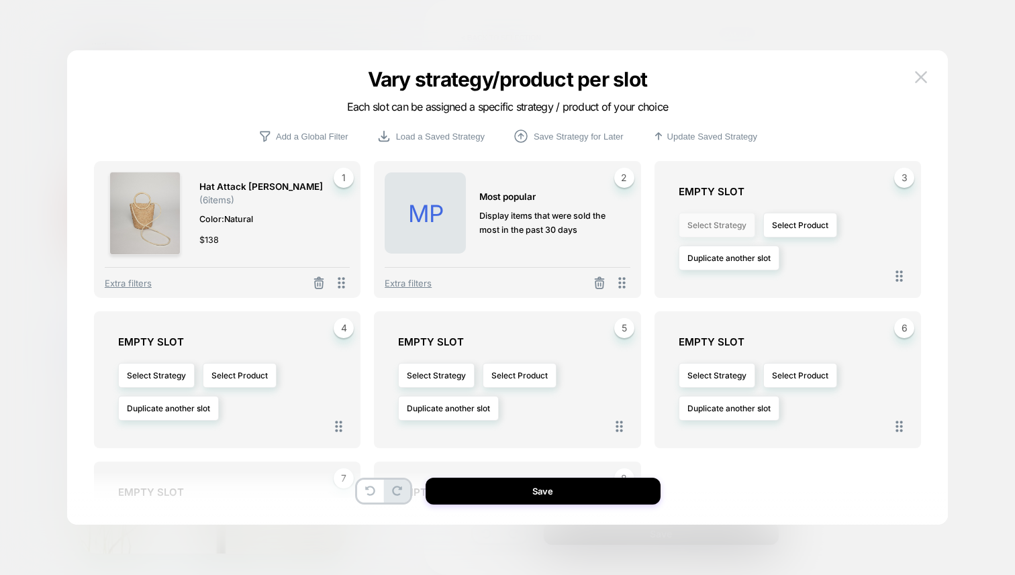
click at [714, 232] on button "Select Strategy" at bounding box center [717, 225] width 77 height 25
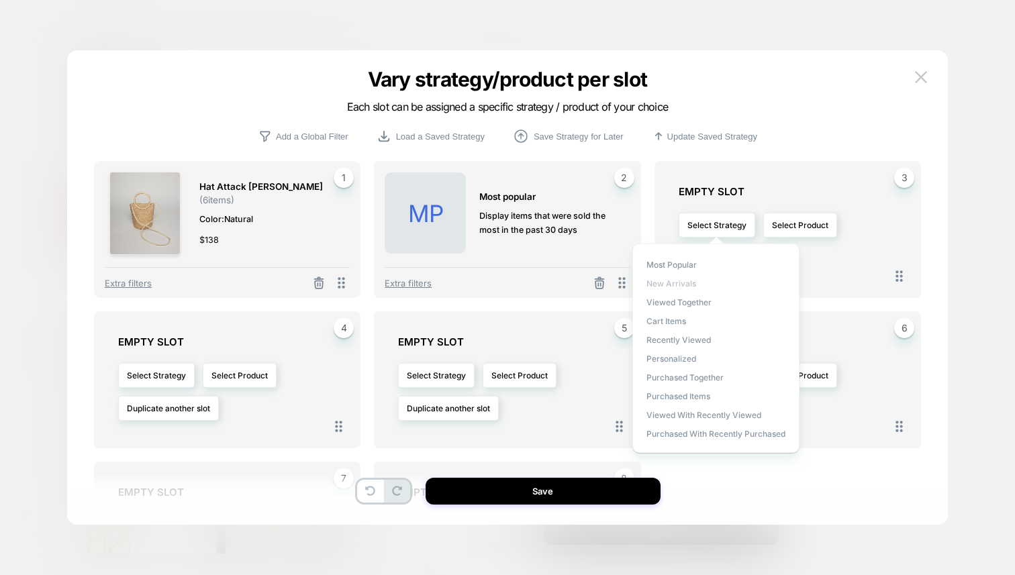
click at [675, 283] on span "New Arrivals" at bounding box center [671, 284] width 50 height 10
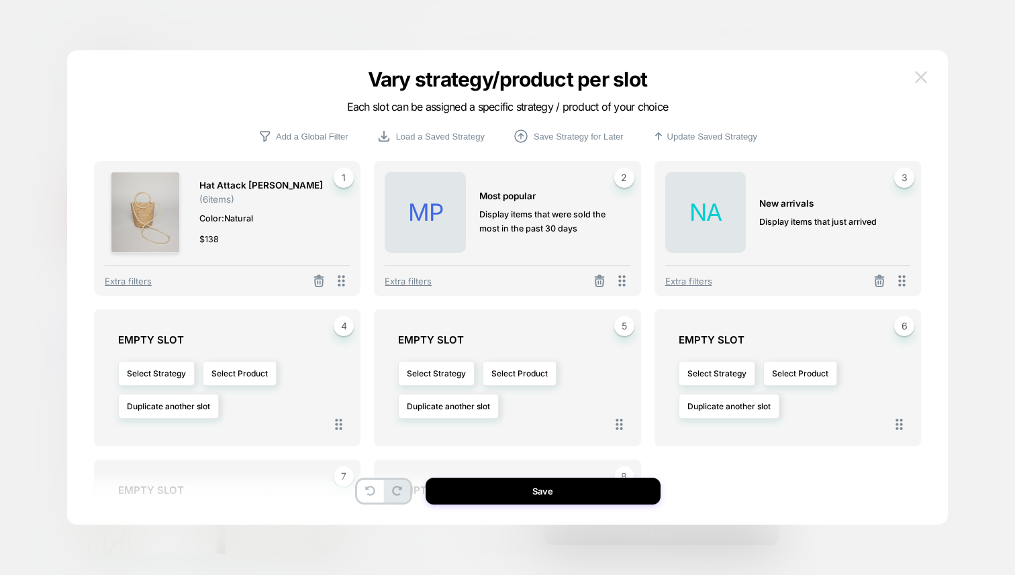
click at [924, 83] on button at bounding box center [921, 77] width 20 height 20
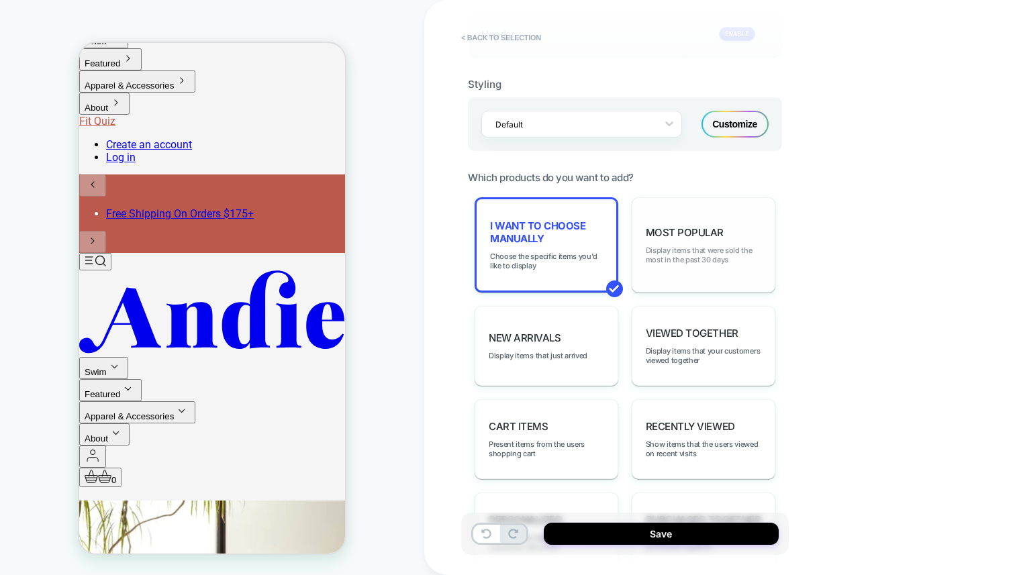
click at [696, 246] on span "Display items that were sold the most in the past 30 days" at bounding box center [703, 255] width 115 height 19
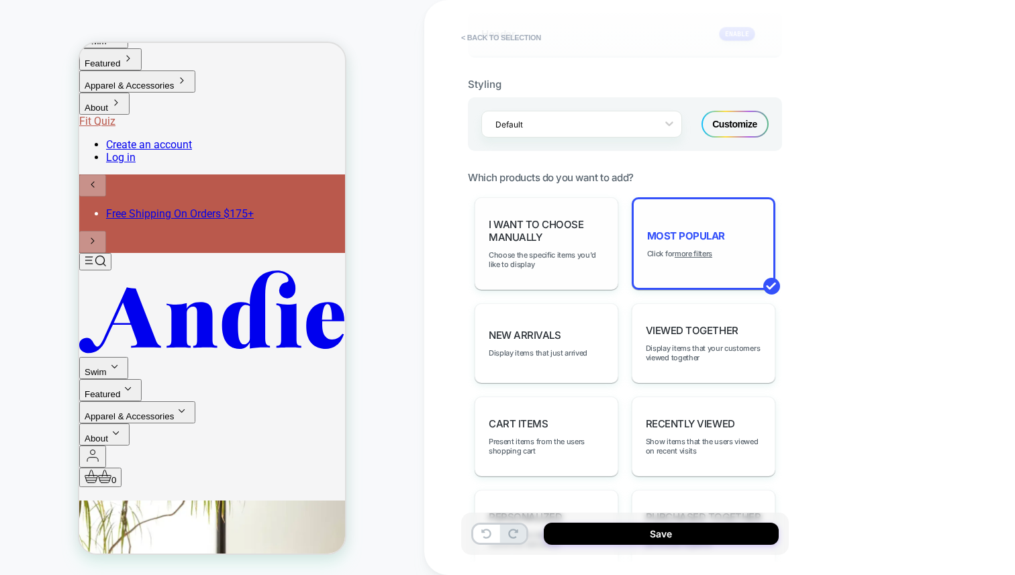
click at [510, 242] on div "I want to choose manually Choose the specific items you'd like to display" at bounding box center [547, 243] width 144 height 93
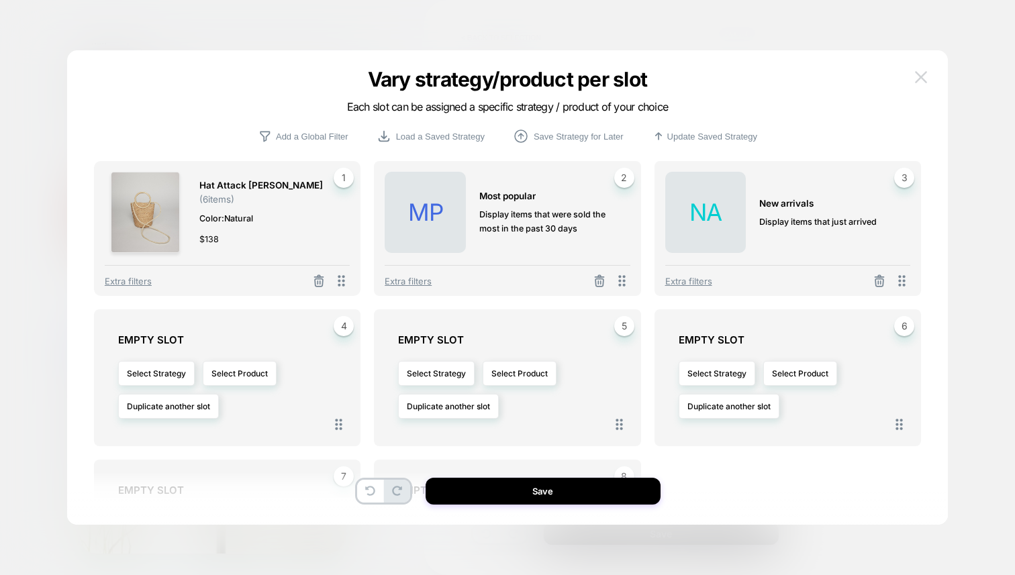
click at [926, 76] on button at bounding box center [921, 77] width 20 height 20
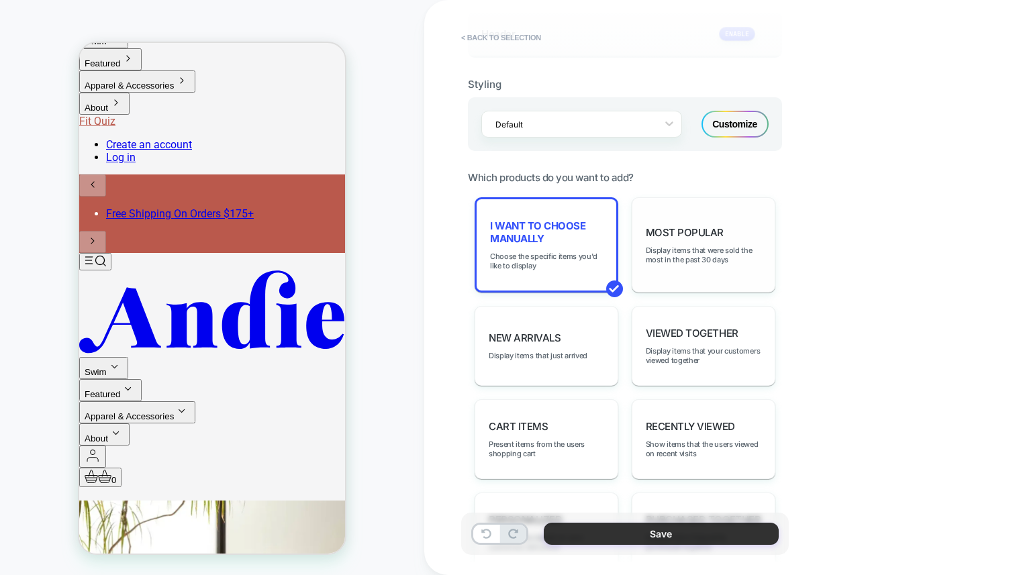
click at [668, 539] on button "Save" at bounding box center [661, 534] width 235 height 22
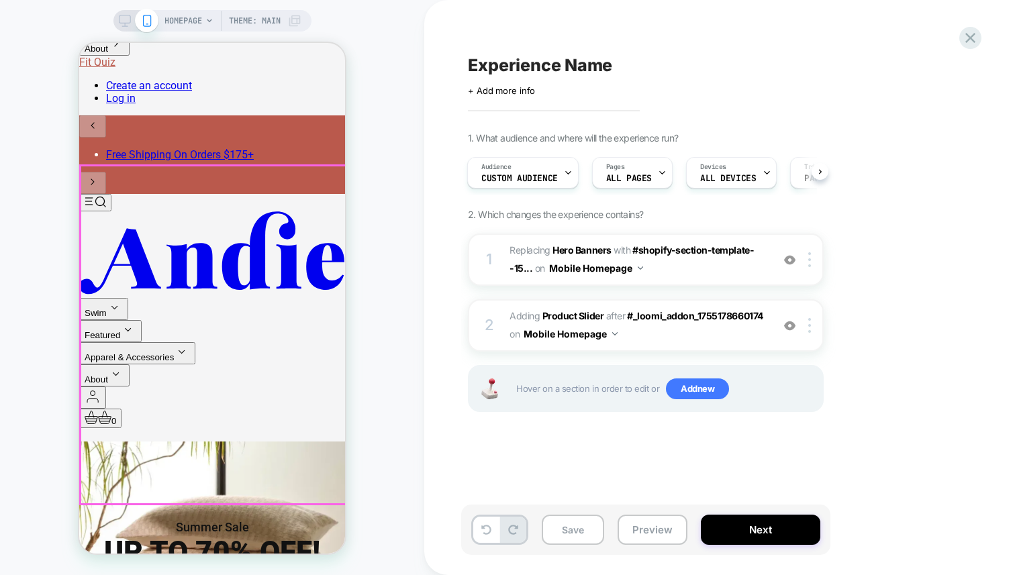
scroll to position [566, 0]
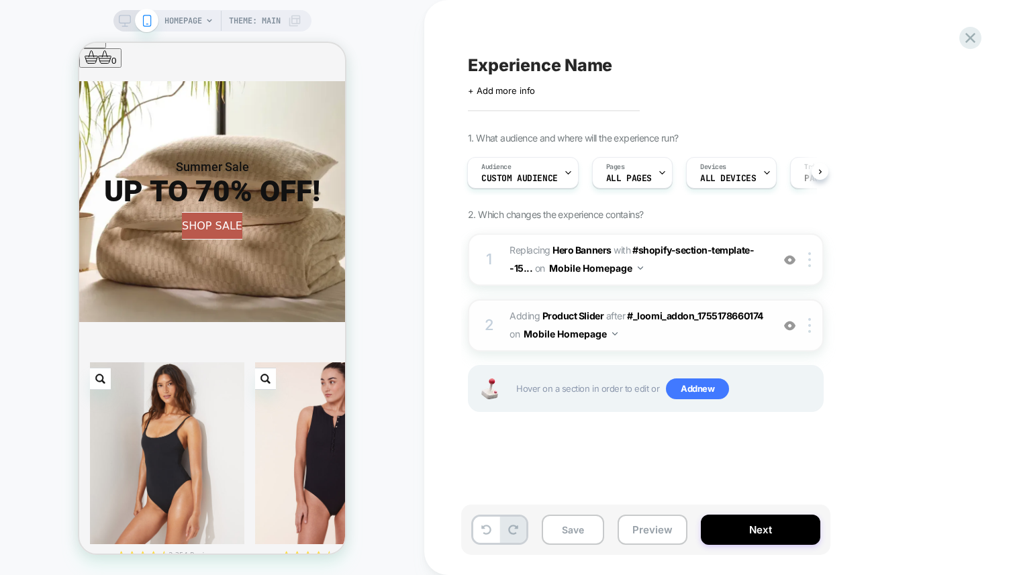
click at [676, 334] on span "#_loomi_addon_1755178906150 Adding Product Slider AFTER #_loomi_addon_175517866…" at bounding box center [637, 325] width 256 height 36
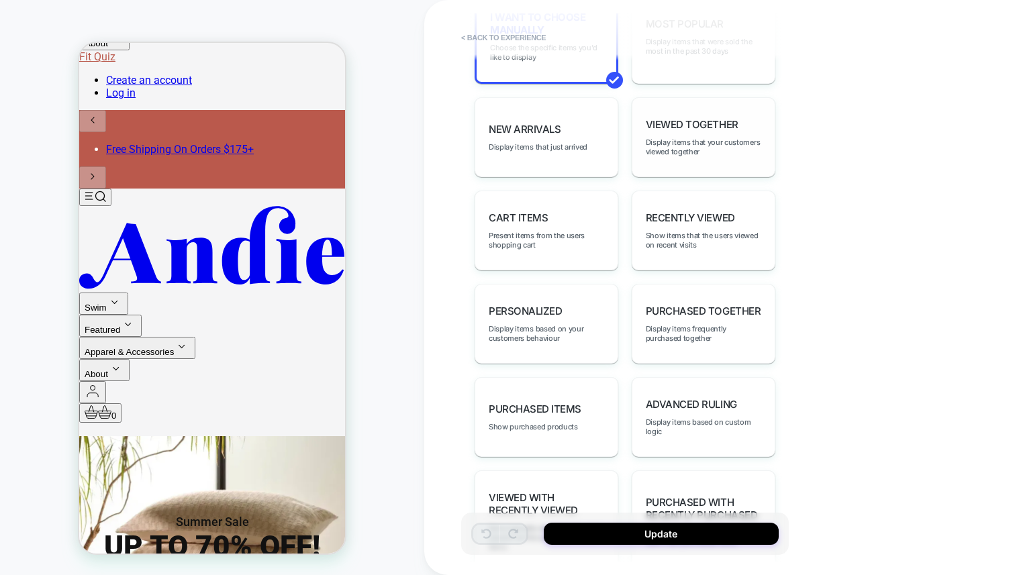
scroll to position [496, 0]
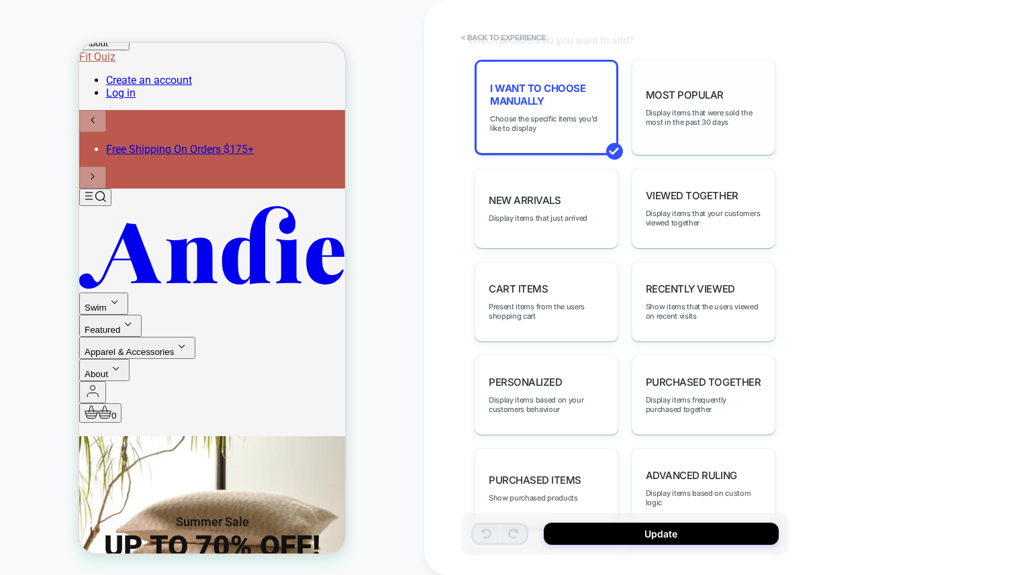
click at [723, 103] on div "Most Popular Display items that were sold the most in the past 30 days" at bounding box center [704, 107] width 144 height 95
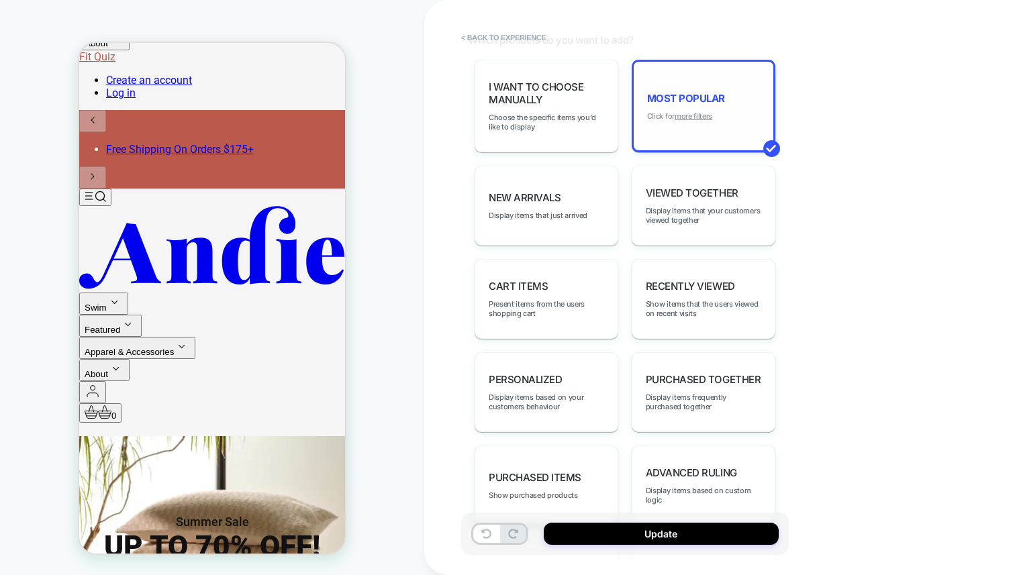
click at [699, 112] on u "more filters" at bounding box center [694, 115] width 38 height 9
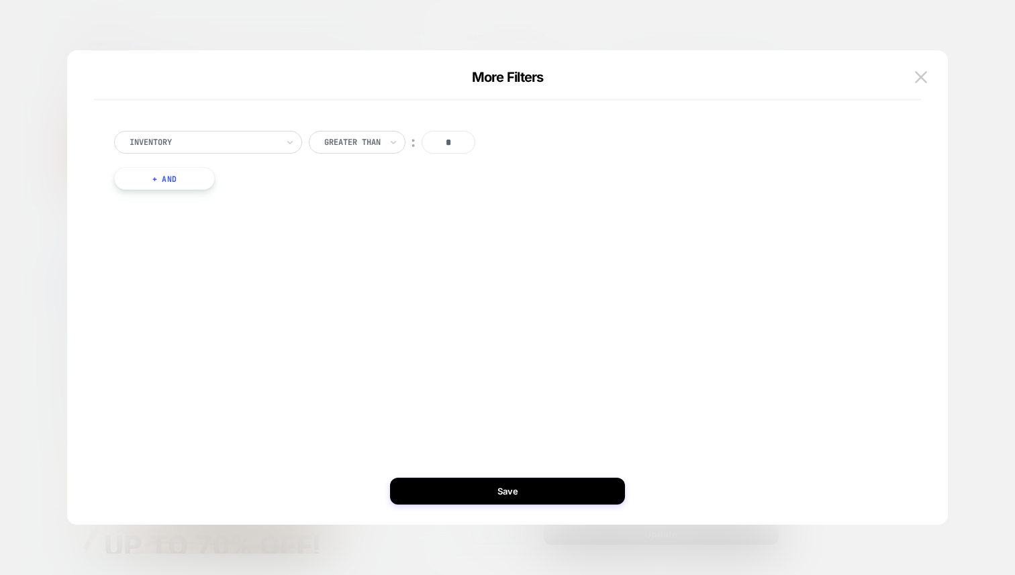
click at [189, 144] on div at bounding box center [204, 142] width 148 height 12
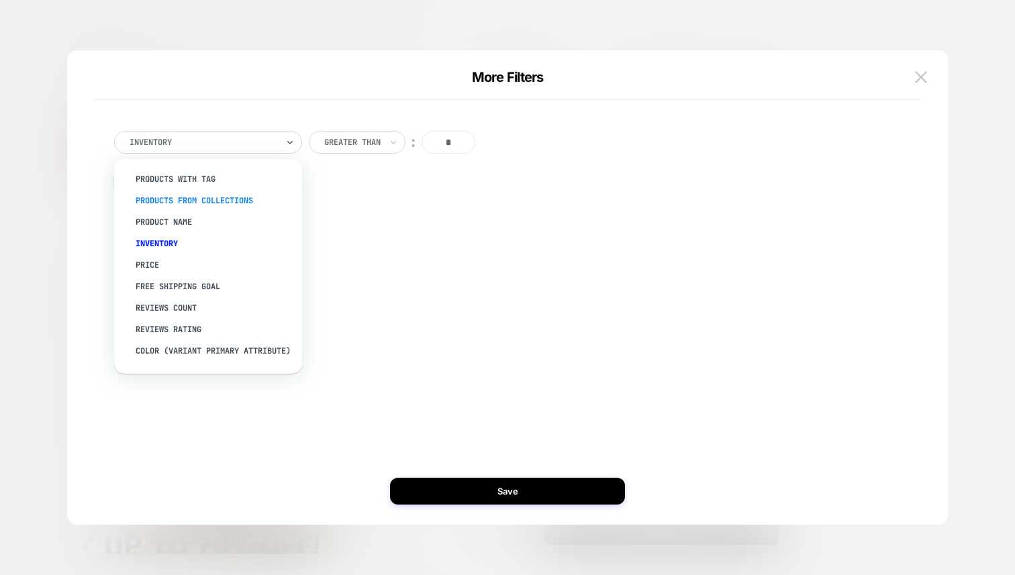
click at [197, 197] on div "products from collections" at bounding box center [215, 200] width 175 height 21
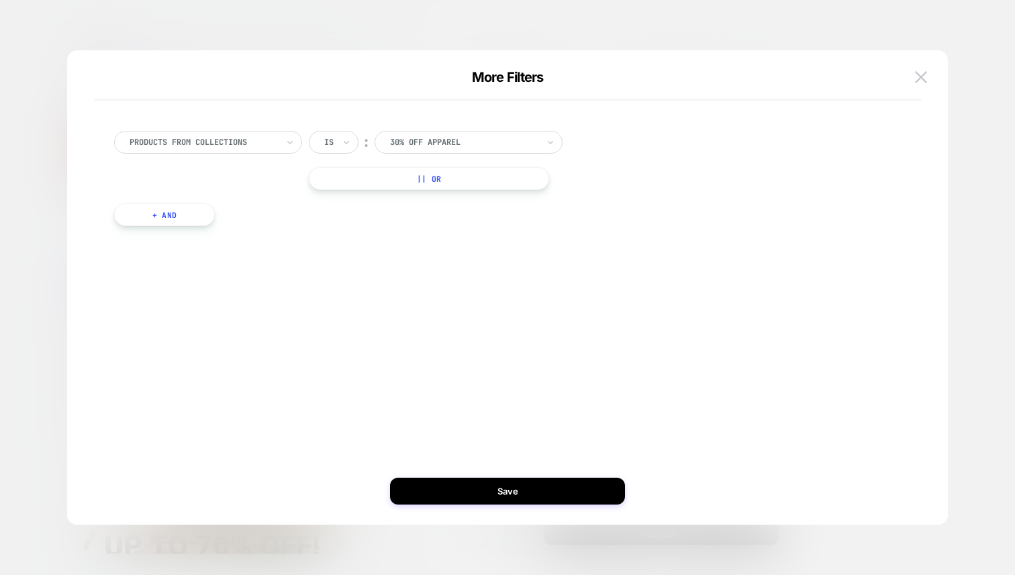
click at [402, 135] on div "30% Off Apparel" at bounding box center [464, 142] width 150 height 15
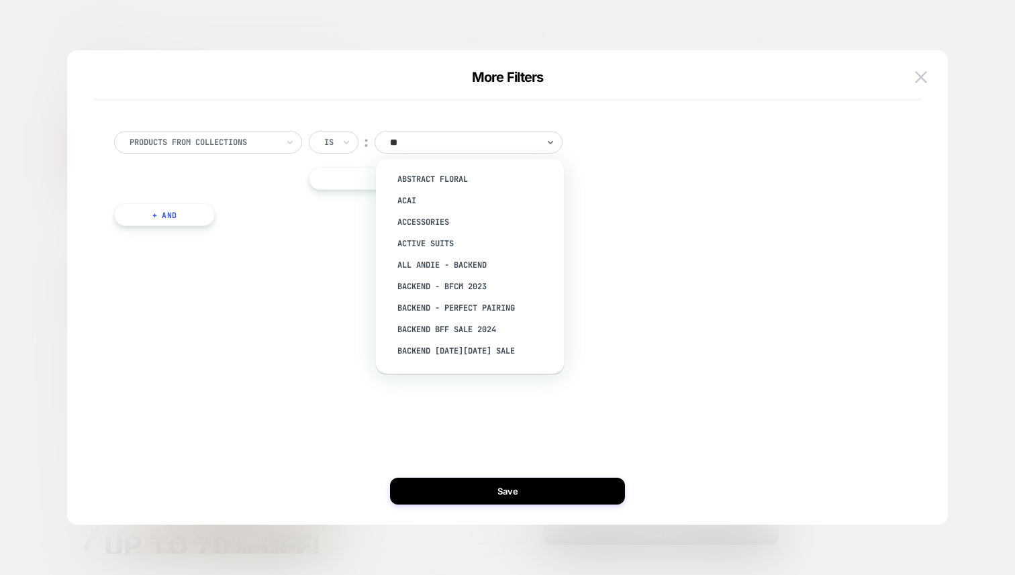
type input "***"
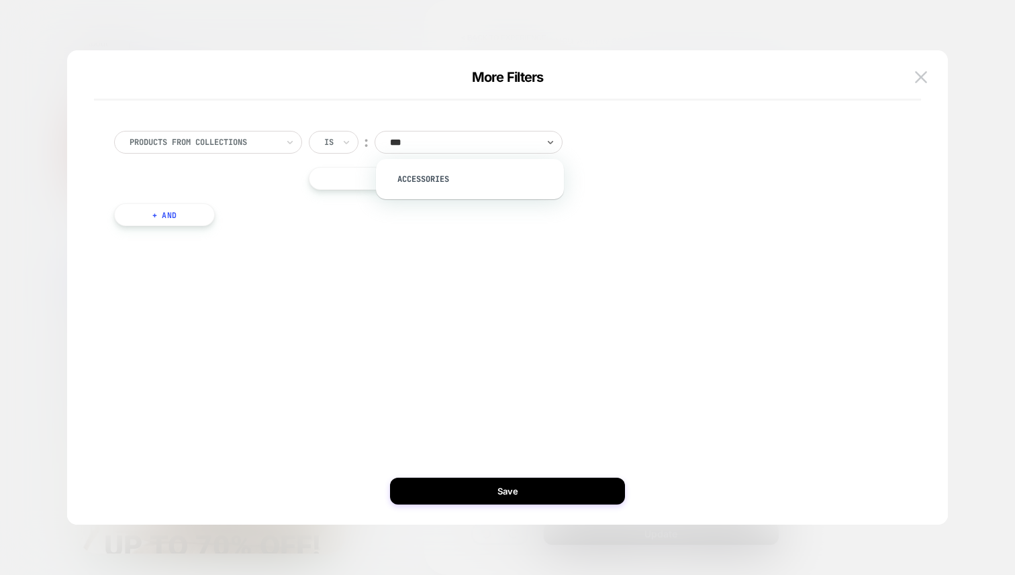
click at [444, 177] on div "Accessories" at bounding box center [476, 178] width 175 height 21
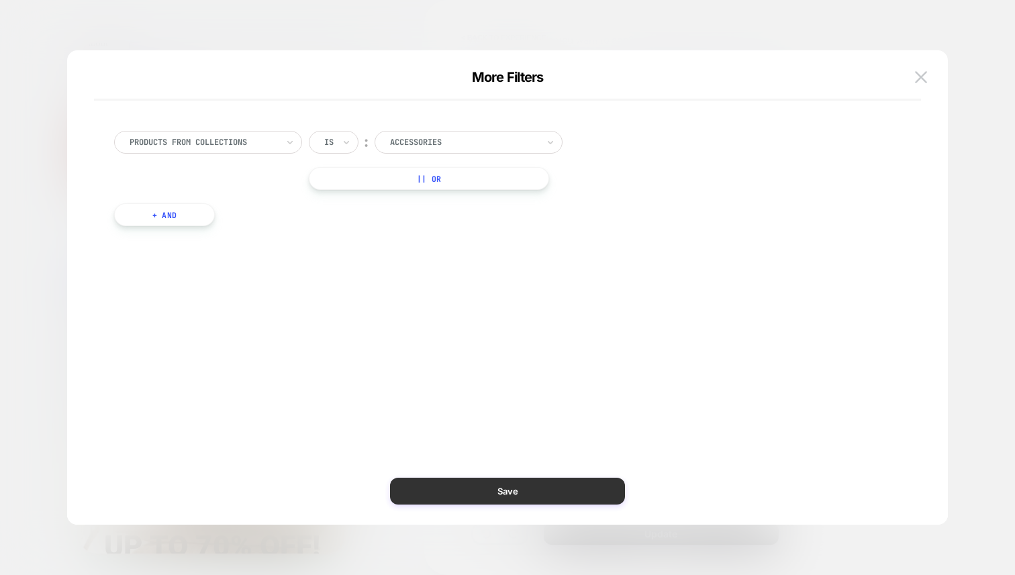
click at [513, 488] on button "Save" at bounding box center [507, 491] width 235 height 27
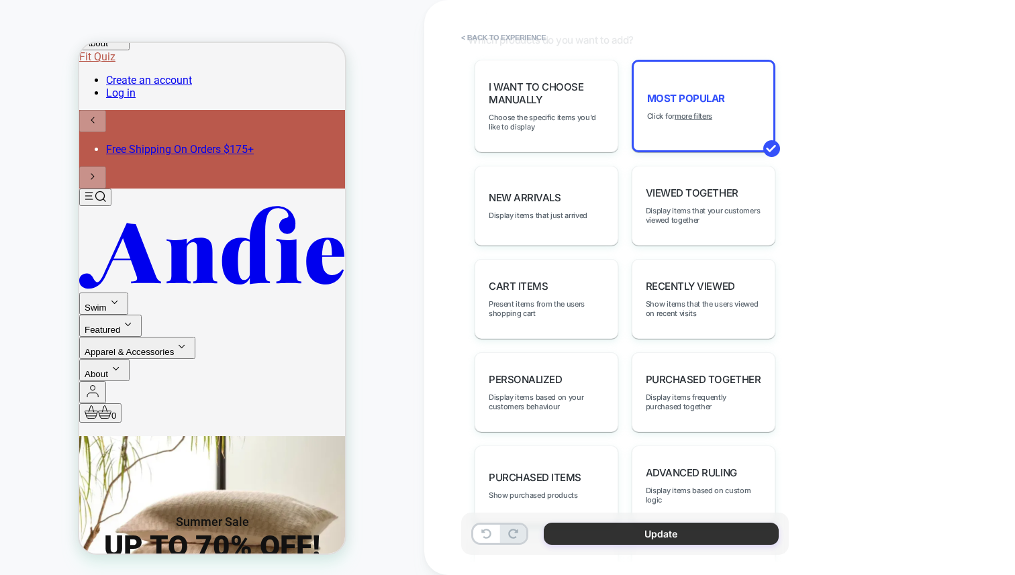
click at [717, 531] on button "Update" at bounding box center [661, 534] width 235 height 22
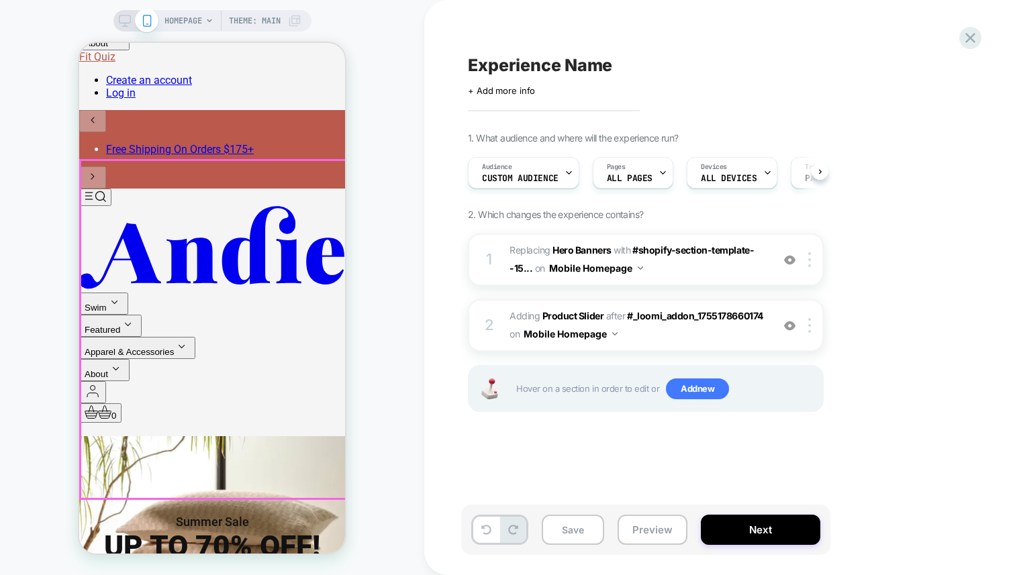
scroll to position [0, 1]
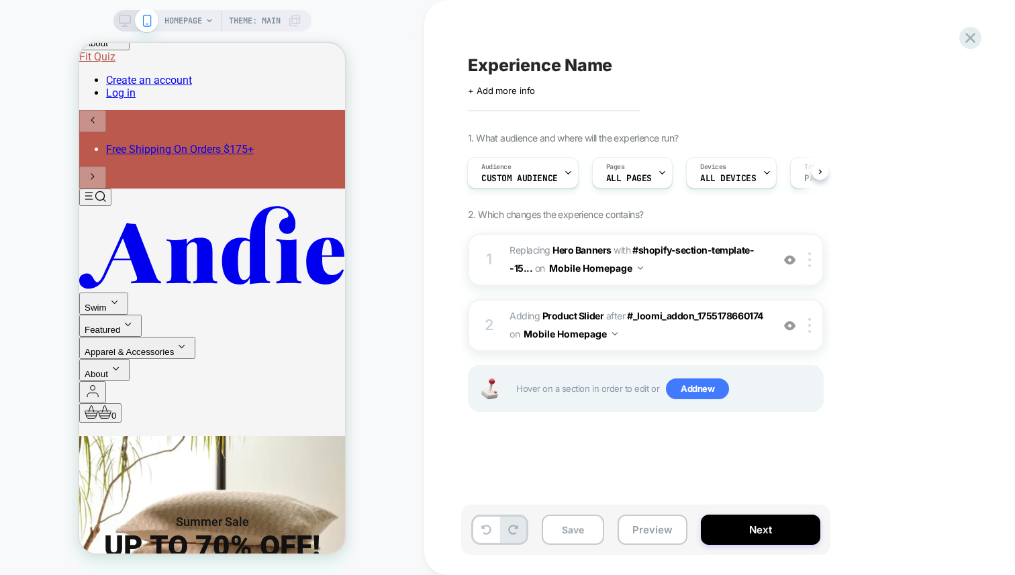
click at [179, 25] on span "HOMEPAGE" at bounding box center [183, 20] width 38 height 21
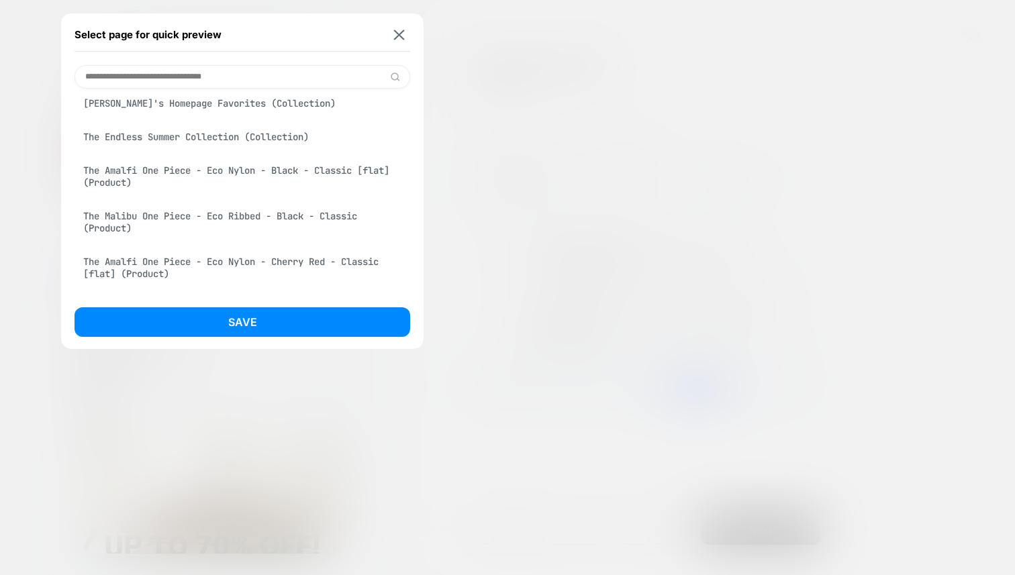
scroll to position [320, 0]
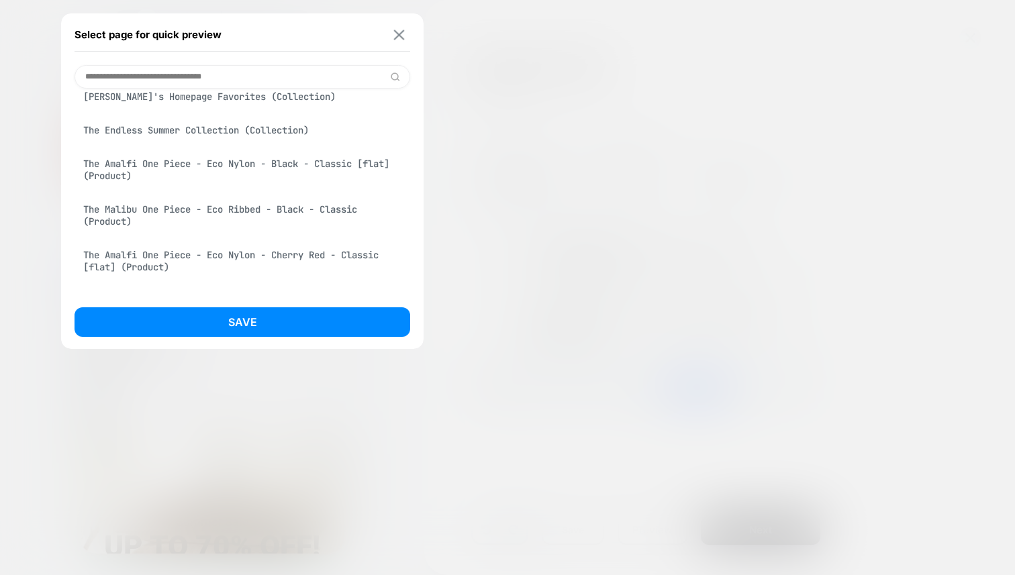
click at [395, 32] on img at bounding box center [399, 35] width 11 height 10
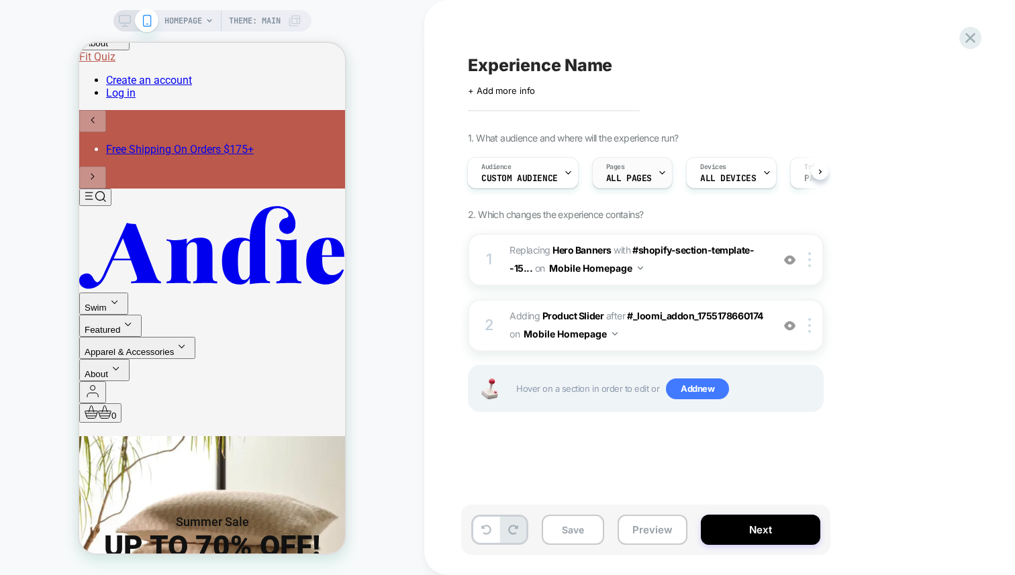
click at [624, 174] on span "ALL PAGES" at bounding box center [629, 178] width 46 height 9
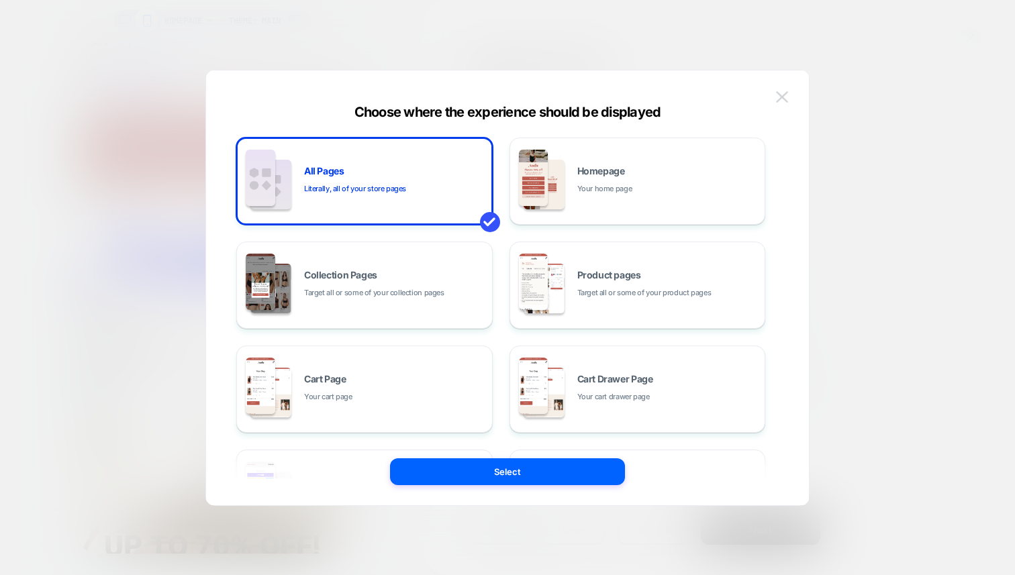
click at [787, 97] on img at bounding box center [782, 96] width 12 height 11
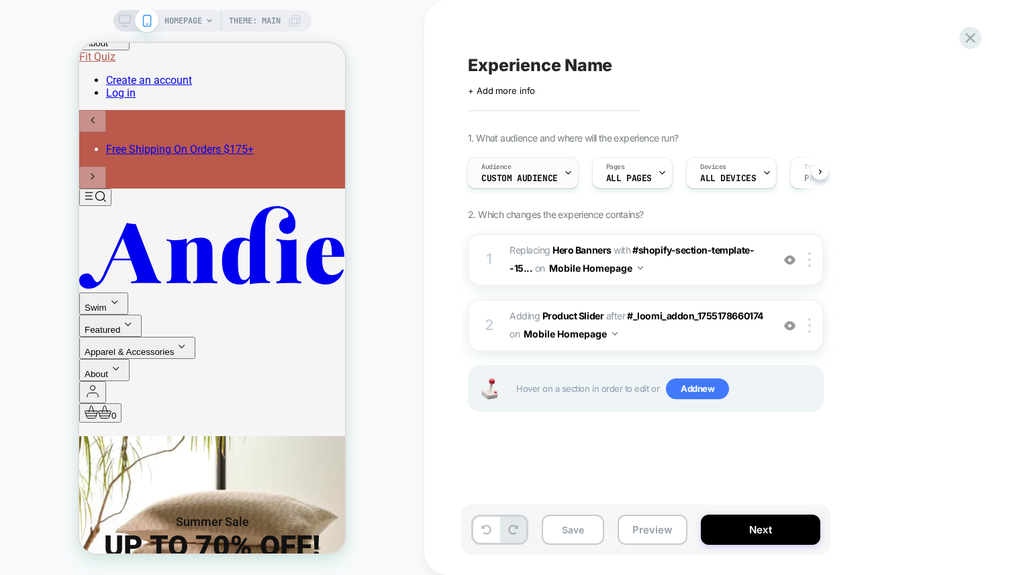
click at [479, 181] on div "Audience Custom Audience" at bounding box center [519, 173] width 103 height 30
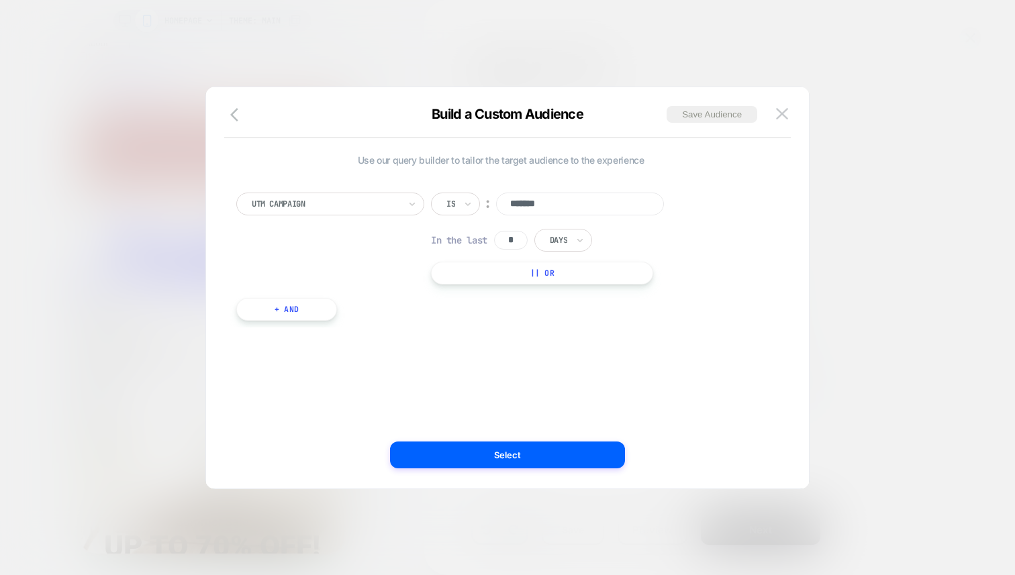
click at [800, 111] on div "Build a Custom Audience Save Audience" at bounding box center [507, 122] width 603 height 32
click at [757, 111] on div "Build a Custom Audience Save Audience" at bounding box center [507, 122] width 603 height 32
click at [789, 106] on button at bounding box center [782, 114] width 20 height 20
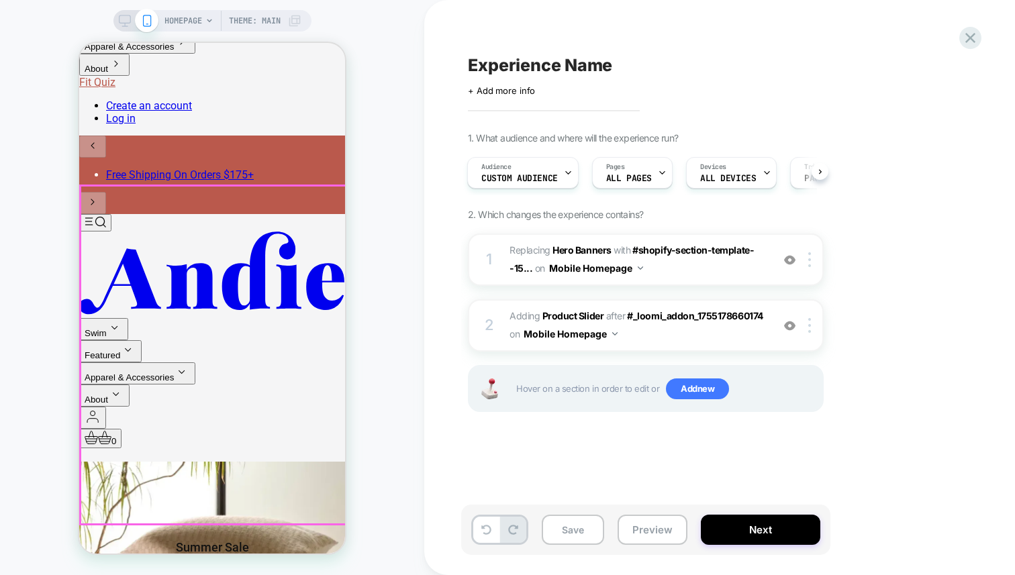
scroll to position [0, 0]
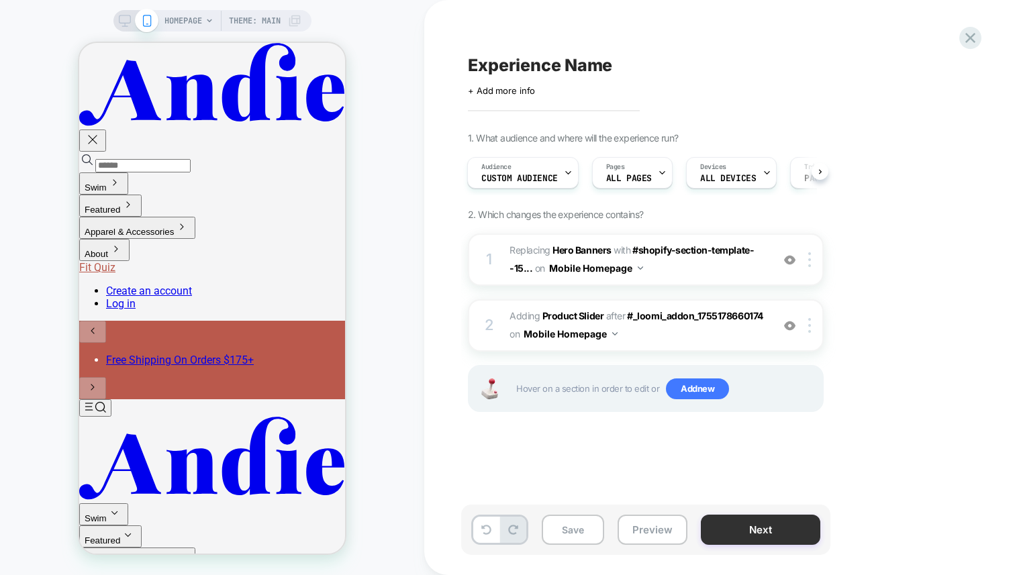
drag, startPoint x: 776, startPoint y: 528, endPoint x: 771, endPoint y: 534, distance: 8.1
click at [771, 534] on button "Next" at bounding box center [760, 530] width 119 height 30
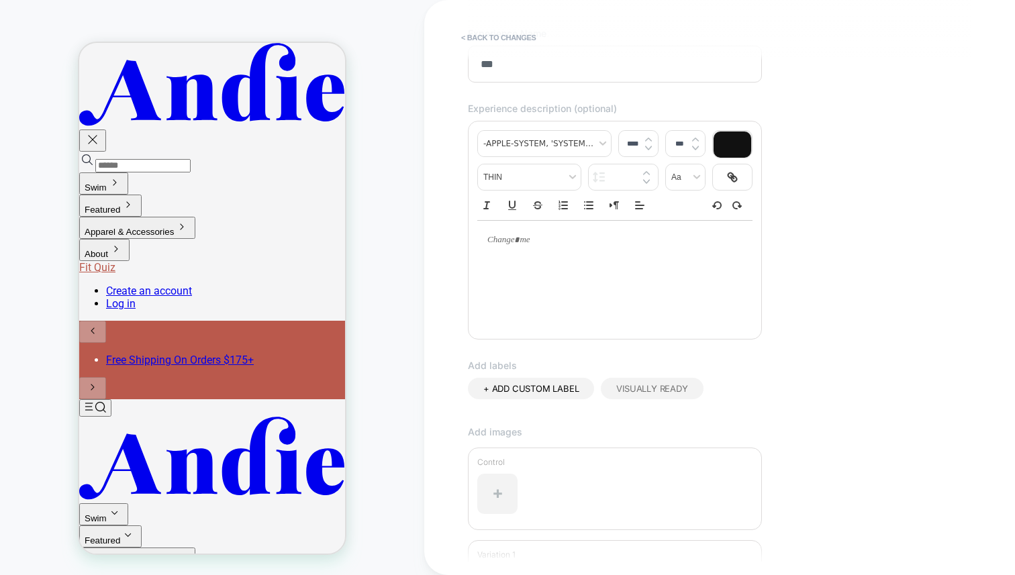
scroll to position [280, 0]
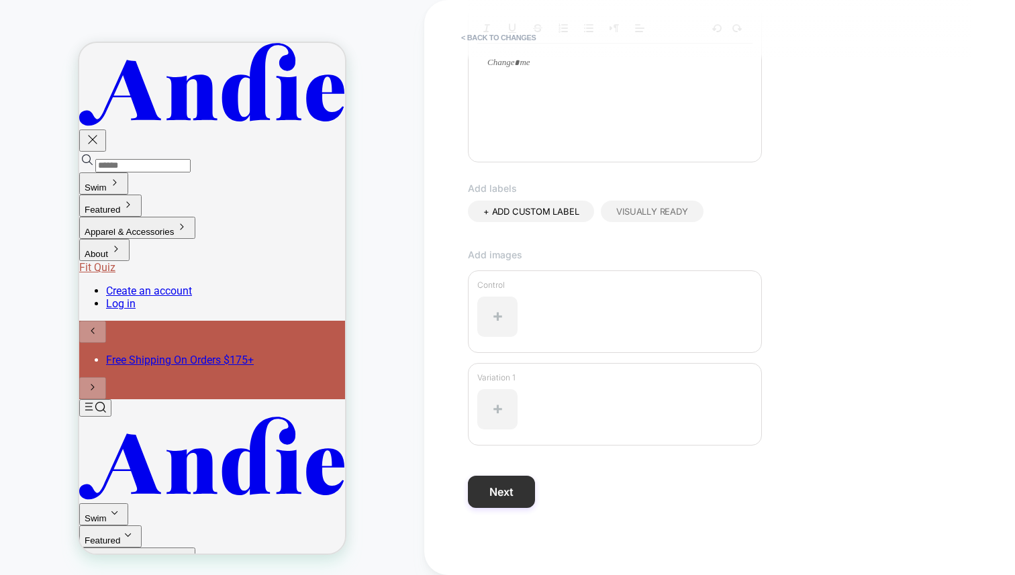
type input "***"
click at [515, 496] on button "Next" at bounding box center [501, 492] width 67 height 32
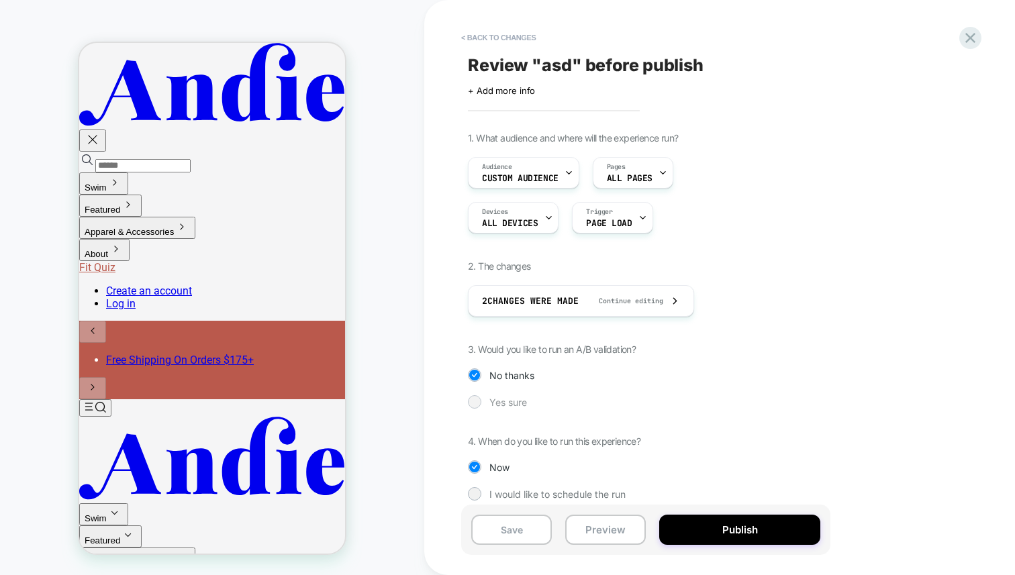
click at [496, 403] on span "Yes sure" at bounding box center [508, 402] width 38 height 11
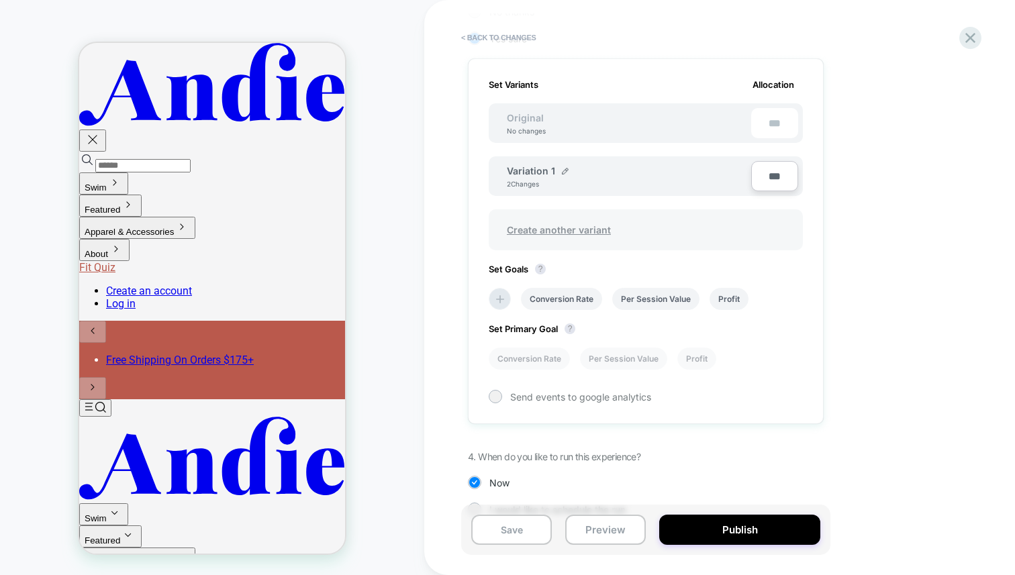
scroll to position [361, 0]
click at [620, 228] on span "Create another variant" at bounding box center [558, 233] width 131 height 32
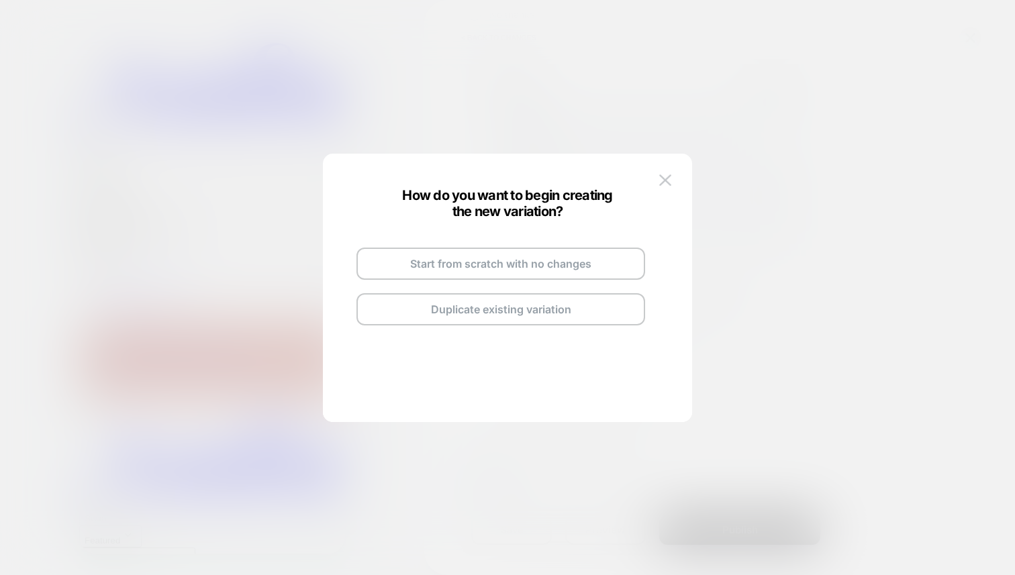
click at [670, 173] on button at bounding box center [665, 180] width 20 height 20
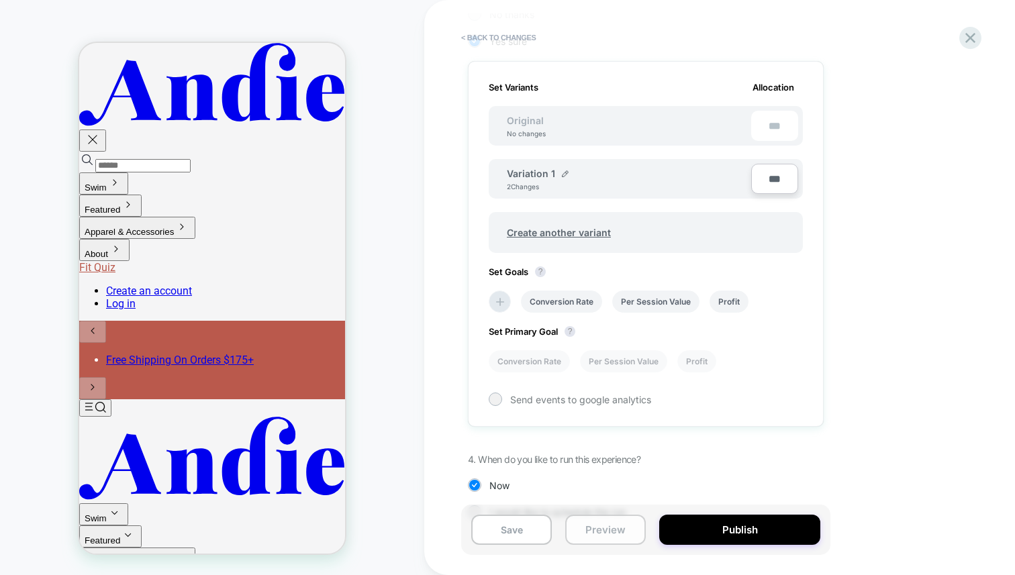
click at [605, 534] on button "Preview" at bounding box center [605, 530] width 81 height 30
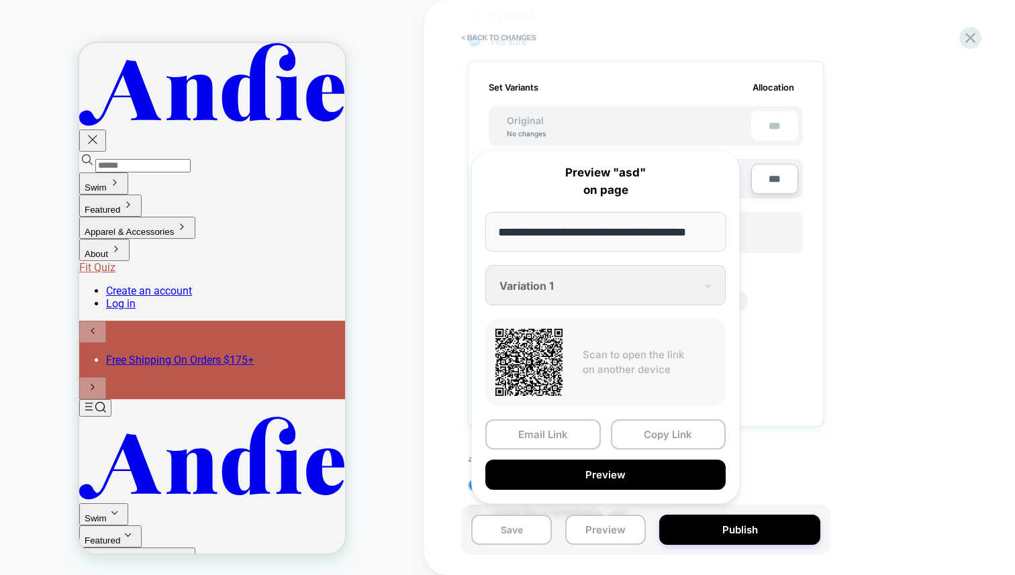
scroll to position [0, 0]
click at [898, 321] on div "1. What audience and where will the experience run? Audience Custom Audience Pa…" at bounding box center [713, 155] width 490 height 768
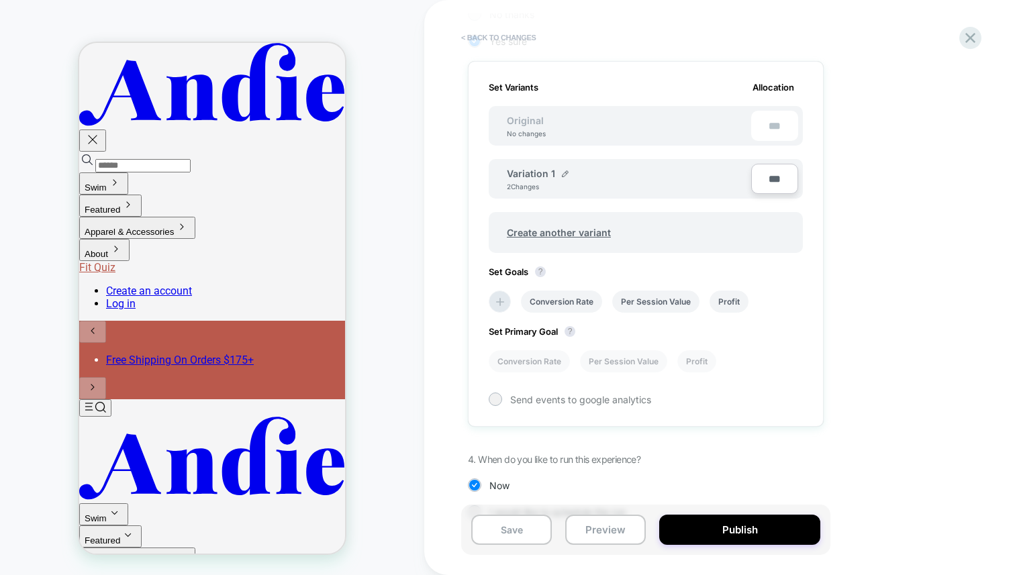
click at [493, 38] on button "< Back to changes" at bounding box center [498, 37] width 89 height 21
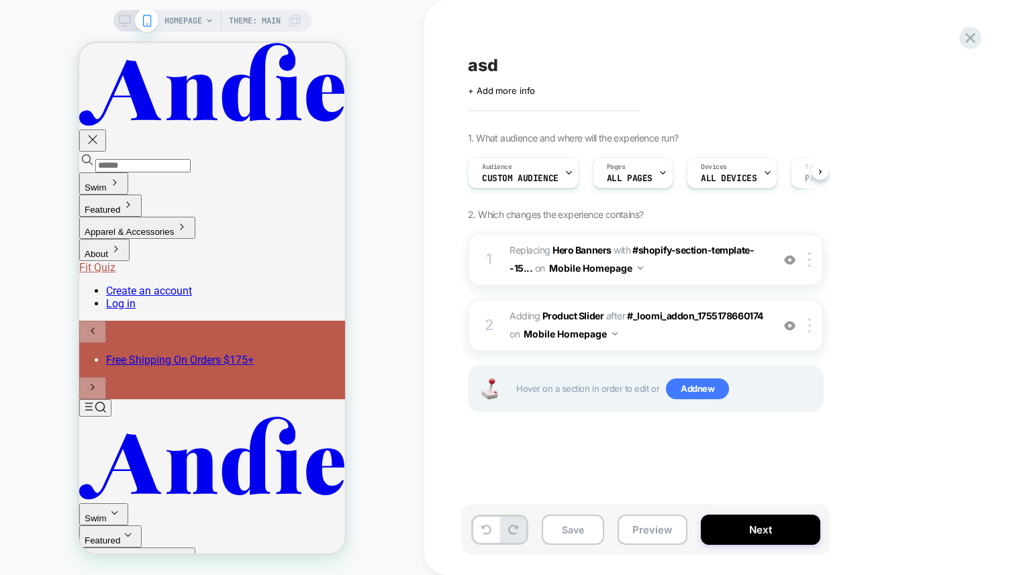
scroll to position [0, 1]
click at [415, 45] on div "HOMEPAGE Theme: MAIN" at bounding box center [212, 287] width 424 height 548
click at [358, 35] on div "HOMEPAGE Theme: MAIN" at bounding box center [212, 287] width 424 height 548
click at [387, 51] on div "HOMEPAGE Theme: MAIN" at bounding box center [212, 287] width 424 height 548
click at [397, 7] on div "HOMEPAGE Theme: MAIN" at bounding box center [212, 287] width 424 height 575
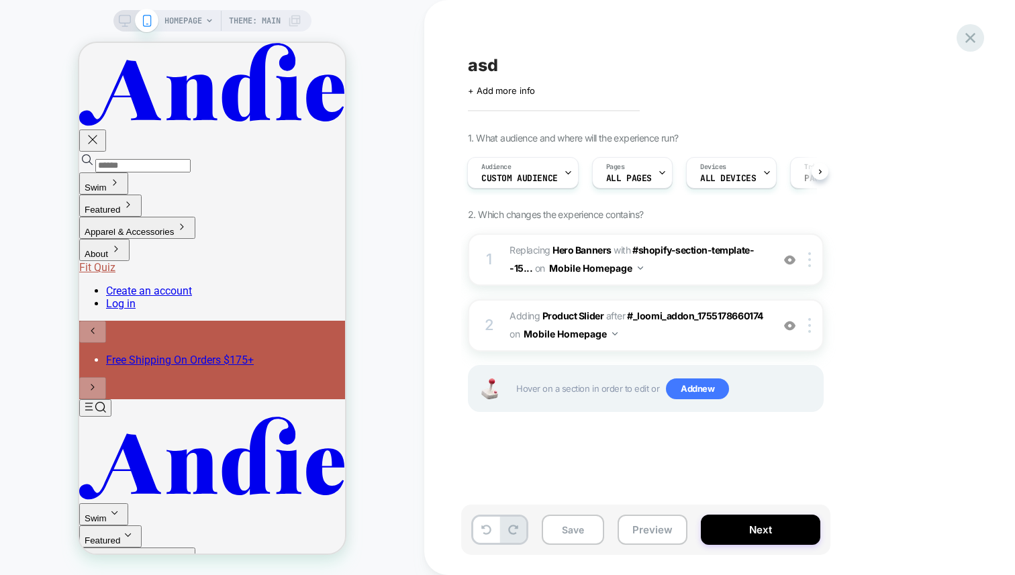
click at [968, 36] on icon at bounding box center [970, 38] width 10 height 10
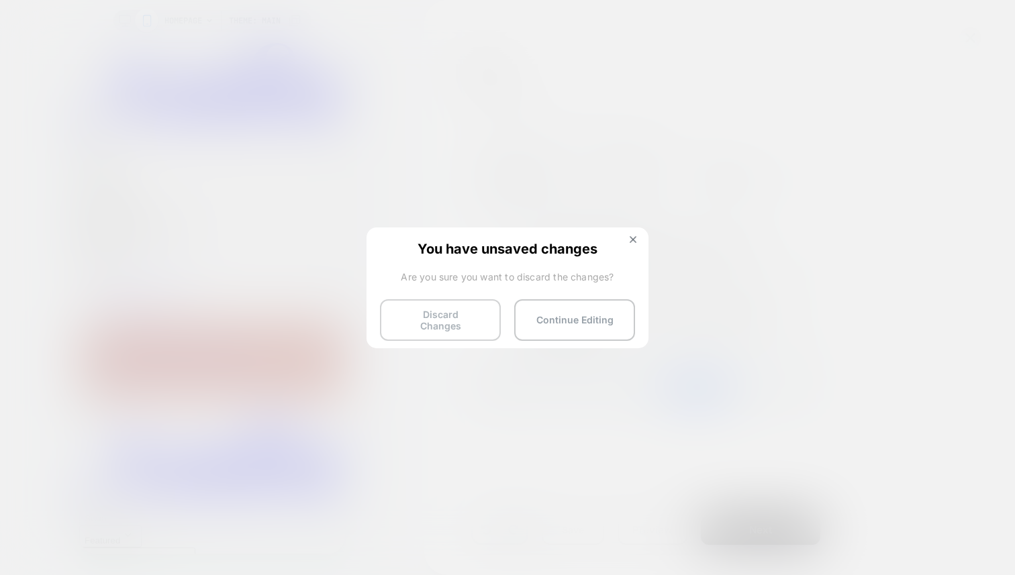
click at [429, 320] on button "Discard Changes" at bounding box center [440, 320] width 121 height 42
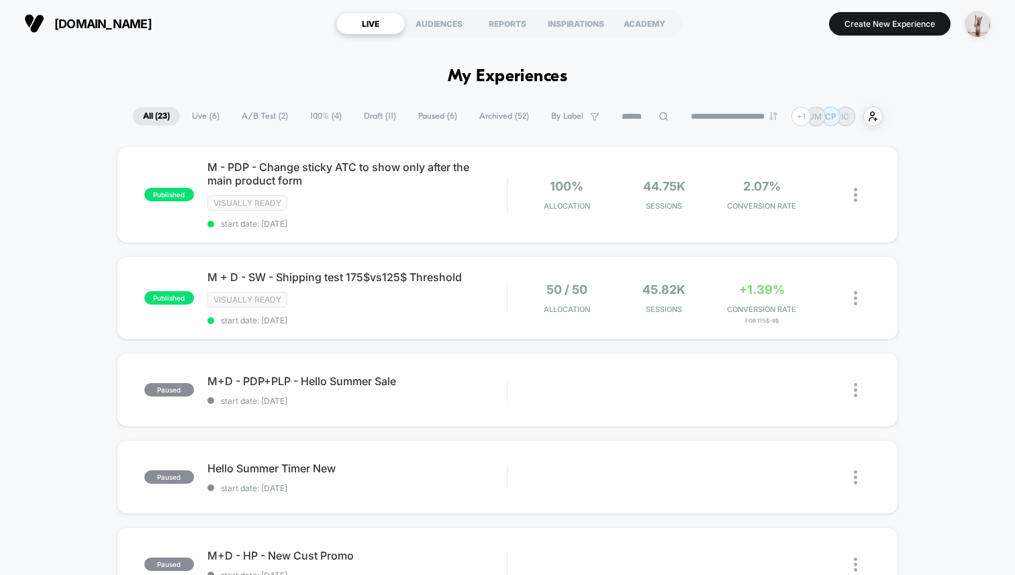
click at [306, 110] on span "100% ( 4 )" at bounding box center [326, 116] width 52 height 18
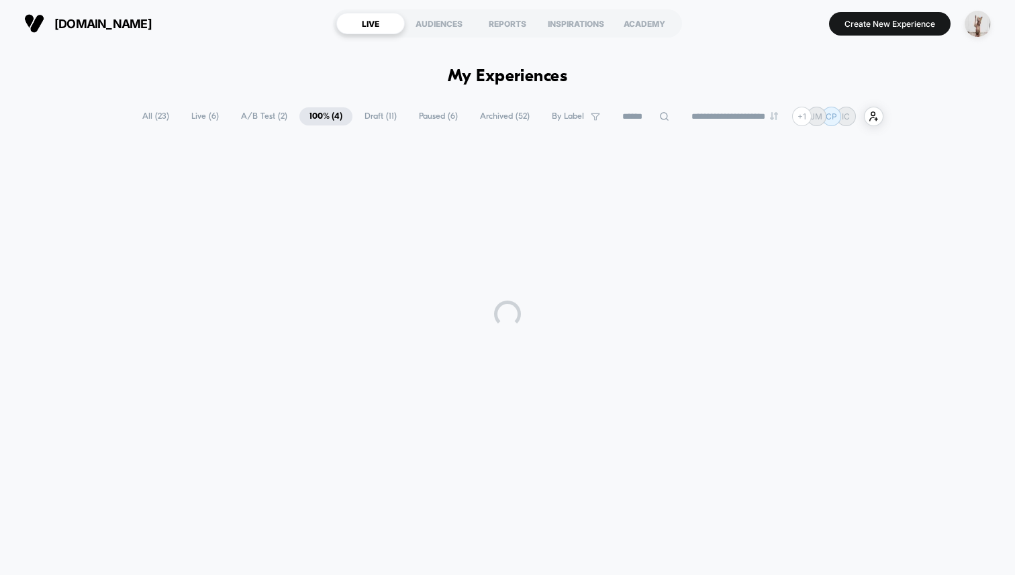
click at [262, 118] on span "A/B Test ( 2 )" at bounding box center [264, 116] width 66 height 18
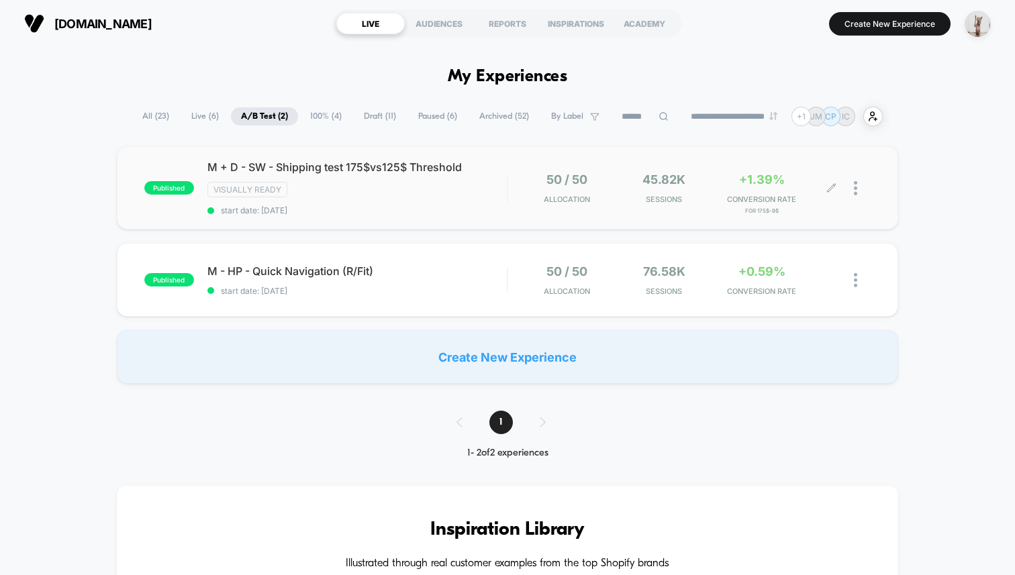
click at [615, 191] on div "50 / 50 Allocation 45.82k Sessions +1.39% CONVERSION RATE for 175$-9$" at bounding box center [677, 189] width 311 height 32
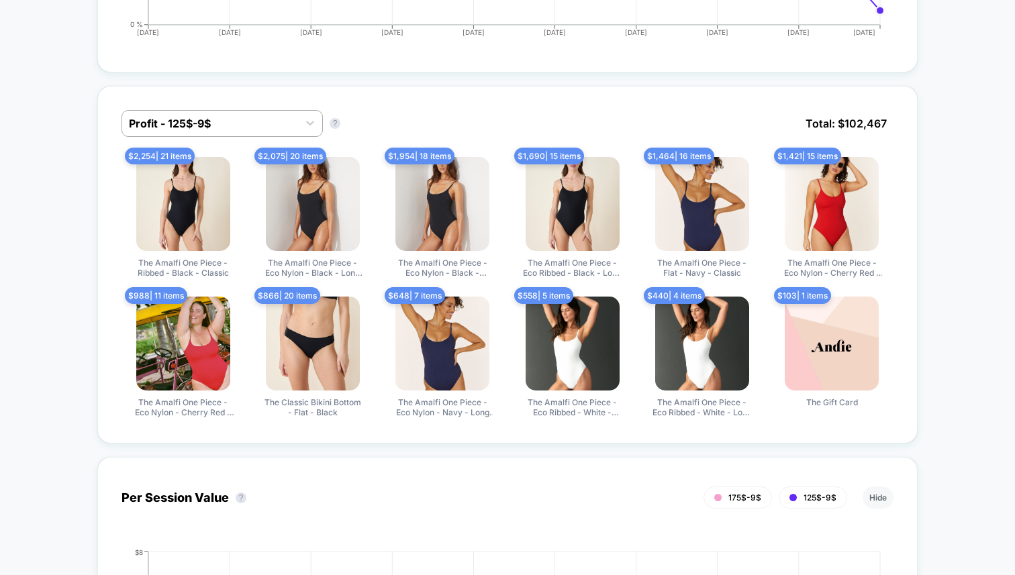
scroll to position [875, 0]
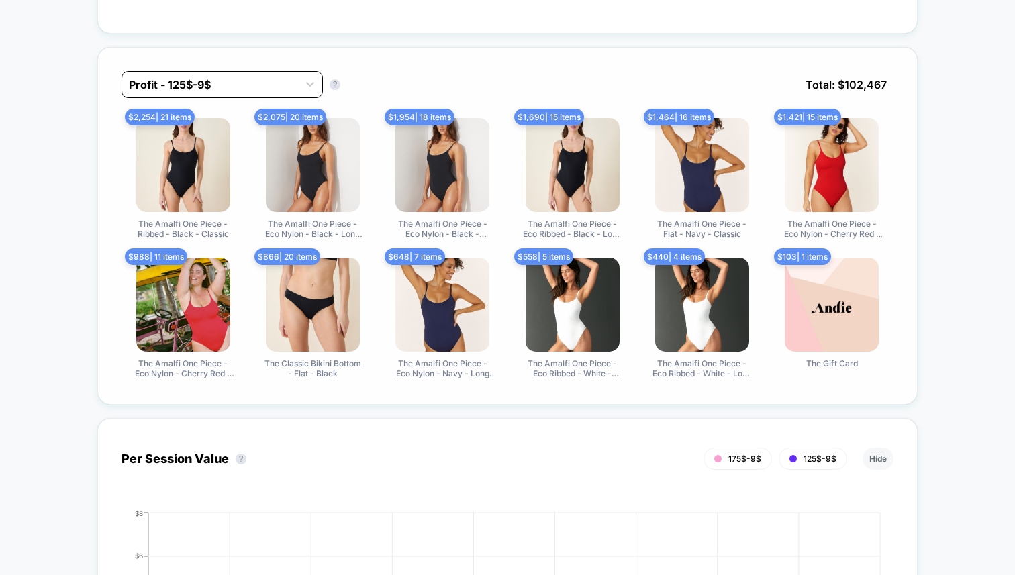
click at [250, 86] on div at bounding box center [210, 85] width 162 height 16
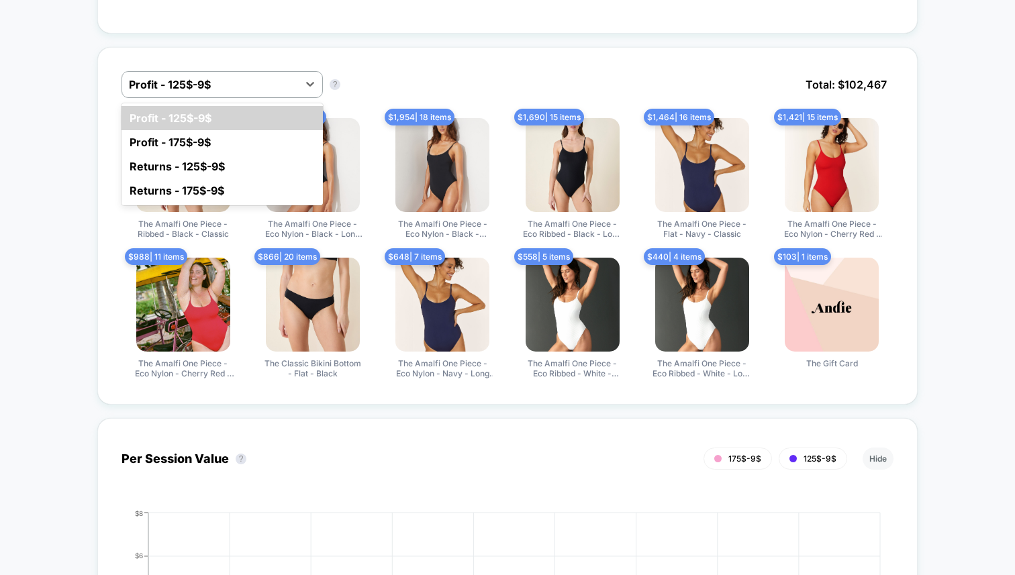
drag, startPoint x: 85, startPoint y: 37, endPoint x: 98, endPoint y: 49, distance: 17.6
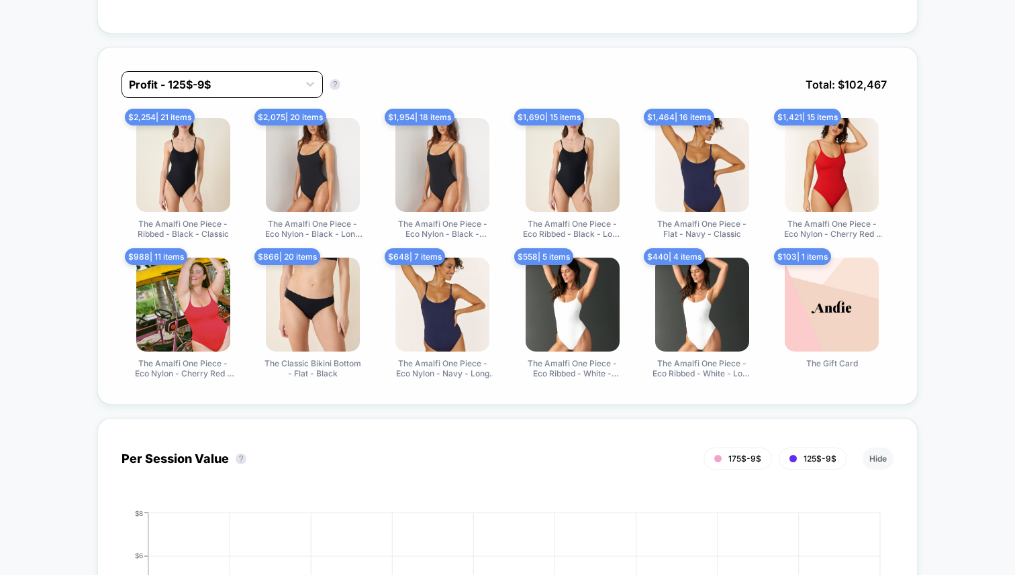
click at [171, 77] on div at bounding box center [210, 85] width 162 height 16
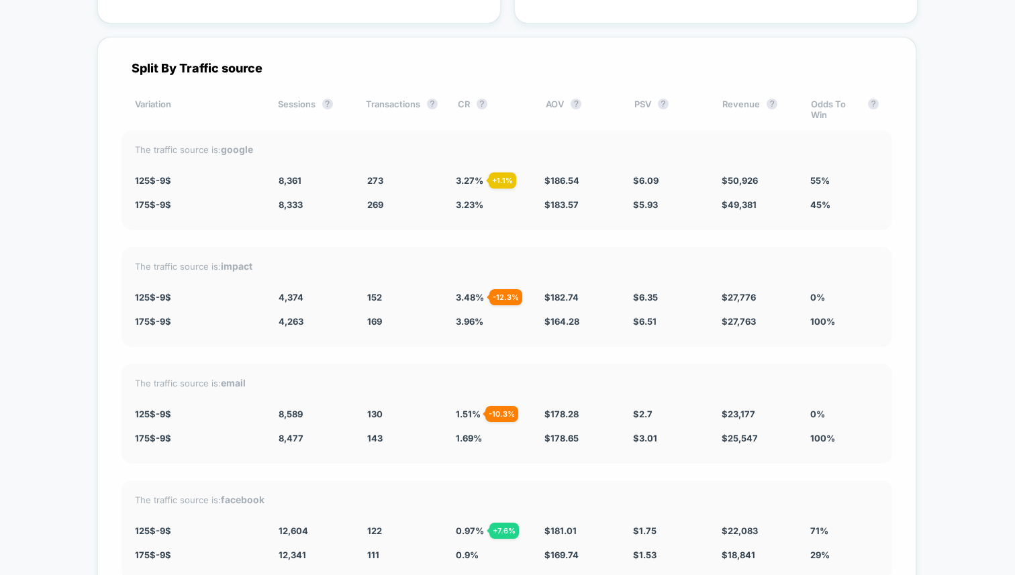
scroll to position [2397, 0]
click at [208, 144] on div "The traffic source is: google" at bounding box center [507, 149] width 744 height 11
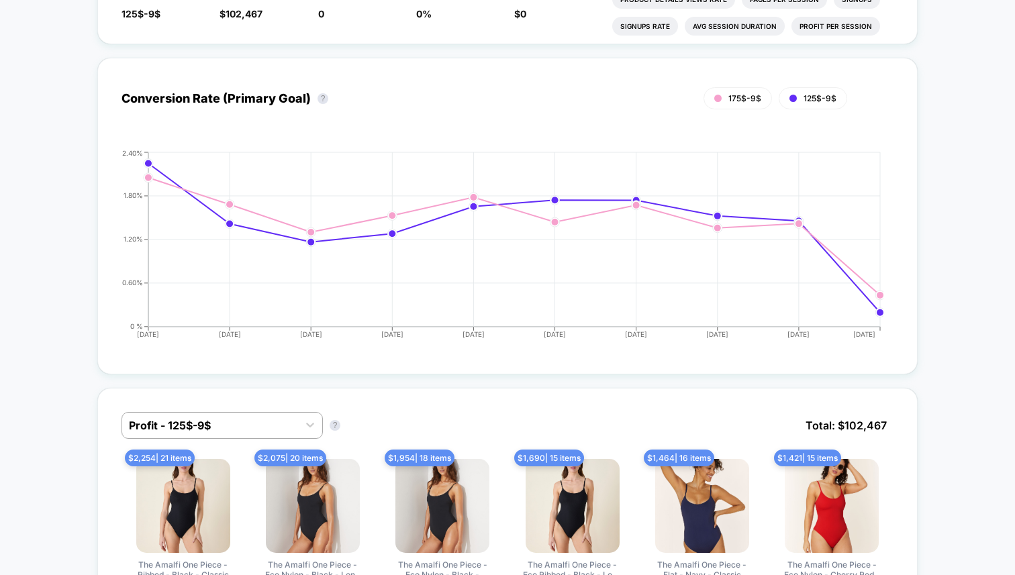
scroll to position [0, 0]
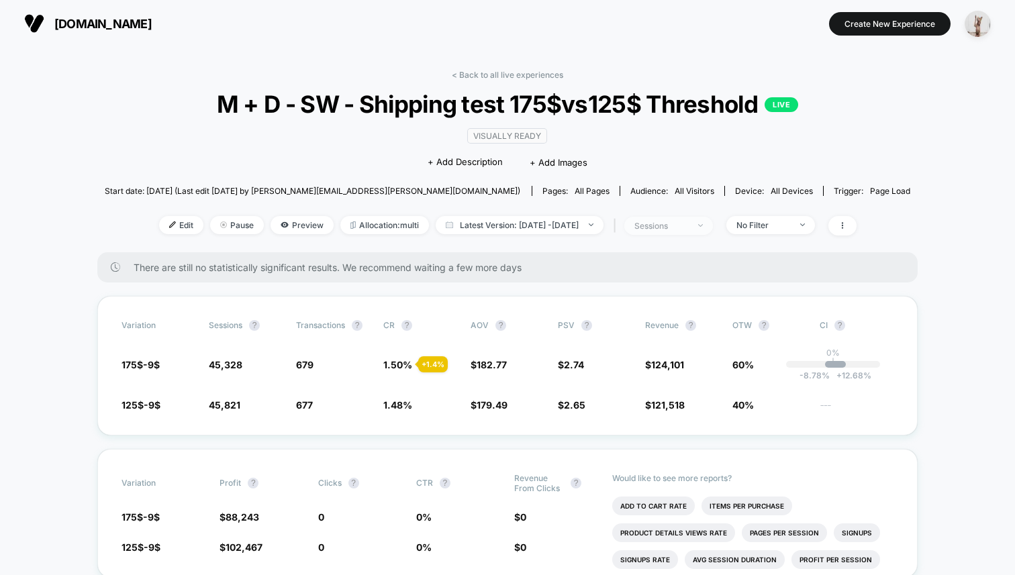
click at [713, 228] on span "sessions" at bounding box center [668, 226] width 89 height 18
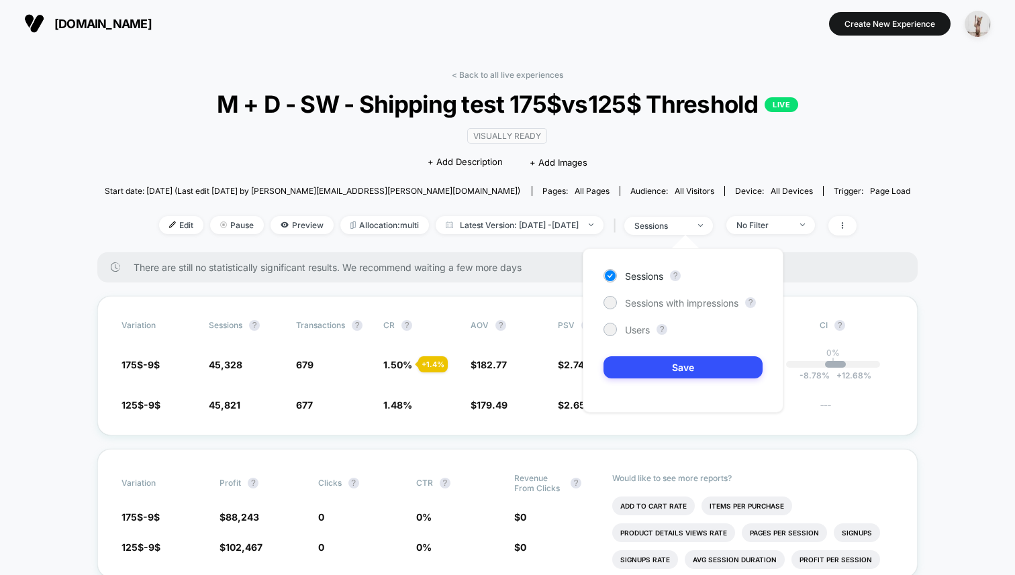
click at [685, 164] on div "Visually ready Click to edit experience details + Add Description + Add Images" at bounding box center [507, 148] width 483 height 61
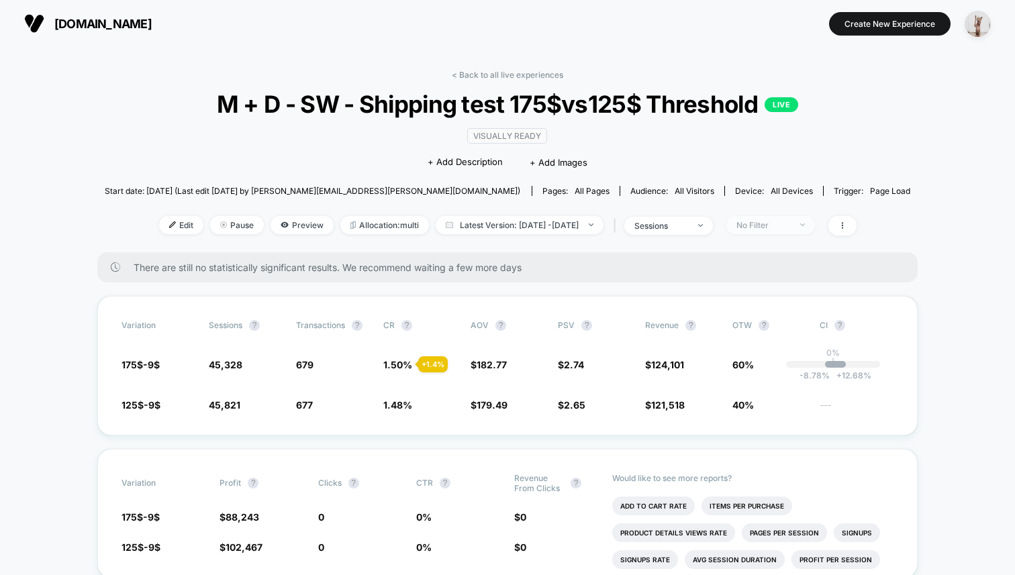
click at [778, 218] on span "No Filter" at bounding box center [770, 225] width 89 height 18
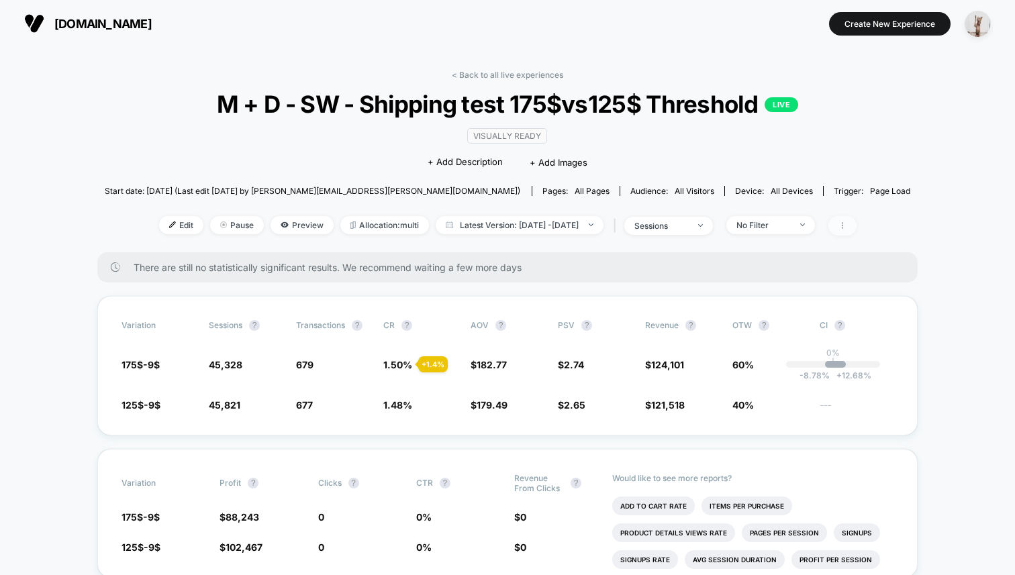
click at [854, 227] on span at bounding box center [842, 225] width 28 height 19
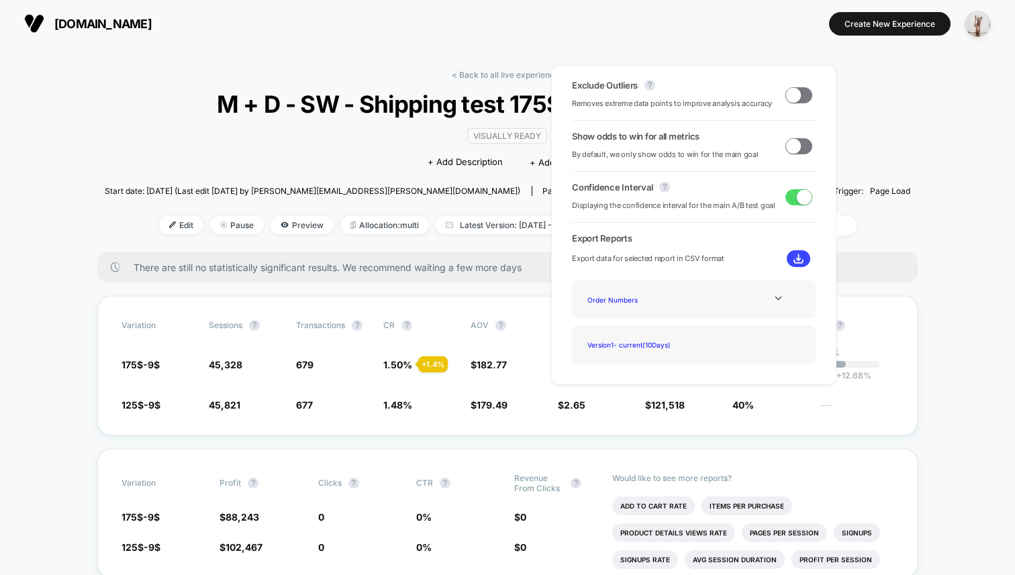
click at [220, 140] on div "< Back to all live experiences M + D - SW - Shipping test 175$vs125$ Threshold …" at bounding box center [508, 161] width 806 height 183
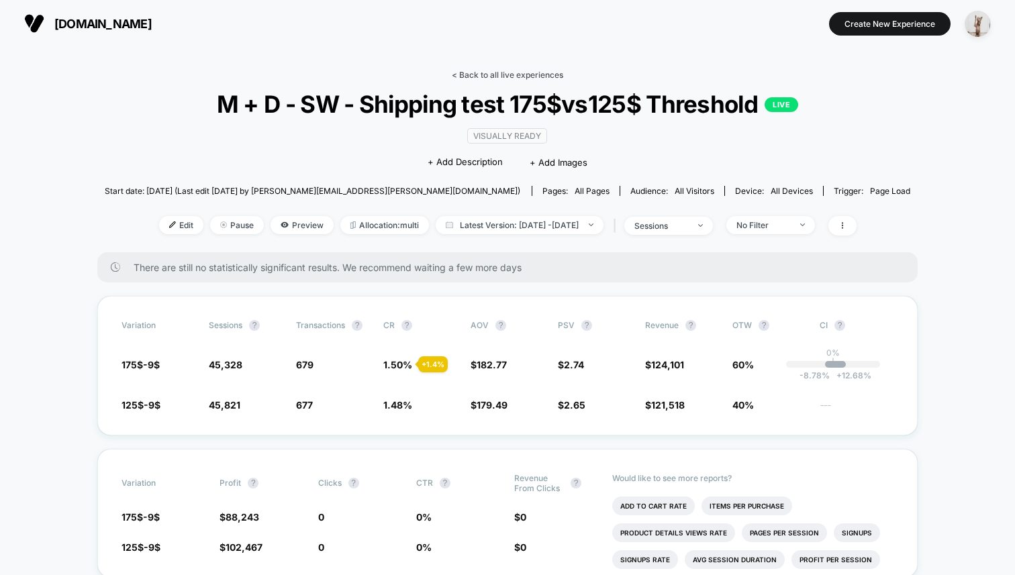
click at [538, 79] on link "< Back to all live experiences" at bounding box center [507, 75] width 111 height 10
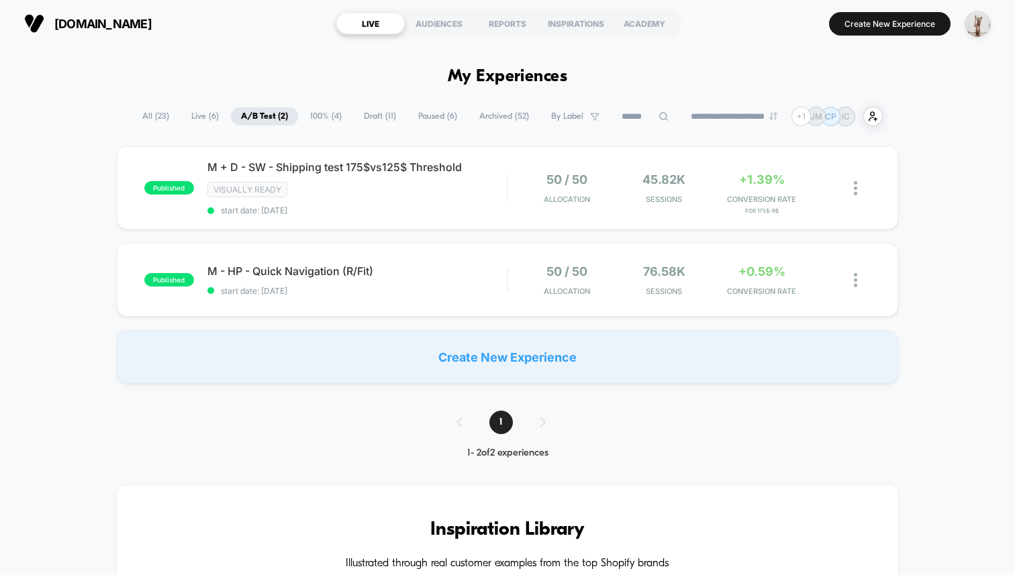
click at [197, 119] on span "Live ( 6 )" at bounding box center [205, 116] width 48 height 18
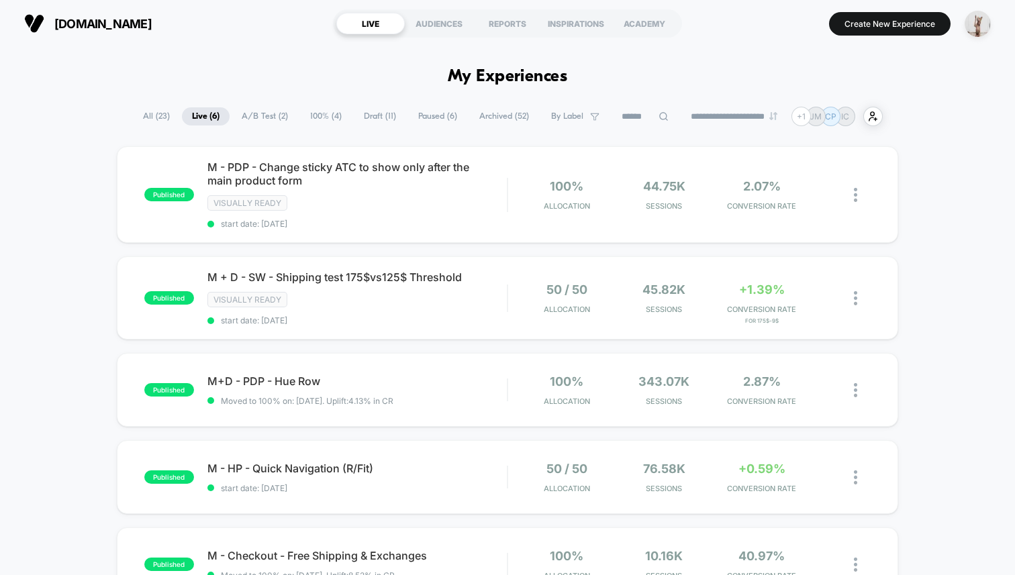
click at [299, 43] on div "[DOMAIN_NAME] LIVE AUDIENCES REPORTS INSPIRATIONS ACADEMY Create New Experience" at bounding box center [507, 23] width 1015 height 47
click at [249, 38] on section "[DOMAIN_NAME]" at bounding box center [171, 24] width 303 height 34
